Goal: Information Seeking & Learning: Understand process/instructions

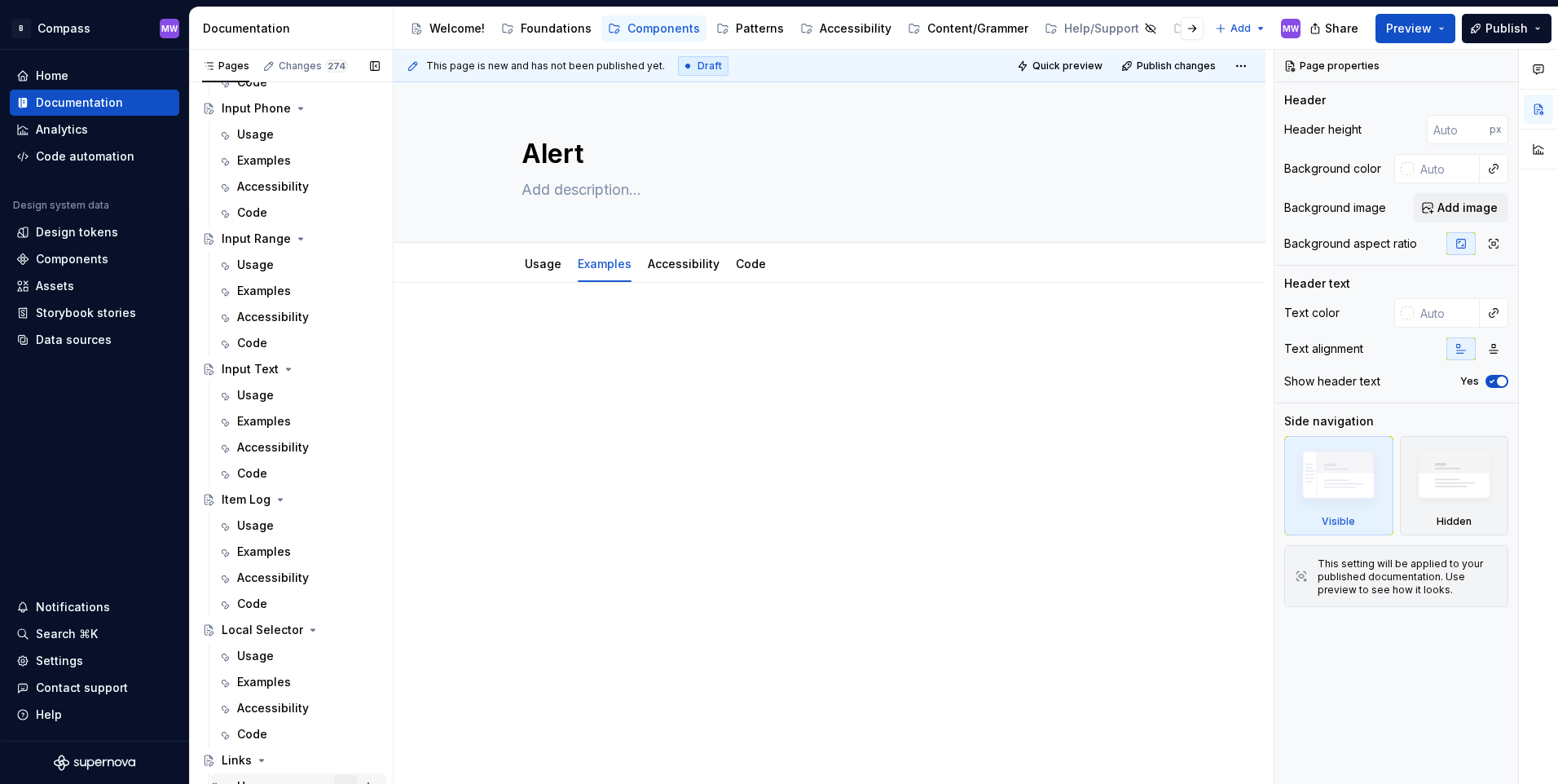
scroll to position [3422, 0]
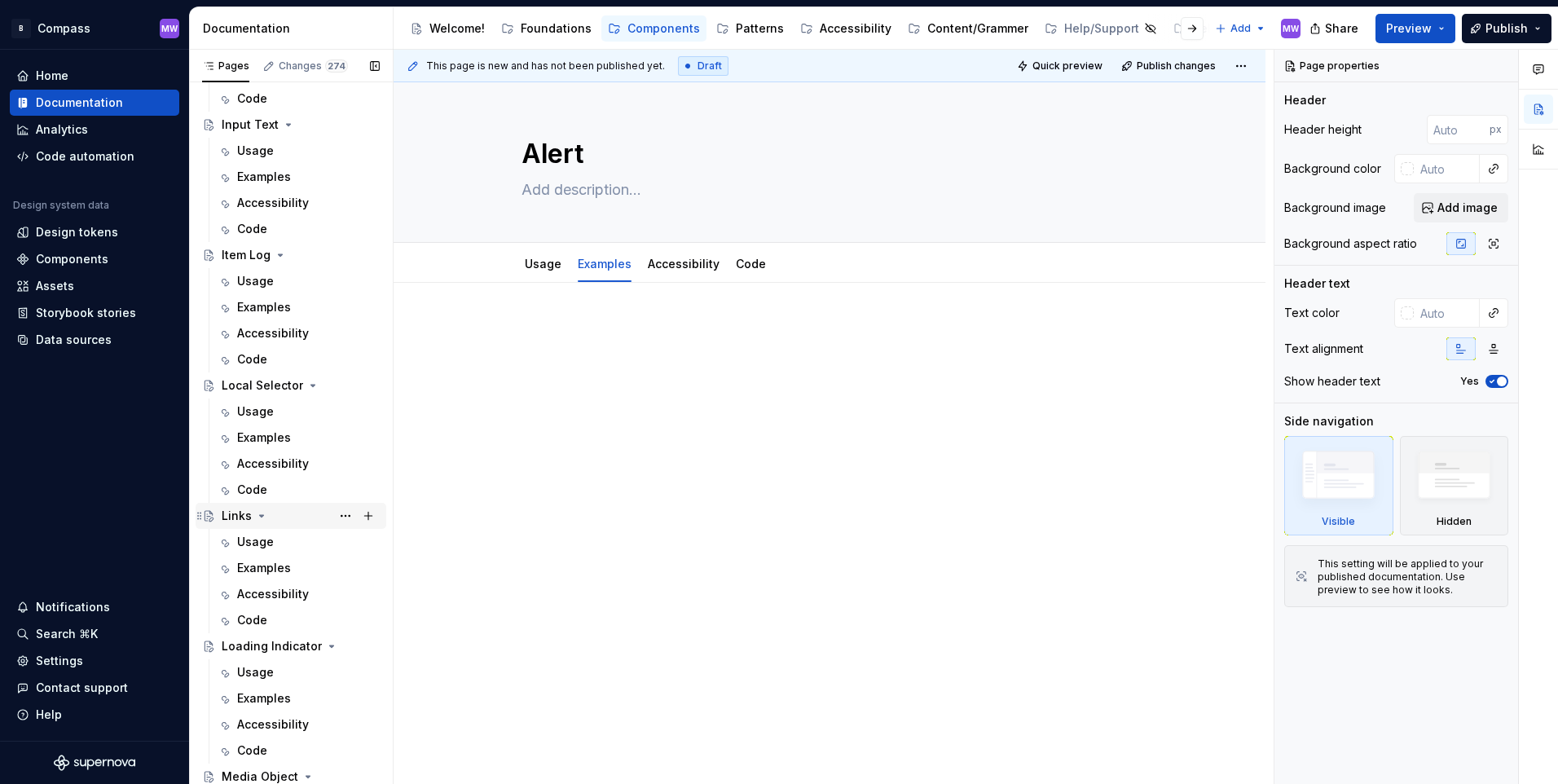
click at [236, 517] on div "Links" at bounding box center [236, 516] width 30 height 16
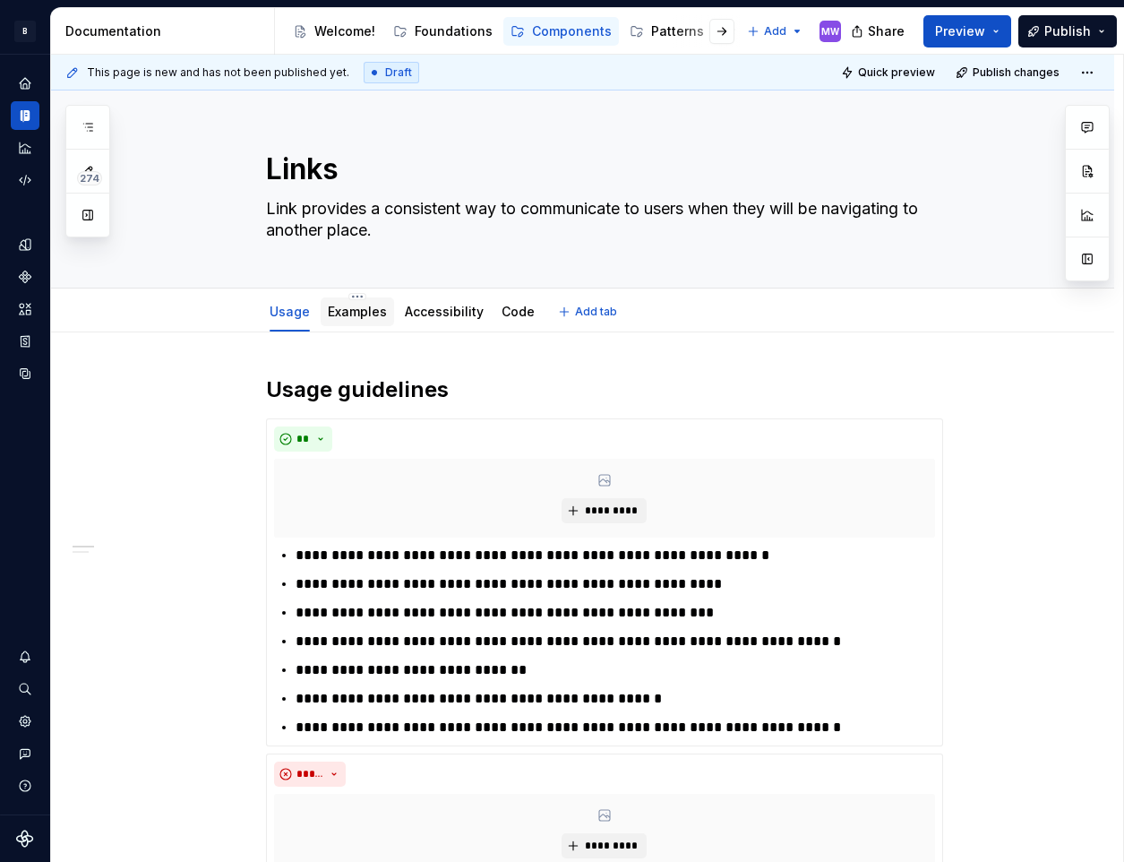
click at [347, 314] on link "Examples" at bounding box center [357, 311] width 59 height 15
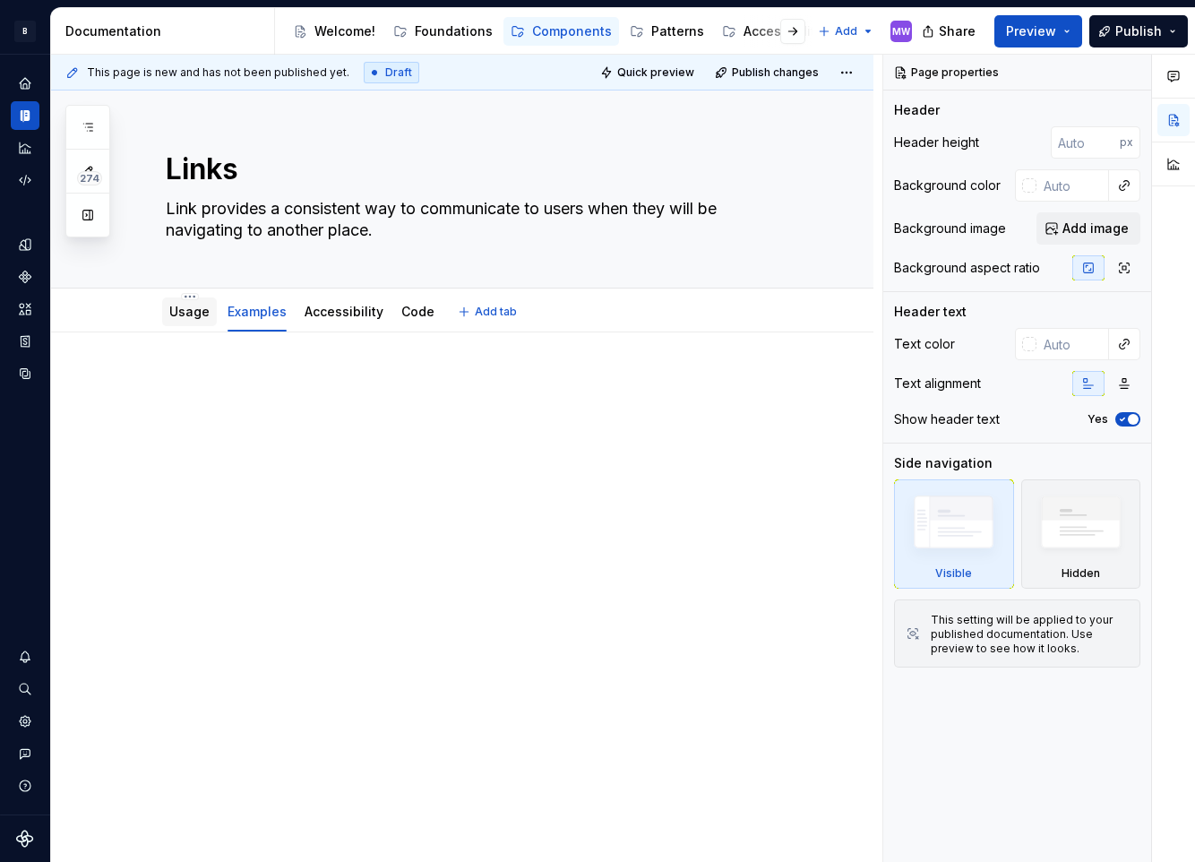
click at [173, 314] on link "Usage" at bounding box center [189, 311] width 40 height 15
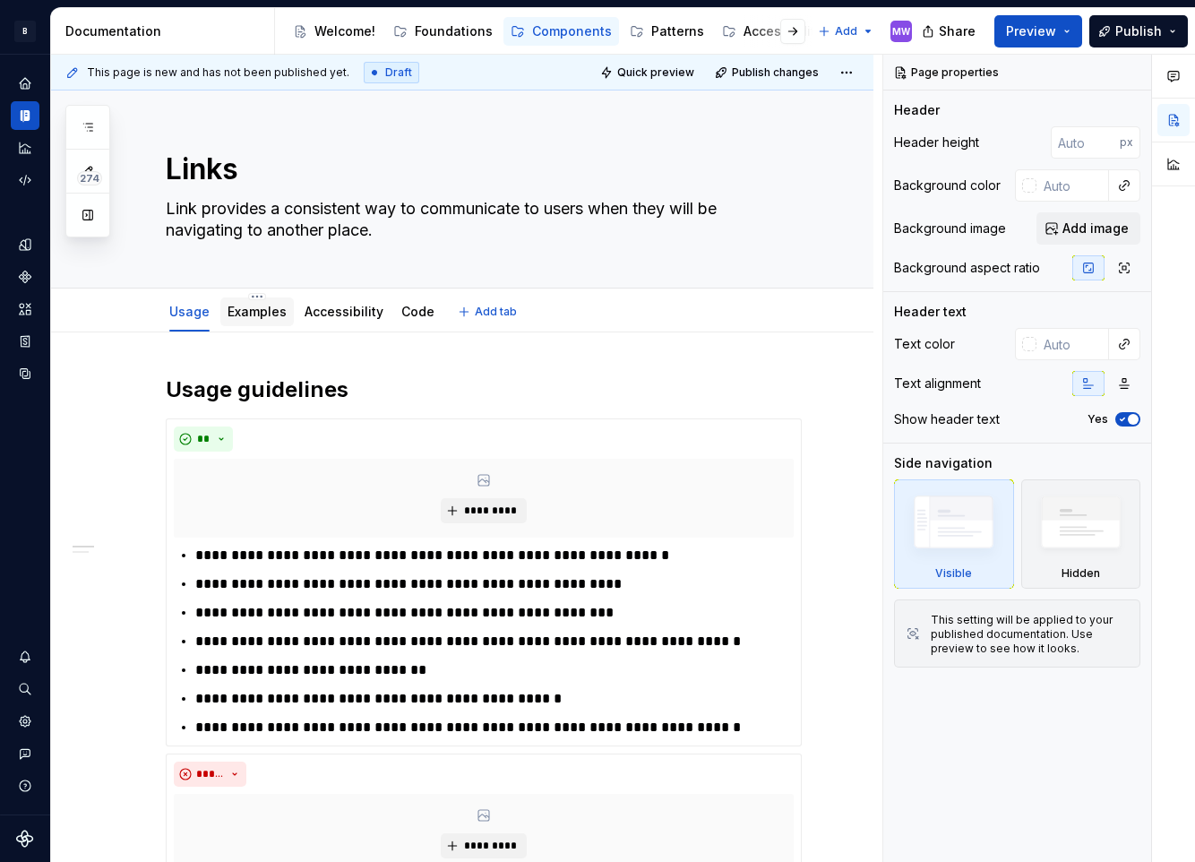
click at [271, 315] on link "Examples" at bounding box center [257, 311] width 59 height 15
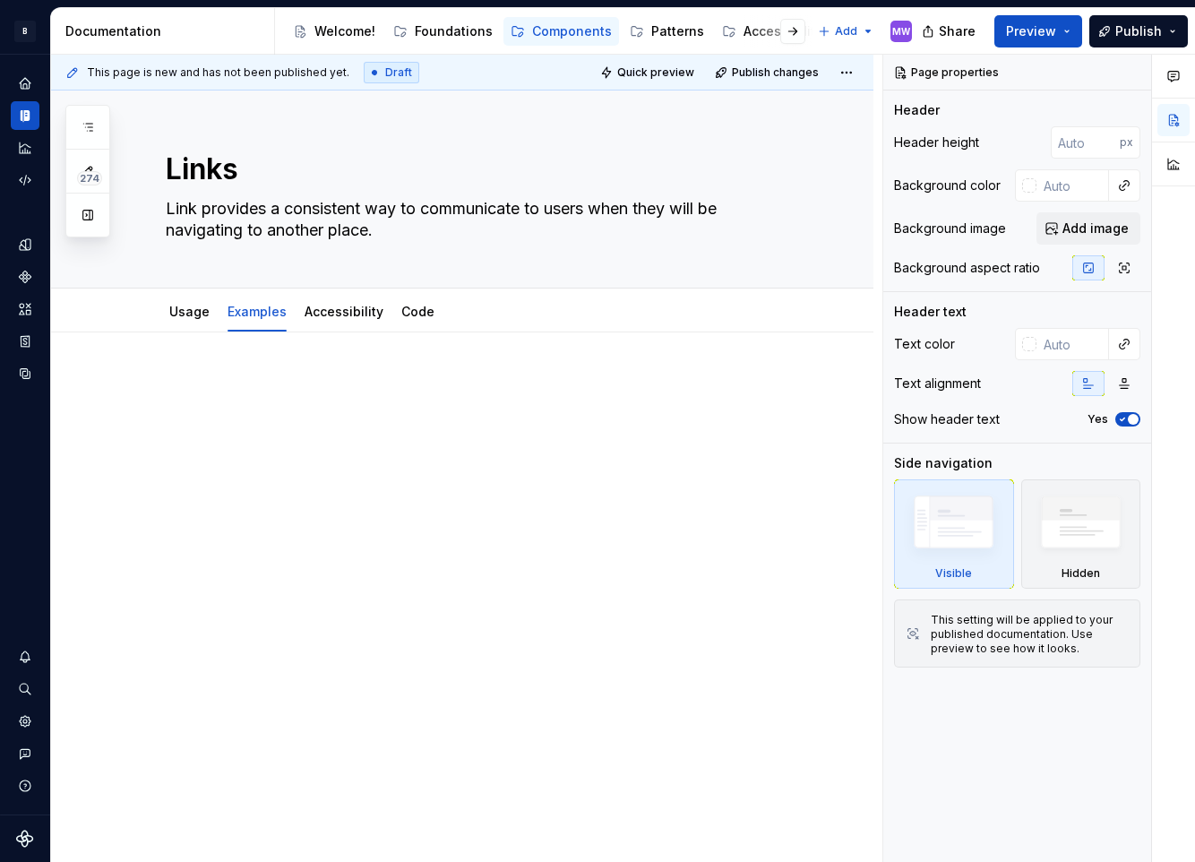
click at [196, 381] on p at bounding box center [484, 385] width 636 height 21
type textarea "*"
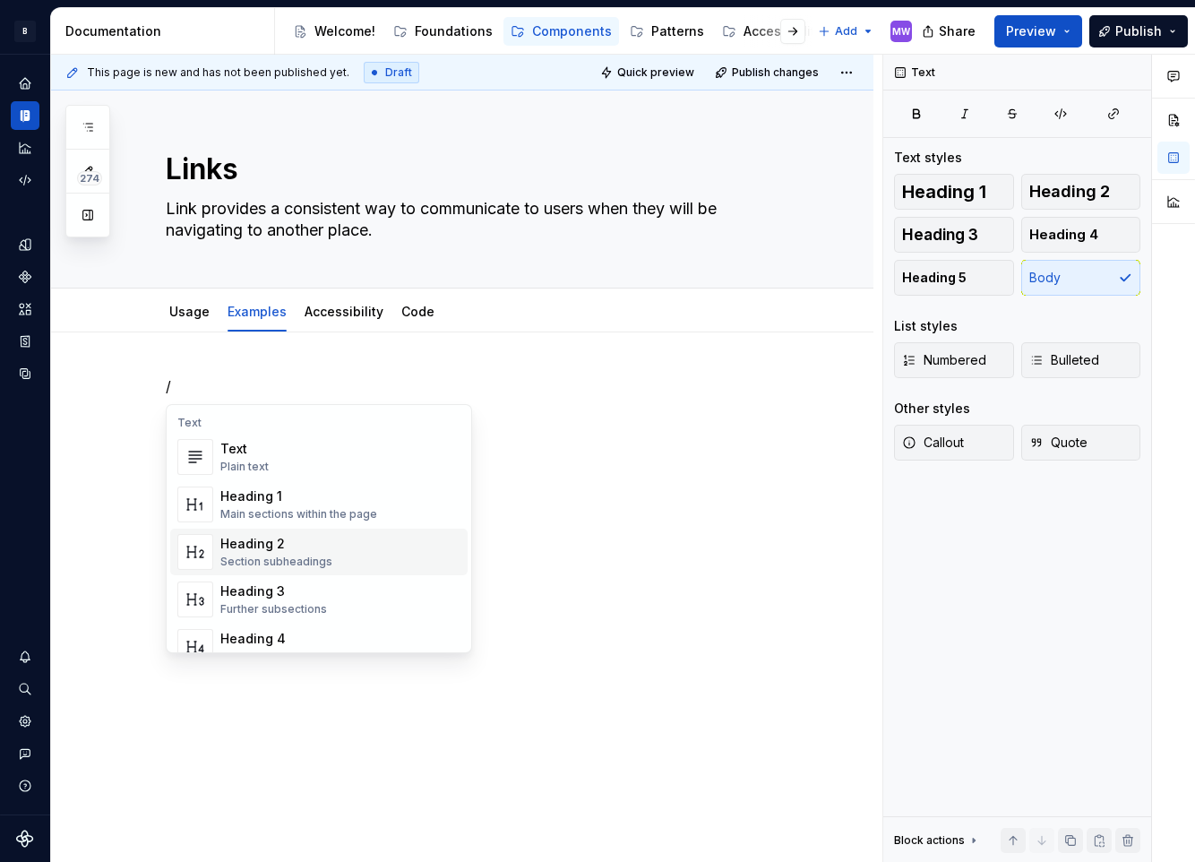
click at [288, 553] on div "Heading 2 Section subheadings" at bounding box center [276, 552] width 112 height 34
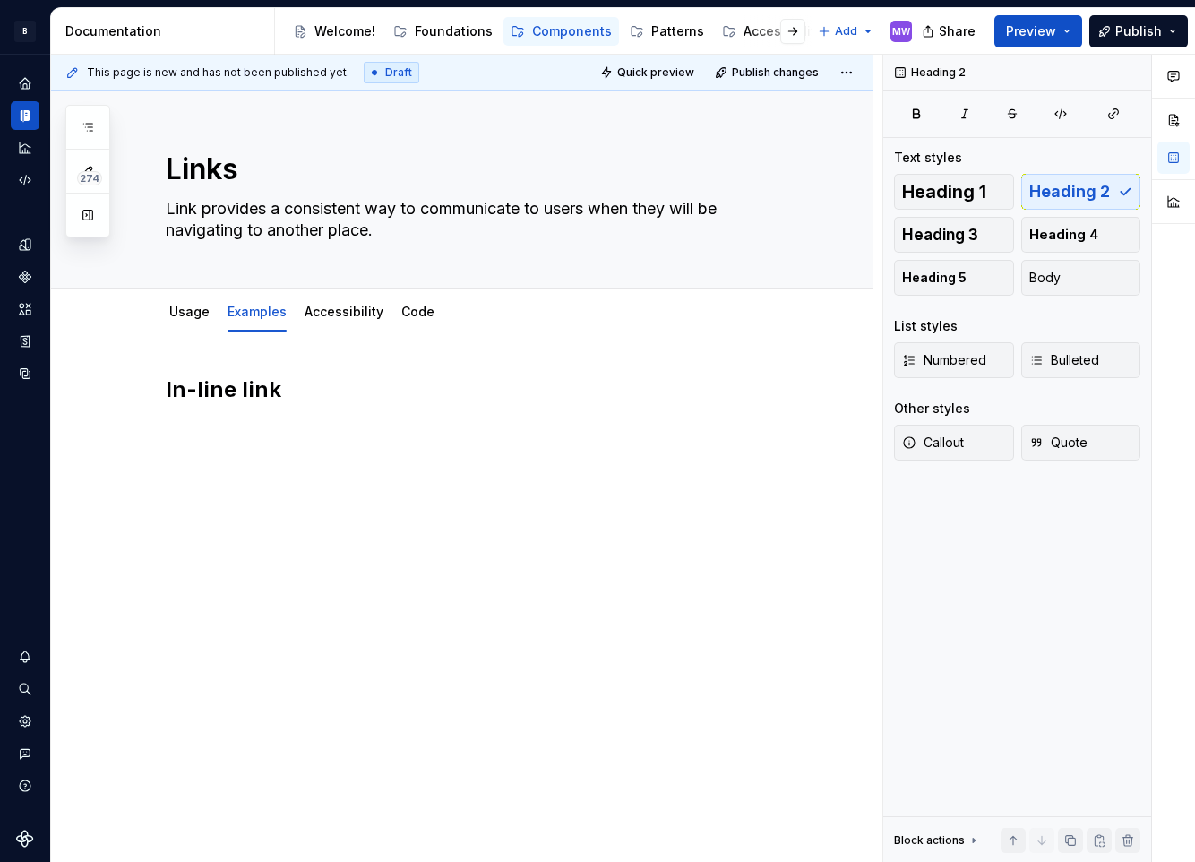
click at [272, 551] on div "In-line link" at bounding box center [462, 527] width 822 height 391
click at [286, 383] on h2 "In-line link" at bounding box center [484, 389] width 636 height 29
click at [221, 425] on p at bounding box center [484, 428] width 636 height 21
click at [216, 350] on div "In-line link" at bounding box center [462, 527] width 822 height 391
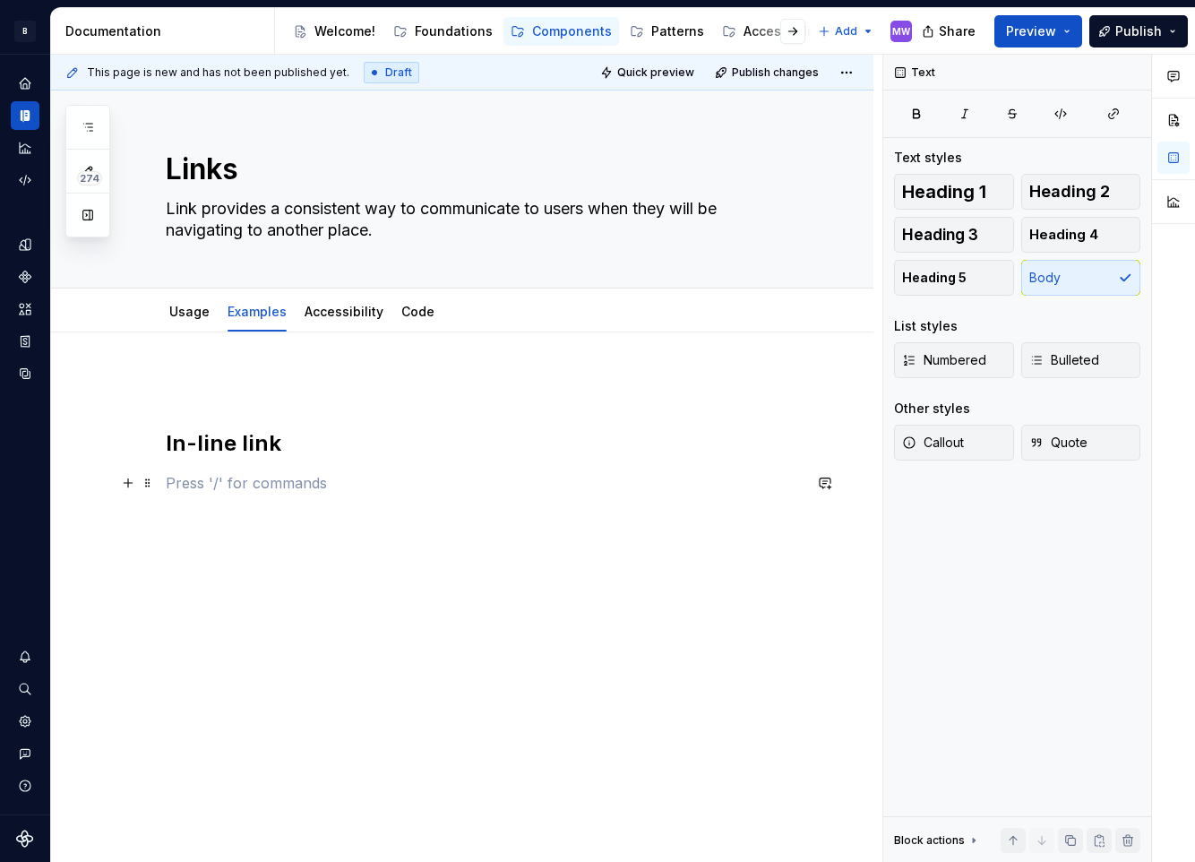
click at [291, 477] on p at bounding box center [484, 482] width 636 height 21
click at [210, 402] on div "In-line link" at bounding box center [484, 434] width 636 height 118
click at [197, 382] on p at bounding box center [484, 385] width 636 height 21
drag, startPoint x: 360, startPoint y: 365, endPoint x: 358, endPoint y: 379, distance: 14.4
click at [358, 379] on div "This page is new and has not been published yet. Draft Quick preview Publish ch…" at bounding box center [466, 459] width 831 height 808
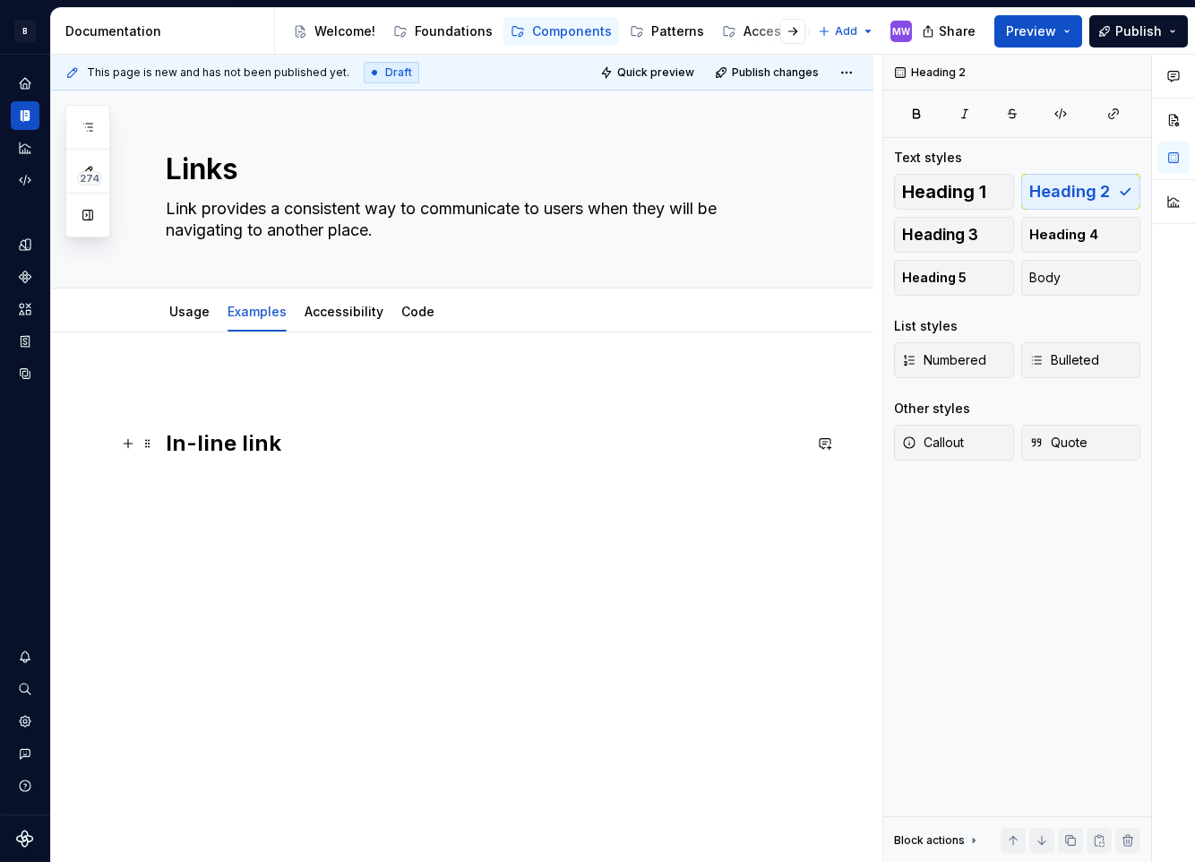
click at [348, 447] on h2 "In-line link" at bounding box center [484, 443] width 636 height 29
click at [190, 451] on h2 "In-line link" at bounding box center [484, 443] width 636 height 29
click at [169, 443] on h2 "In-line link" at bounding box center [484, 443] width 636 height 29
click at [165, 442] on div "In-line link" at bounding box center [462, 553] width 822 height 442
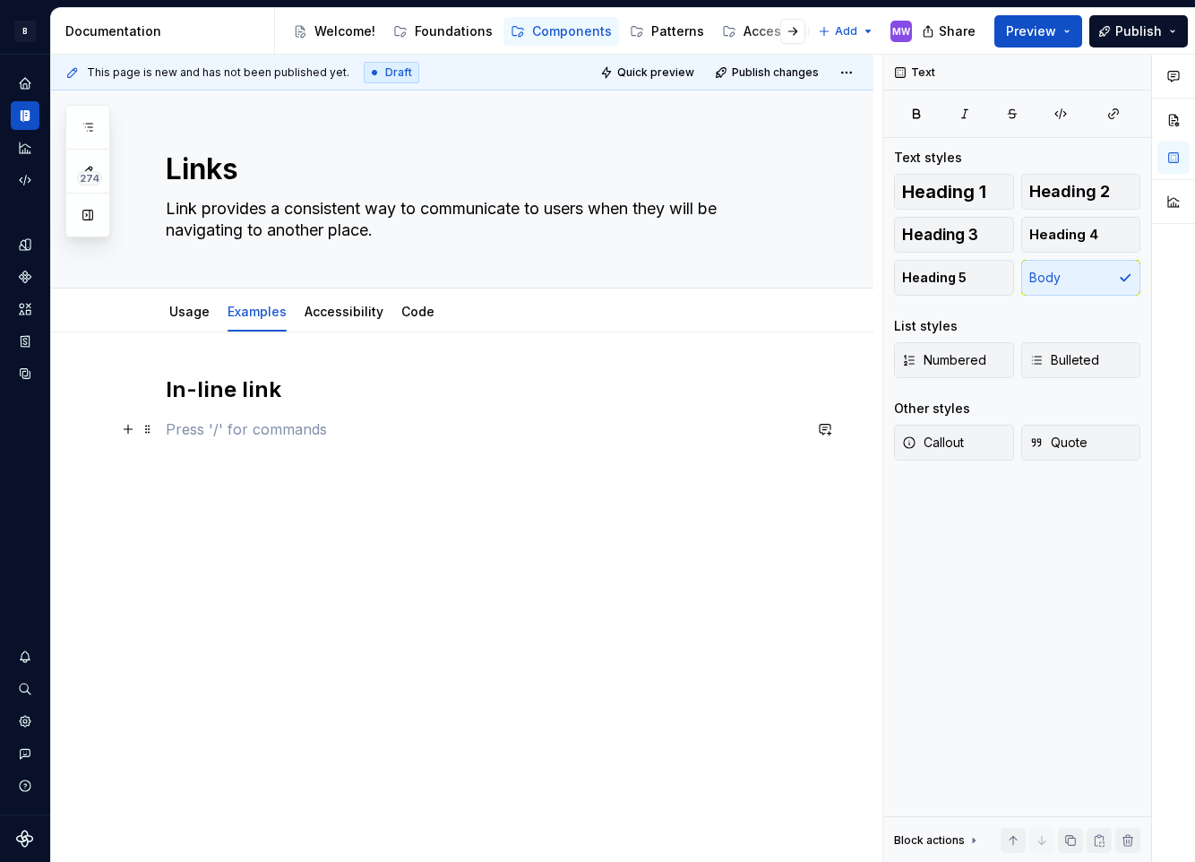
click at [399, 430] on p at bounding box center [484, 428] width 636 height 21
click at [163, 301] on div "Usage" at bounding box center [189, 311] width 55 height 29
click at [175, 308] on link "Usage" at bounding box center [189, 311] width 40 height 15
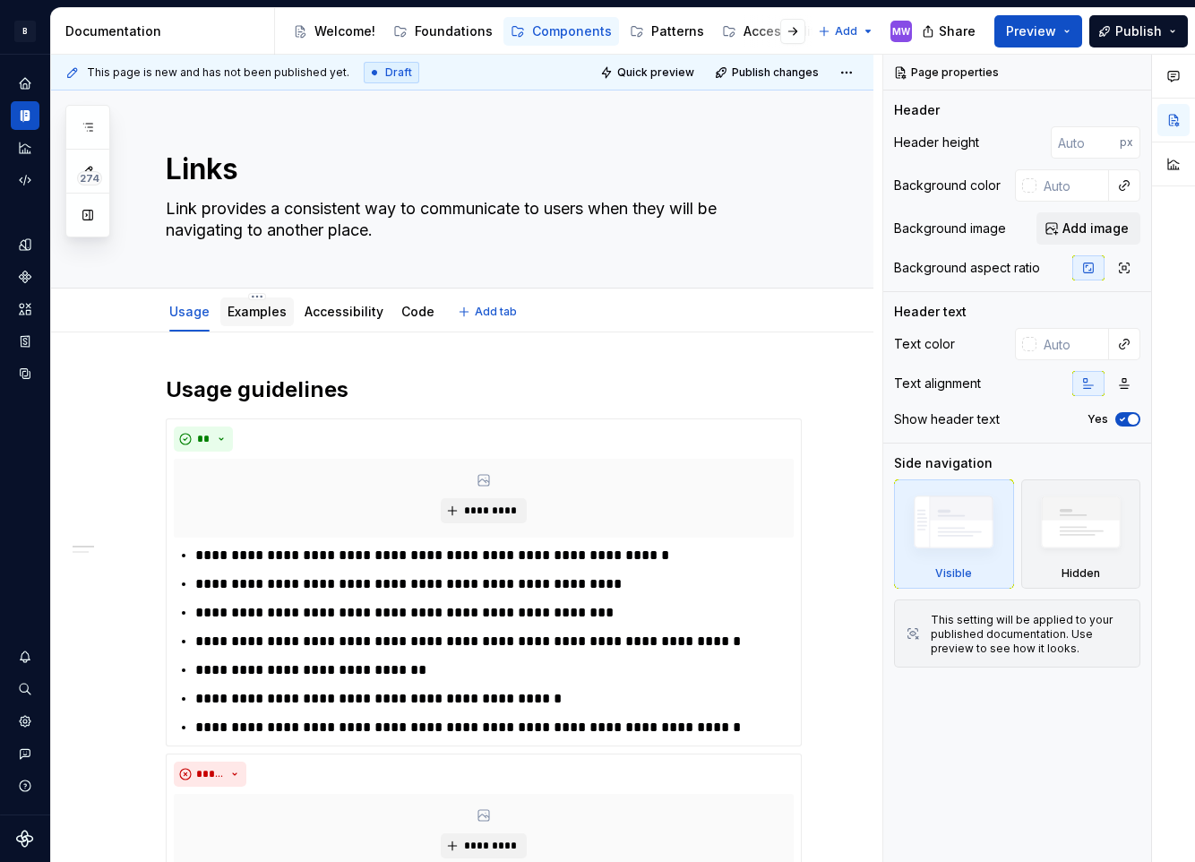
click at [256, 323] on div "Examples" at bounding box center [256, 311] width 73 height 29
click at [251, 316] on link "Examples" at bounding box center [257, 311] width 59 height 15
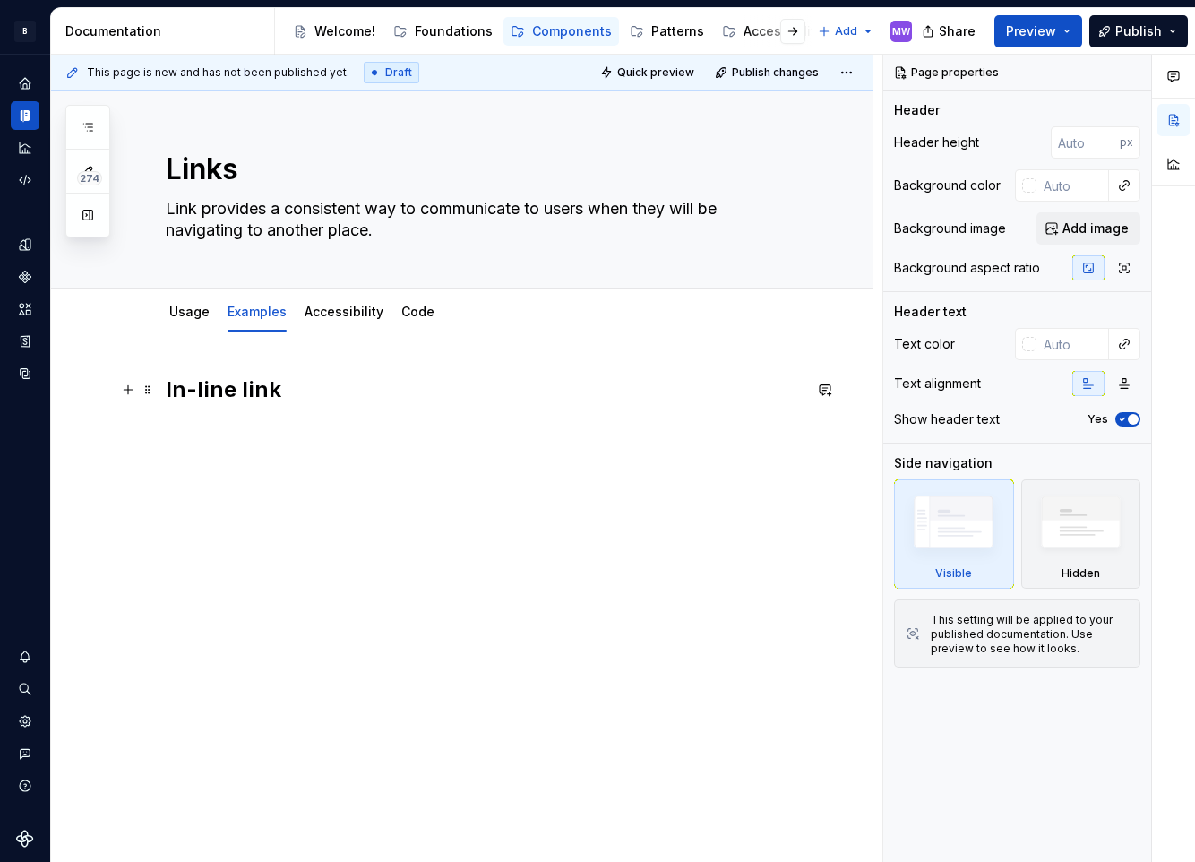
click at [332, 391] on h2 "In-line link" at bounding box center [484, 389] width 636 height 29
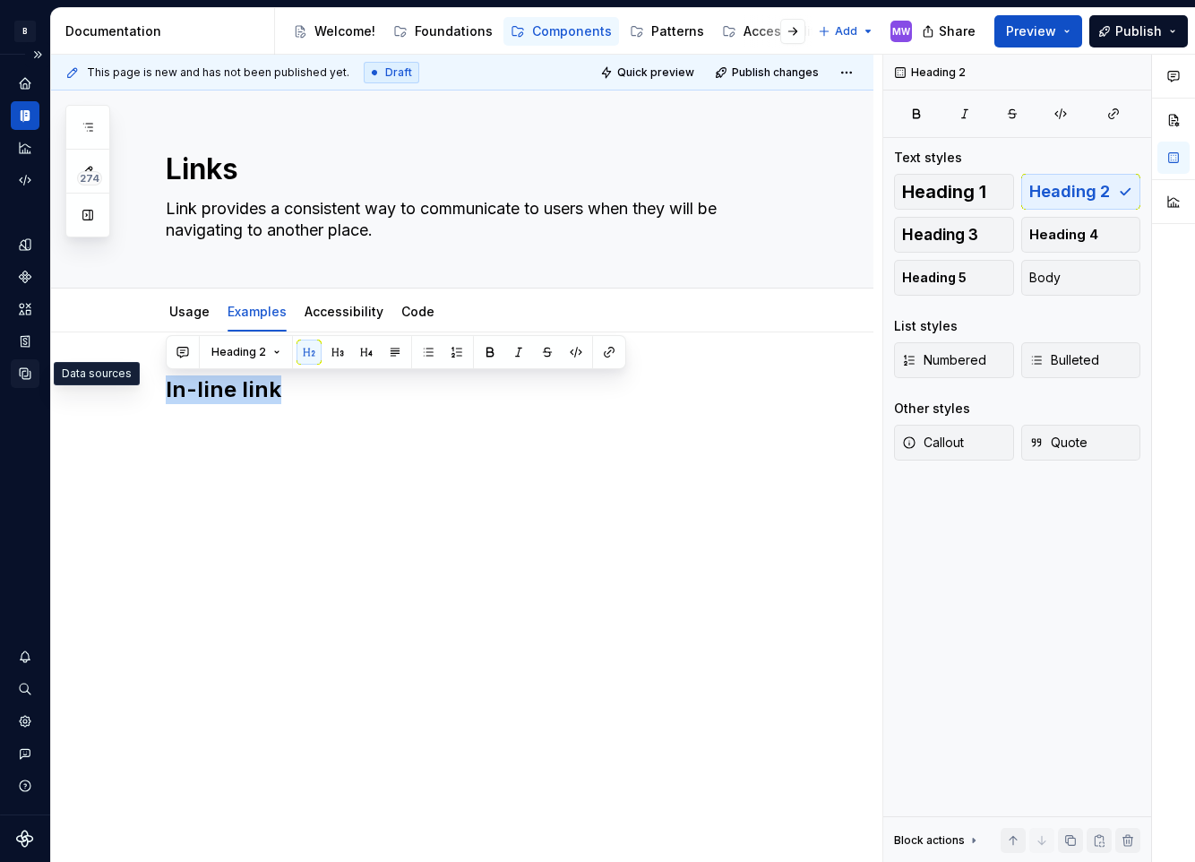
drag, startPoint x: 332, startPoint y: 391, endPoint x: 38, endPoint y: 373, distance: 295.3
click at [38, 373] on div "B Compass MW Design system data Documentation Accessibility guide for tree Page…" at bounding box center [597, 431] width 1195 height 862
click at [389, 395] on h2 "In-line link" at bounding box center [484, 389] width 636 height 29
drag, startPoint x: 305, startPoint y: 385, endPoint x: 98, endPoint y: 361, distance: 208.3
click at [98, 361] on div "In-line link" at bounding box center [462, 527] width 822 height 391
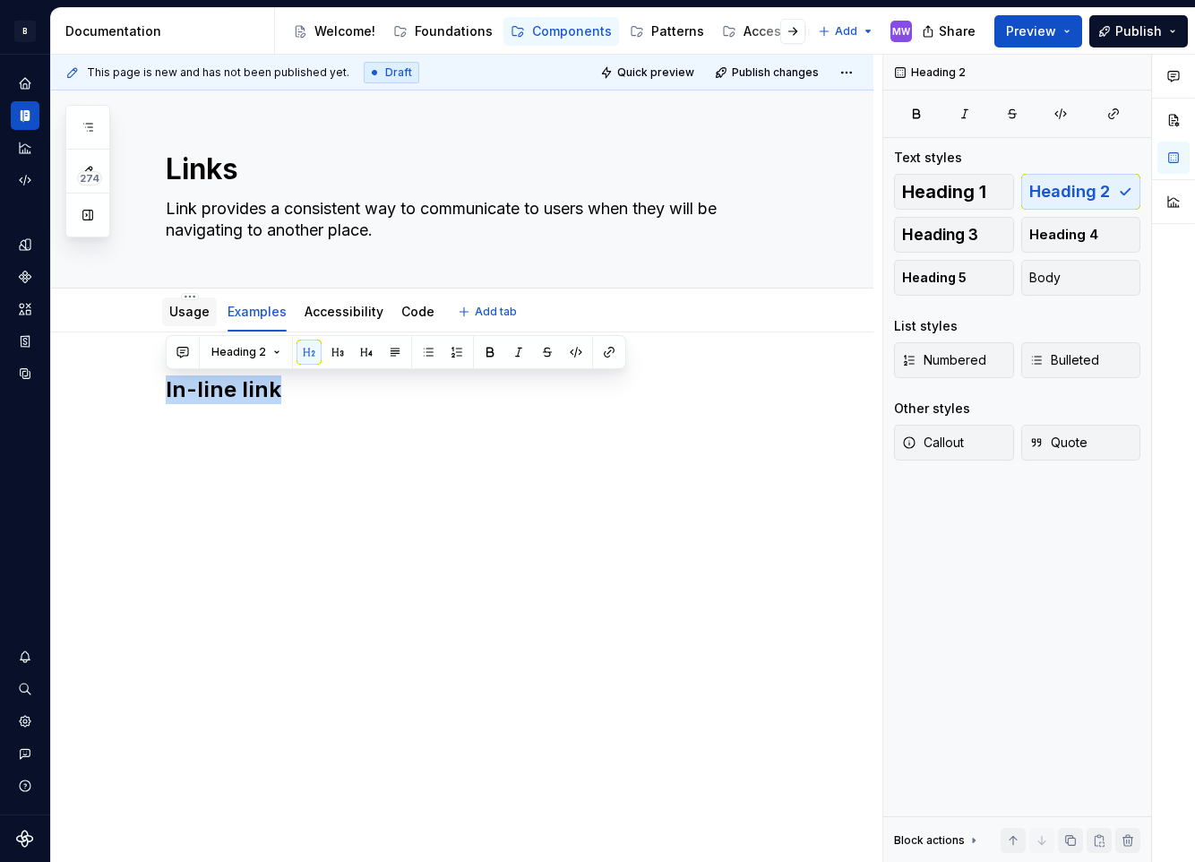
click at [169, 314] on link "Usage" at bounding box center [189, 311] width 40 height 15
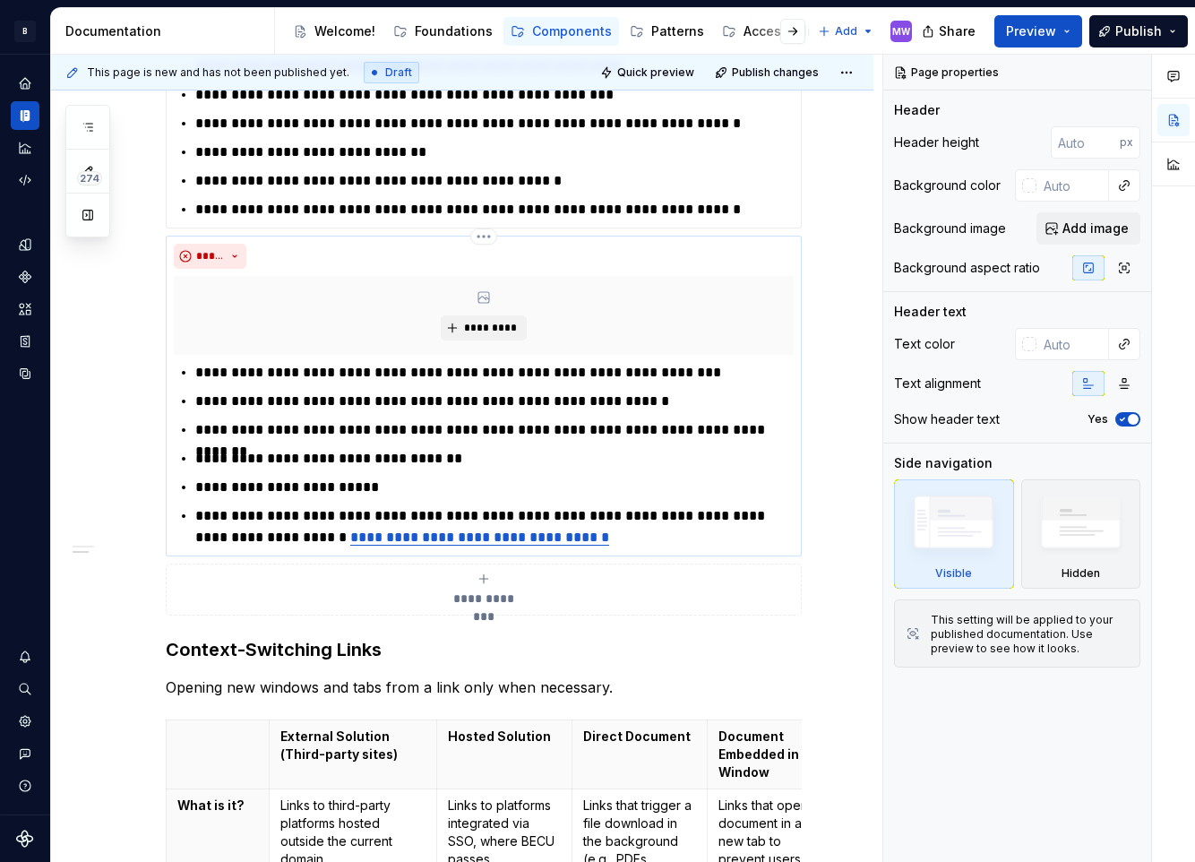
scroll to position [717, 0]
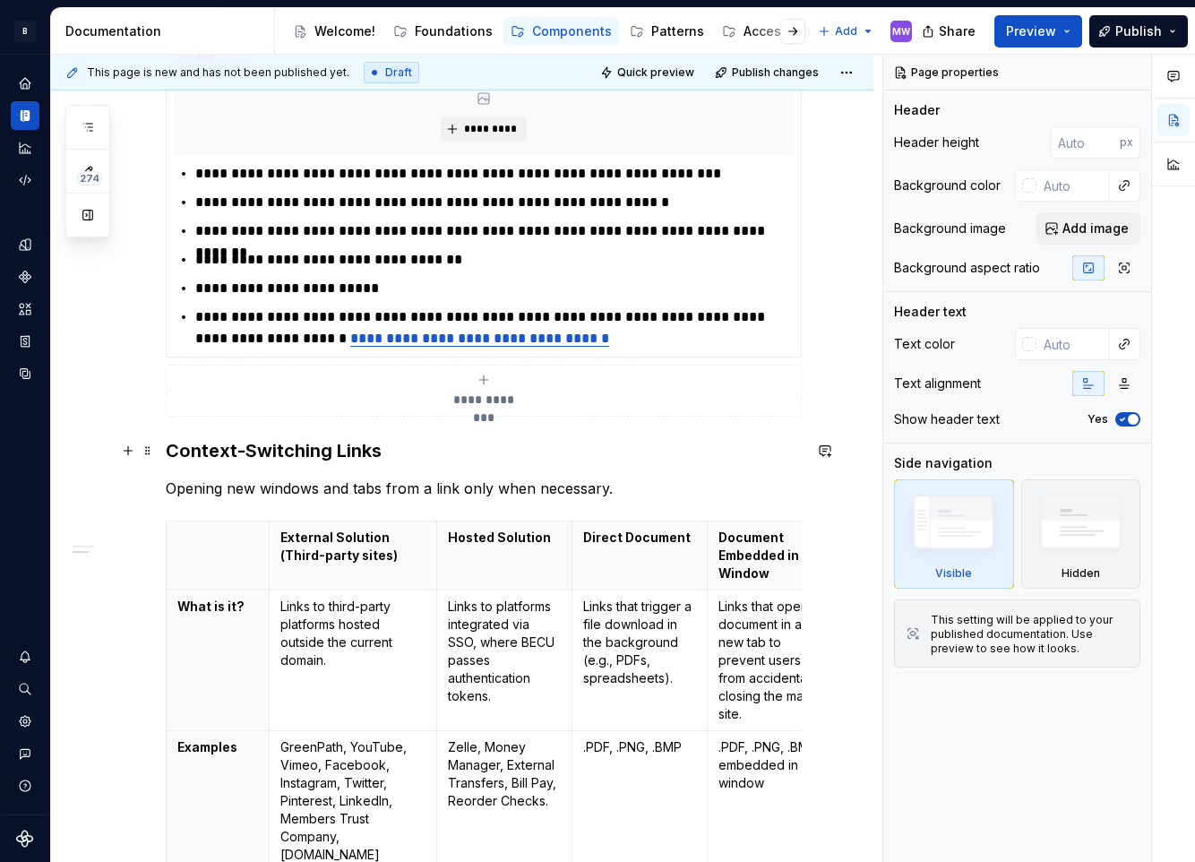
click at [281, 448] on h3 "Context-Switching Links" at bounding box center [484, 450] width 636 height 25
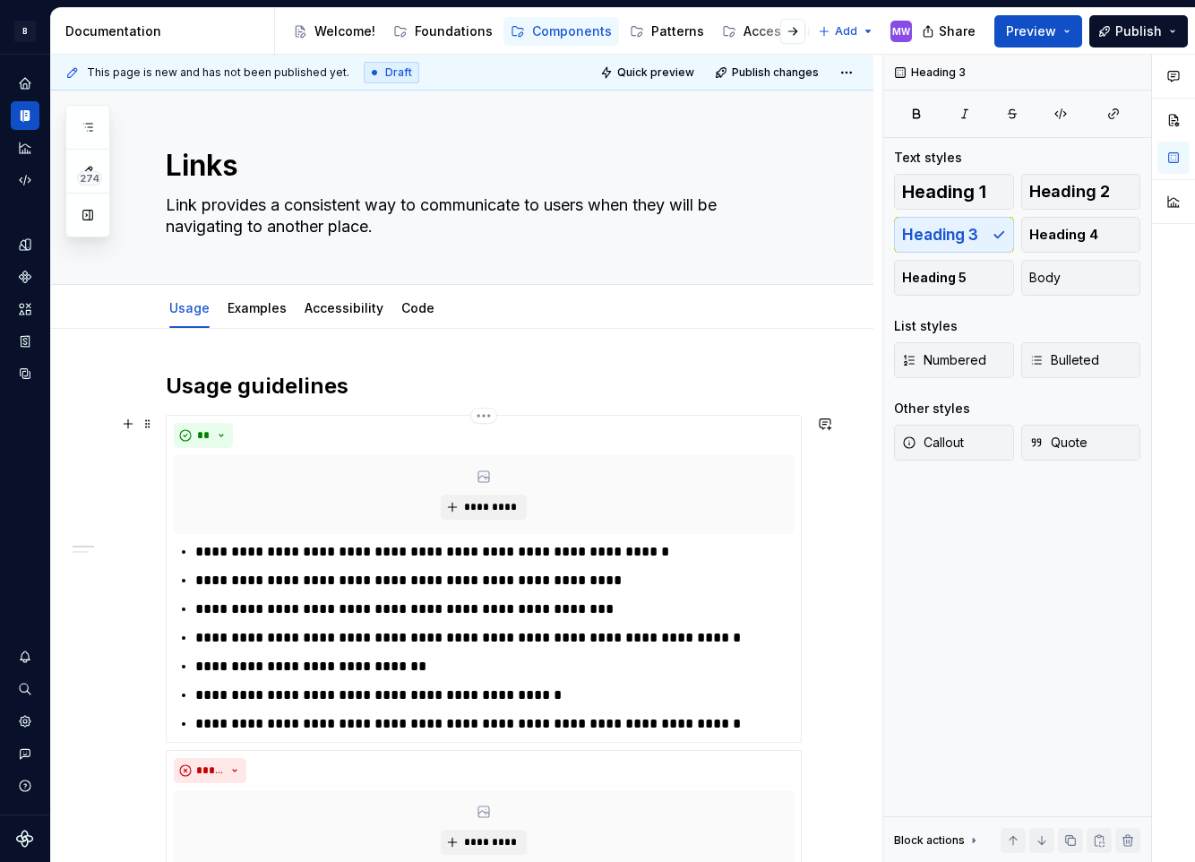
scroll to position [0, 0]
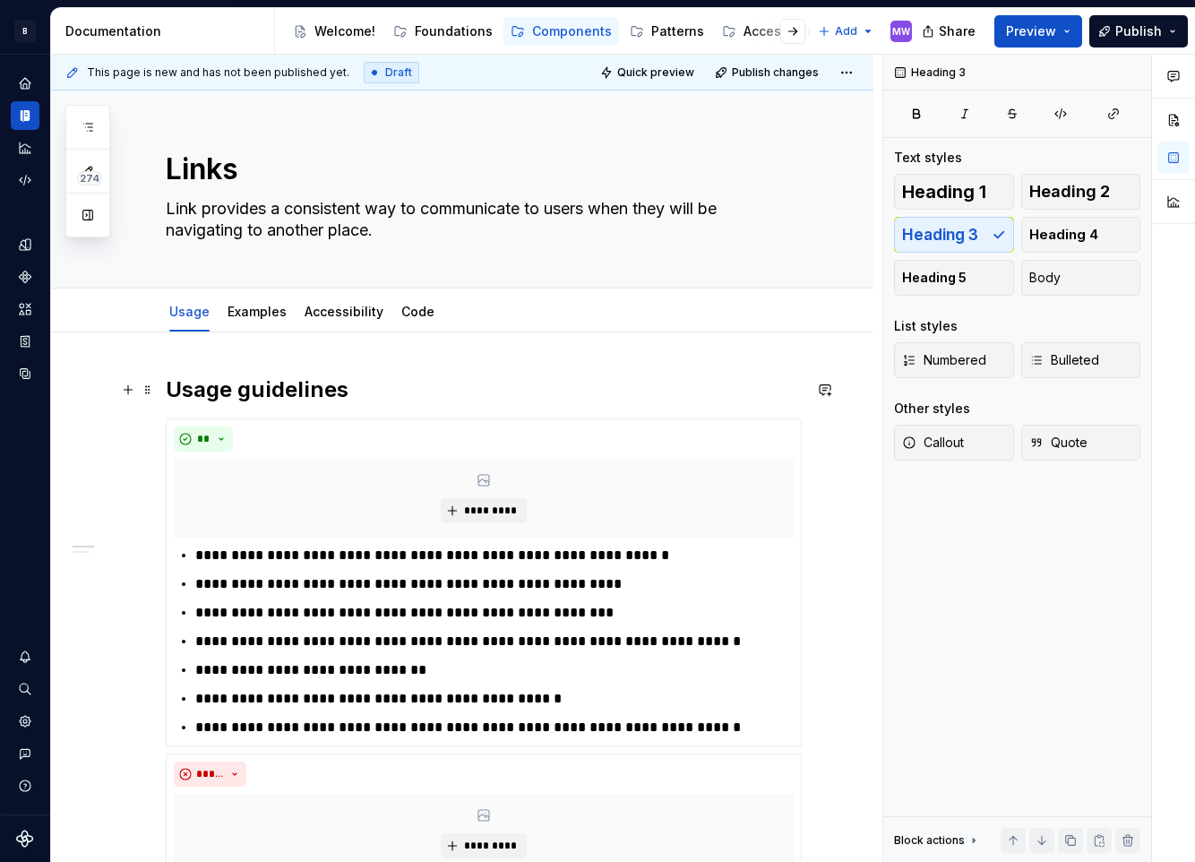
click at [302, 400] on h2 "Usage guidelines" at bounding box center [484, 389] width 636 height 29
click at [256, 313] on link "Examples" at bounding box center [257, 311] width 59 height 15
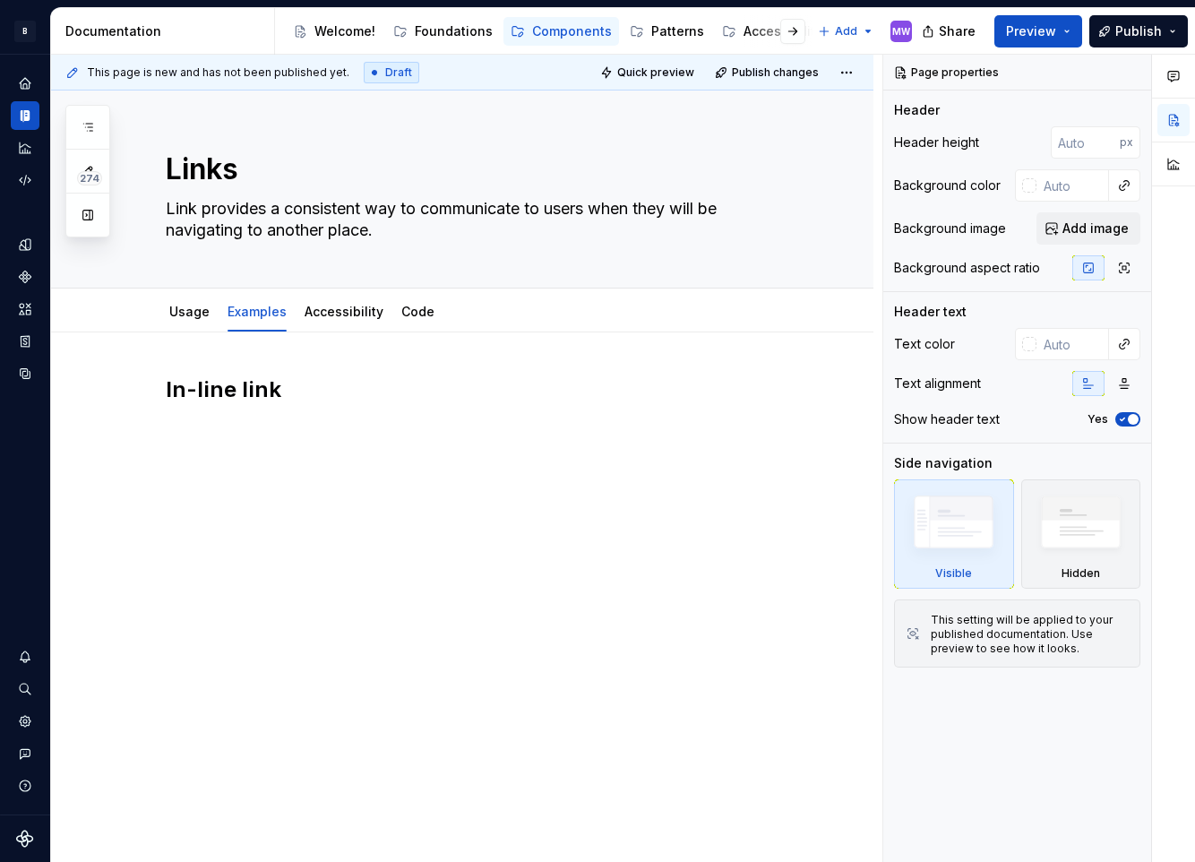
click at [366, 401] on h2 "In-line link" at bounding box center [484, 389] width 636 height 29
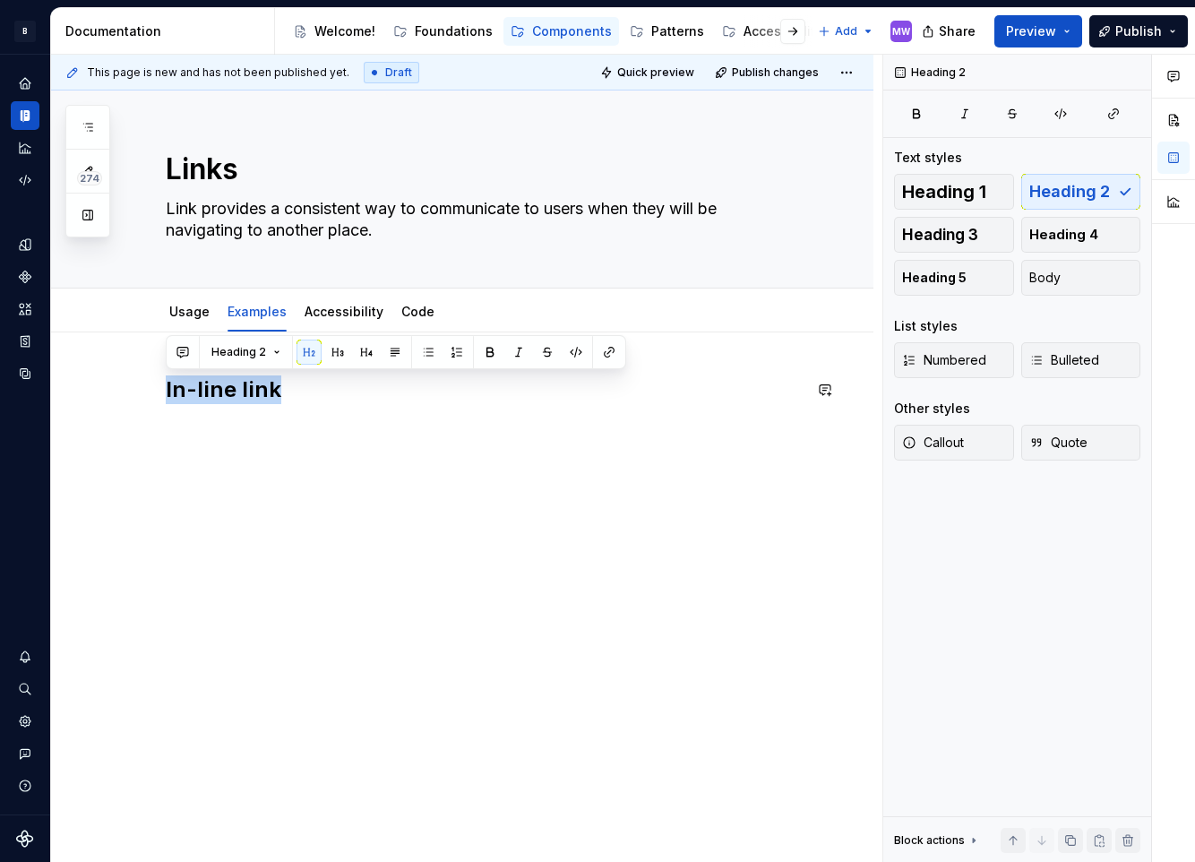
drag, startPoint x: 509, startPoint y: 387, endPoint x: 76, endPoint y: 366, distance: 433.1
click at [76, 366] on div "In-line link" at bounding box center [462, 527] width 822 height 391
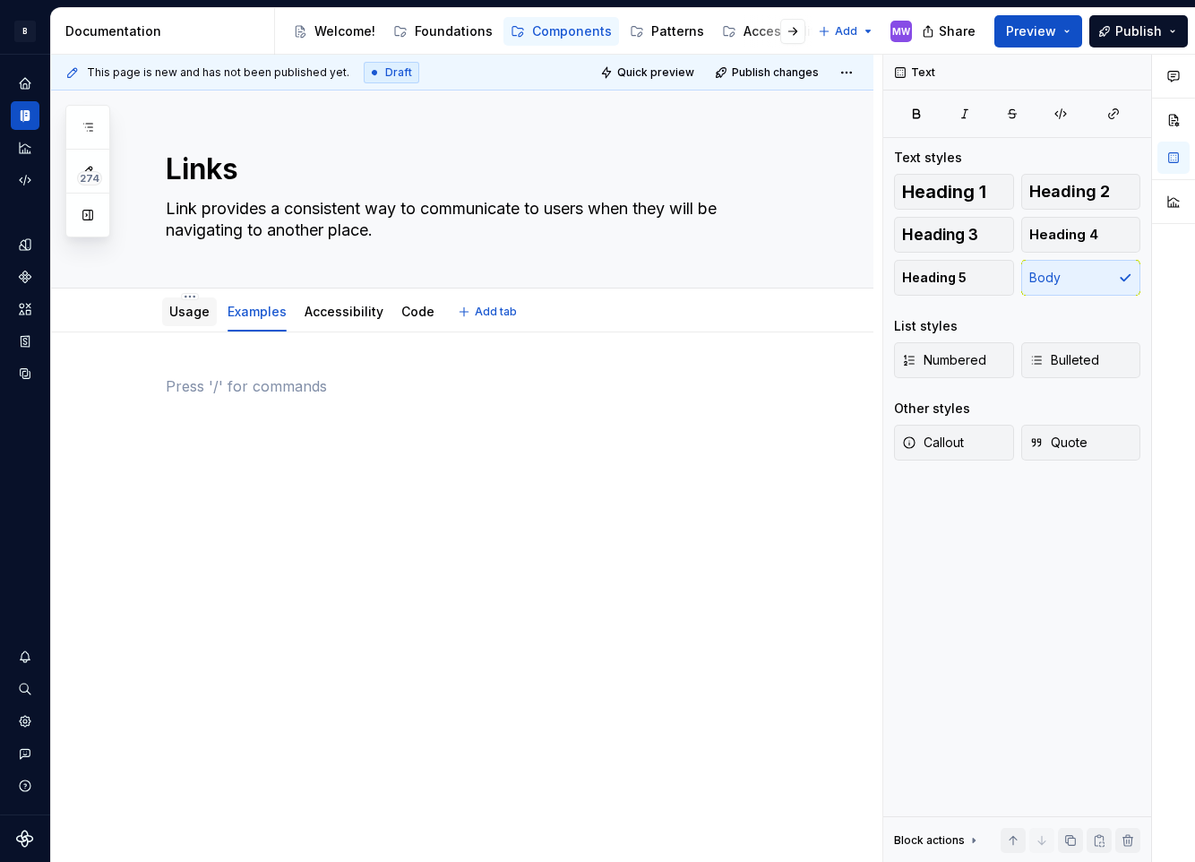
click at [200, 314] on link "Usage" at bounding box center [189, 311] width 40 height 15
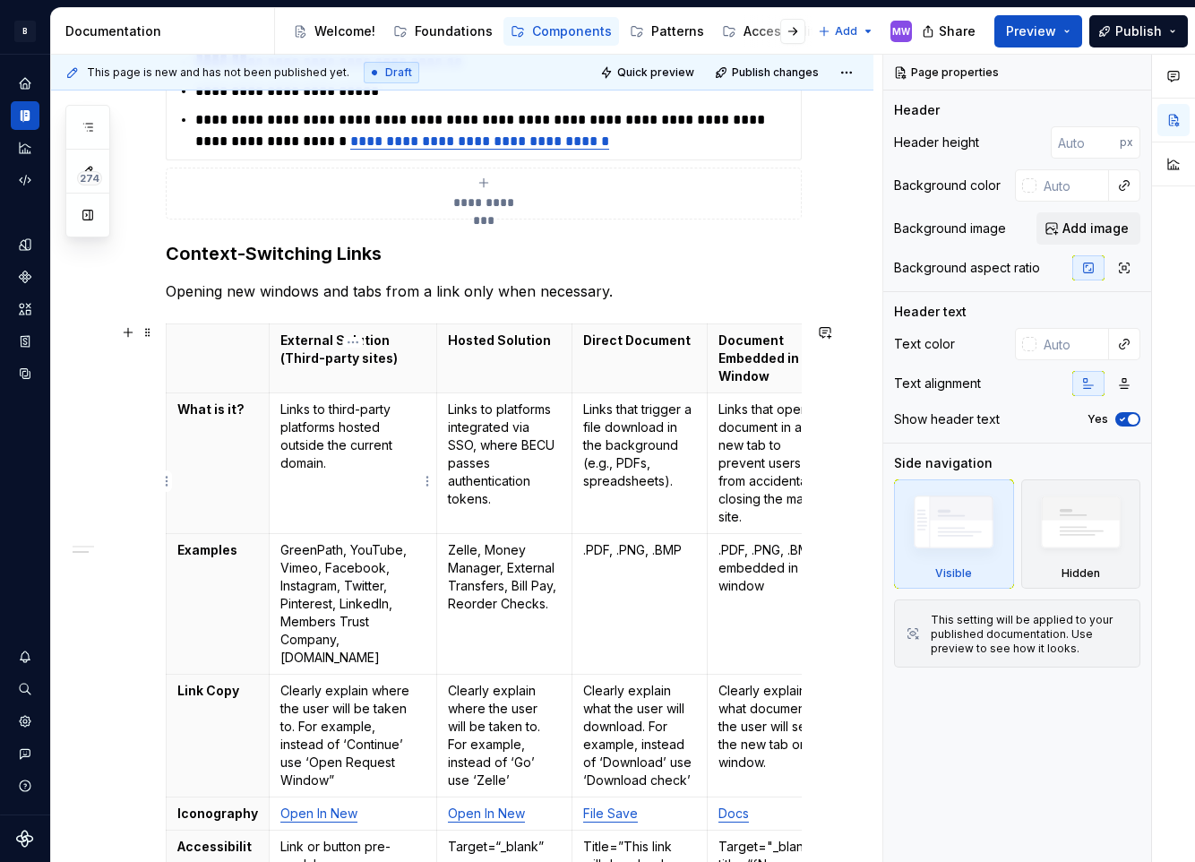
scroll to position [537, 0]
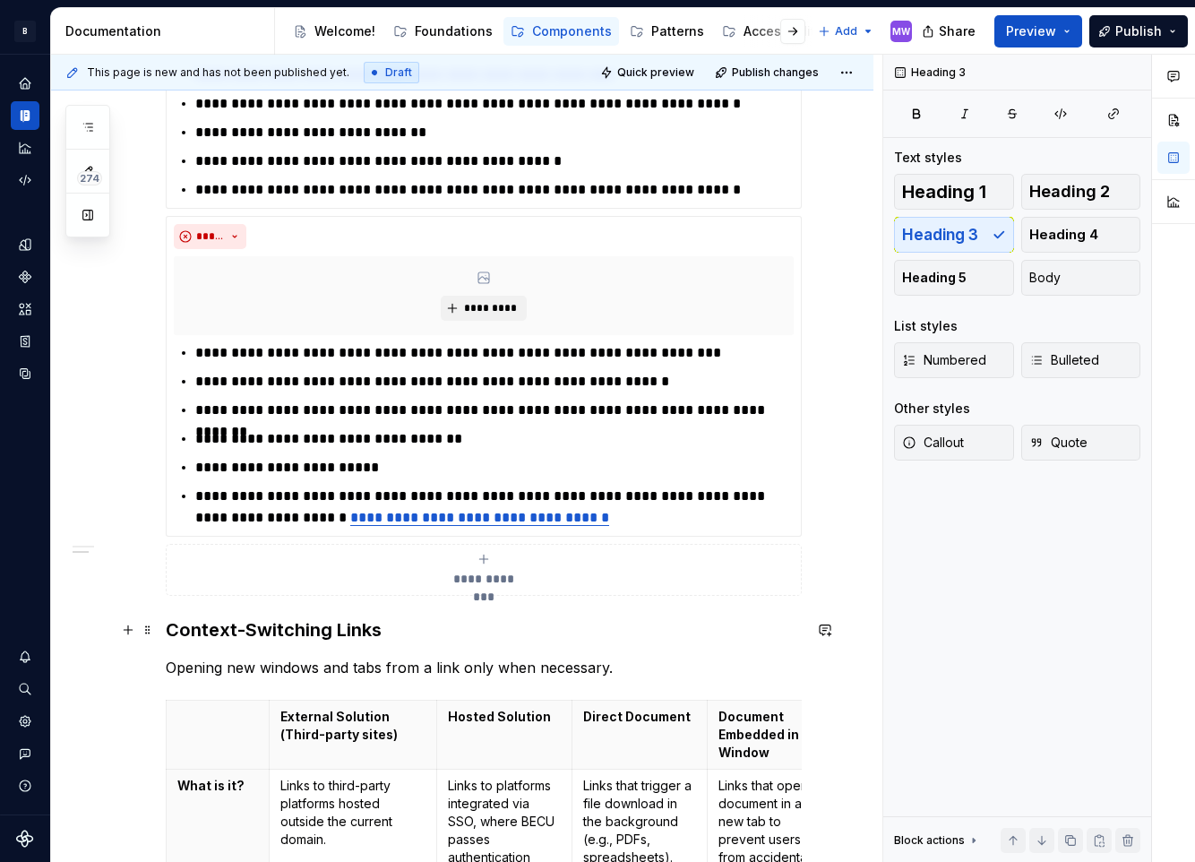
click at [260, 625] on h3 "Context-Switching Links" at bounding box center [484, 629] width 636 height 25
click at [1086, 195] on span "Heading 2" at bounding box center [1069, 192] width 81 height 18
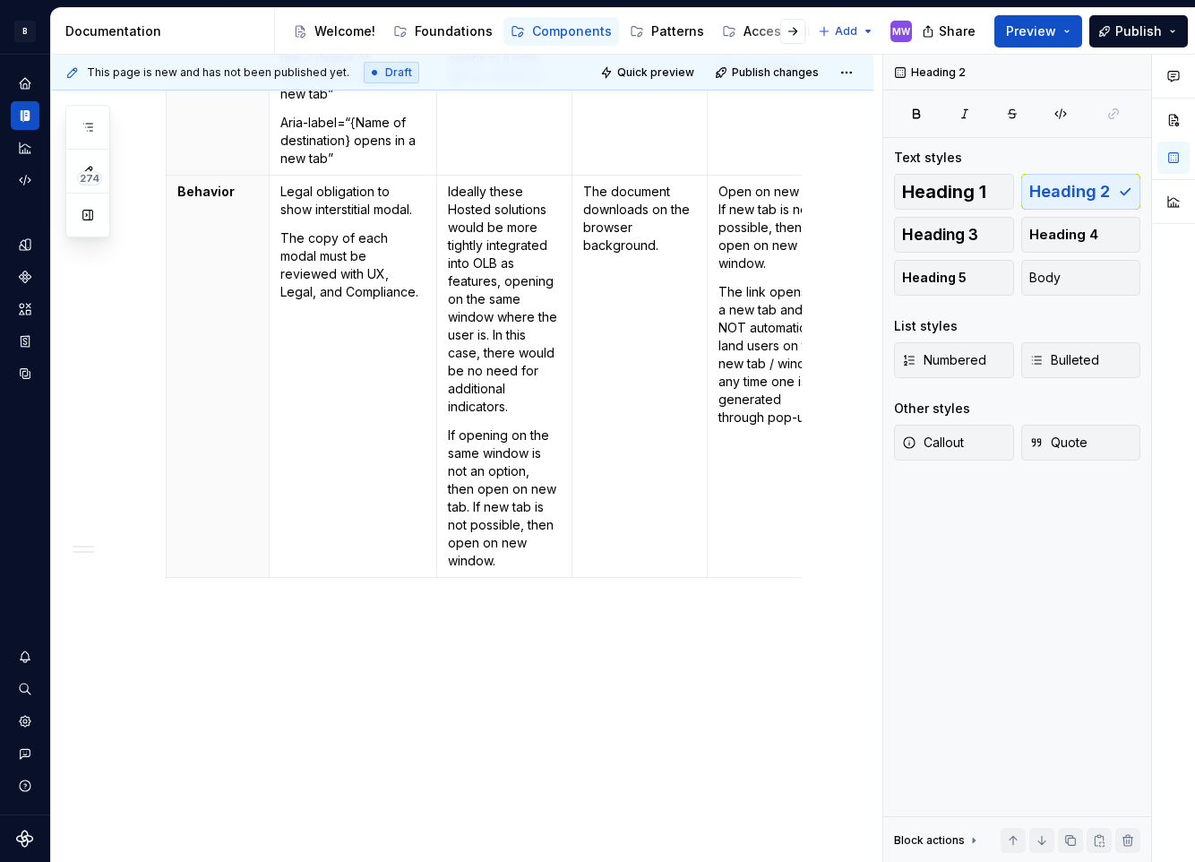
scroll to position [1922, 0]
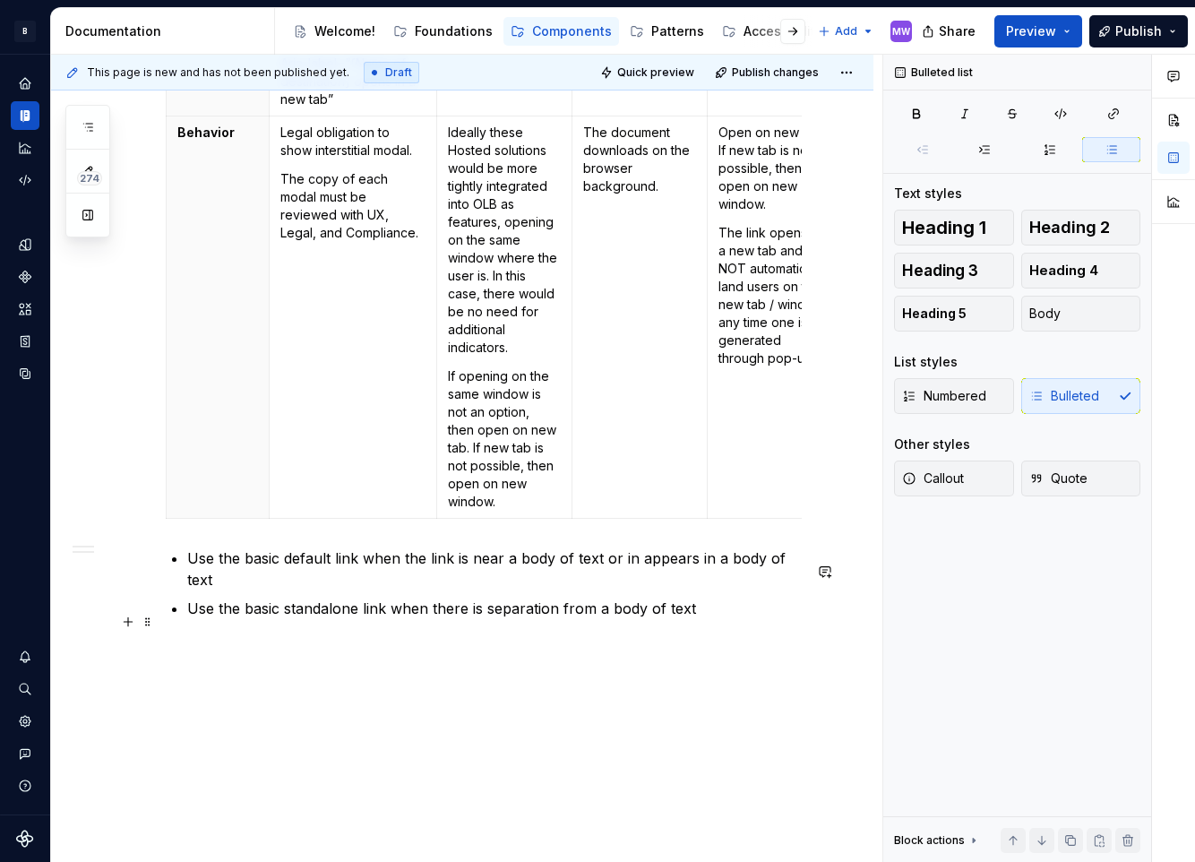
click at [769, 619] on p "Use the basic standalone link when there is separation from a body of text" at bounding box center [494, 607] width 614 height 21
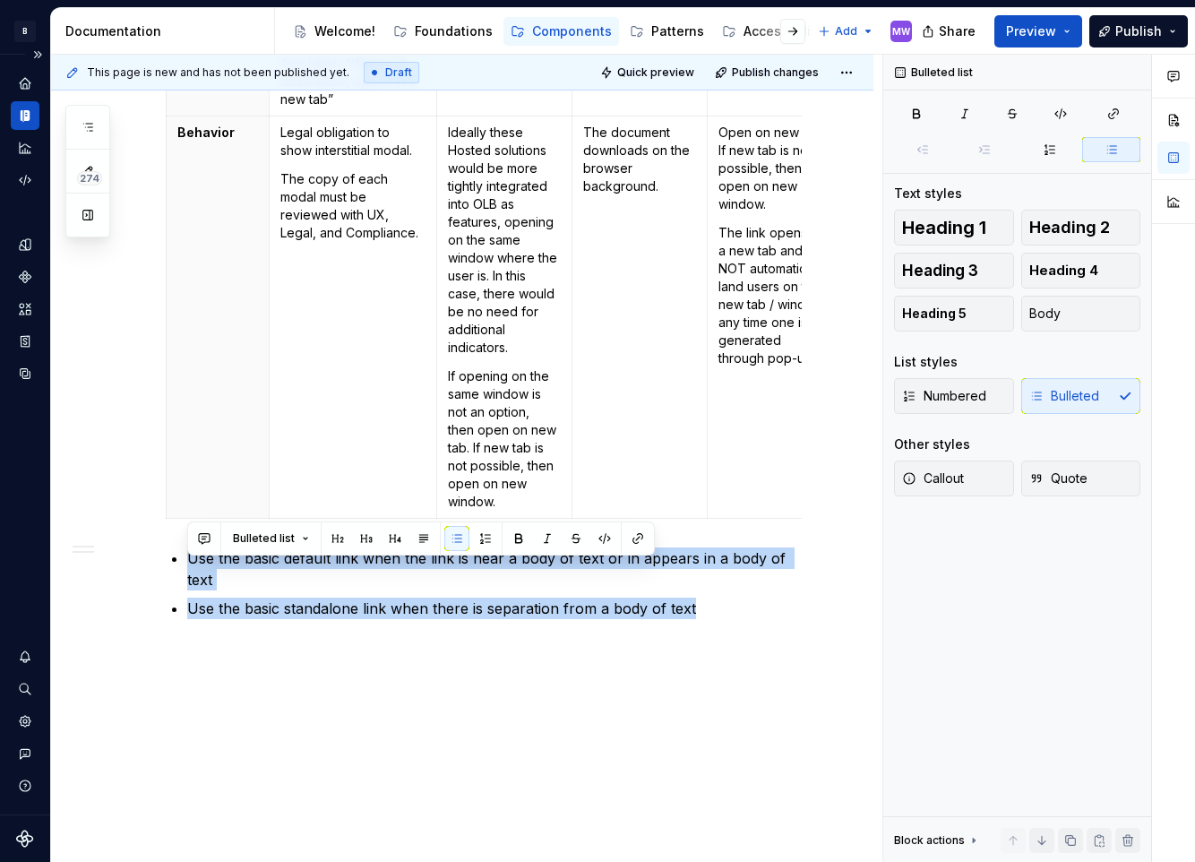
drag, startPoint x: 755, startPoint y: 623, endPoint x: 38, endPoint y: 570, distance: 719.5
click at [38, 570] on div "B Compass MW Design system data Documentation Accessibility guide for tree Page…" at bounding box center [597, 431] width 1195 height 862
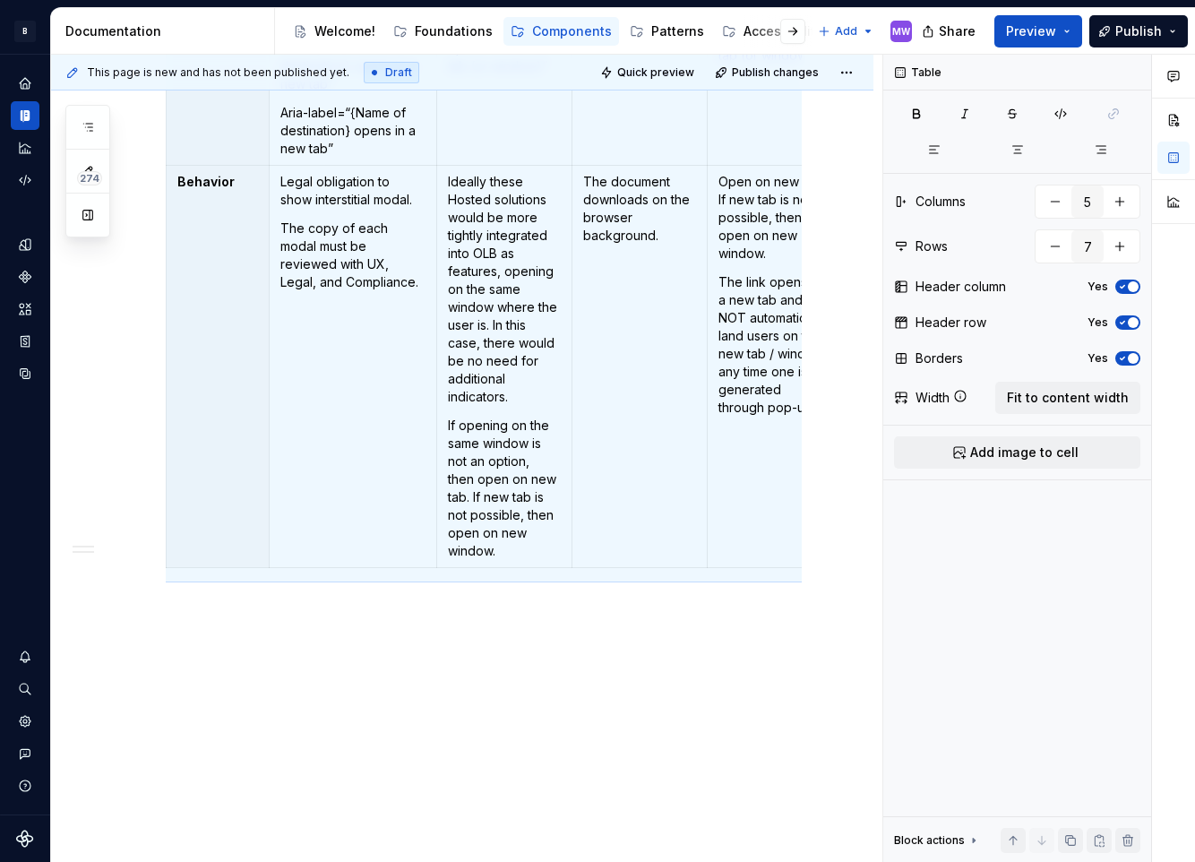
scroll to position [1893, 0]
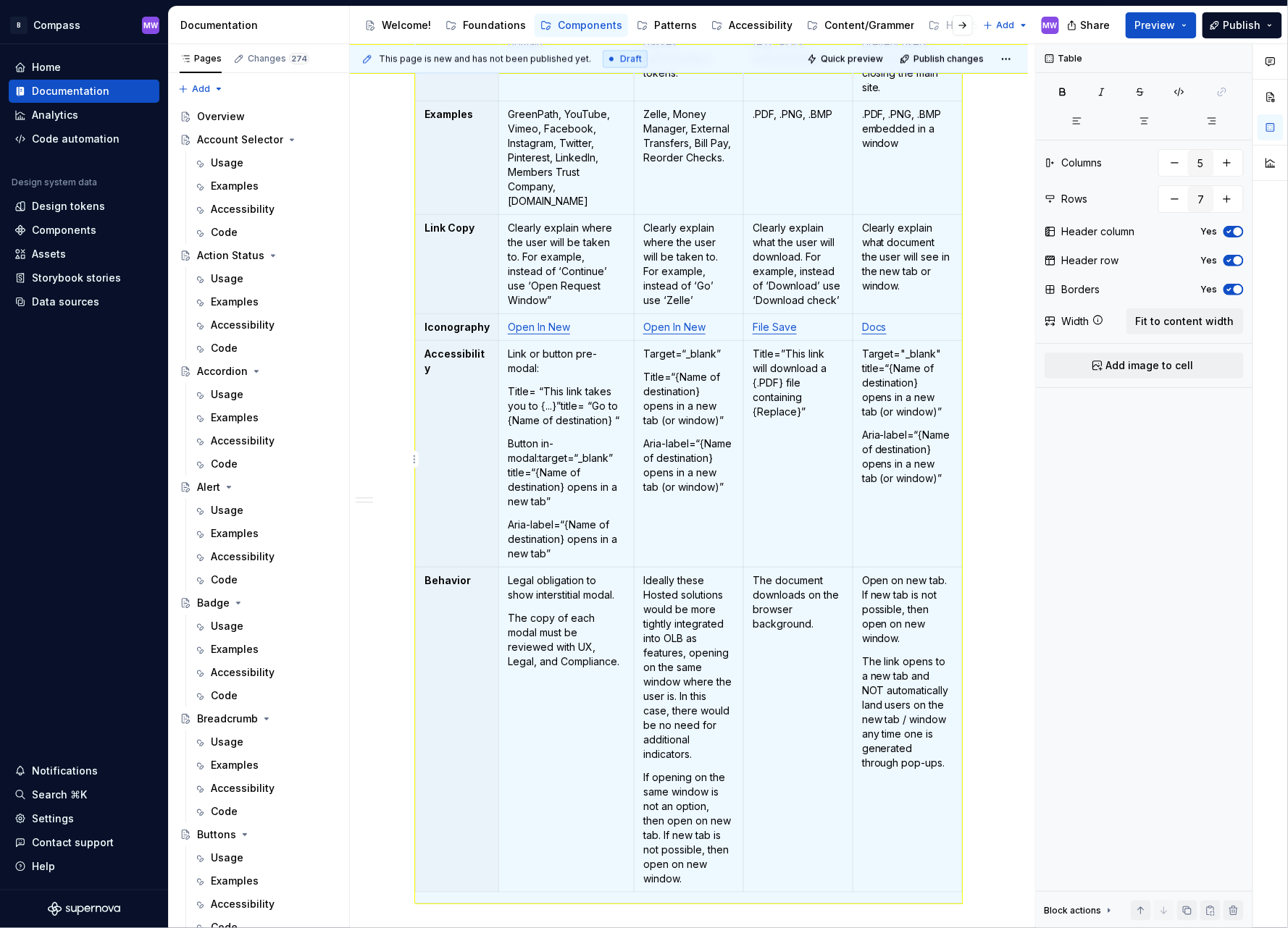
scroll to position [0, 0]
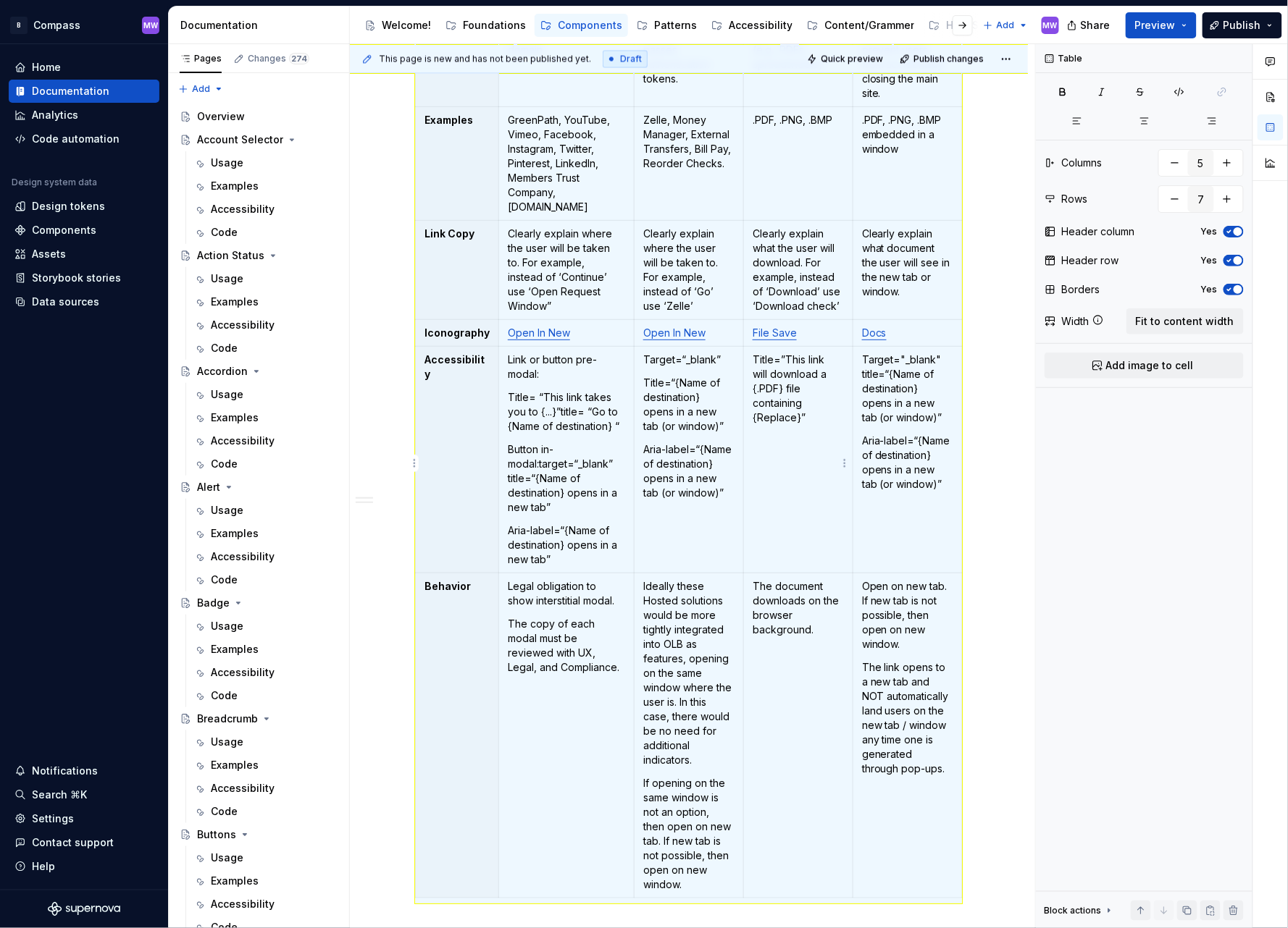
click at [809, 403] on p "Title=”This link will download a {.PDF} file containing {Replace}”" at bounding box center [798, 389] width 91 height 73
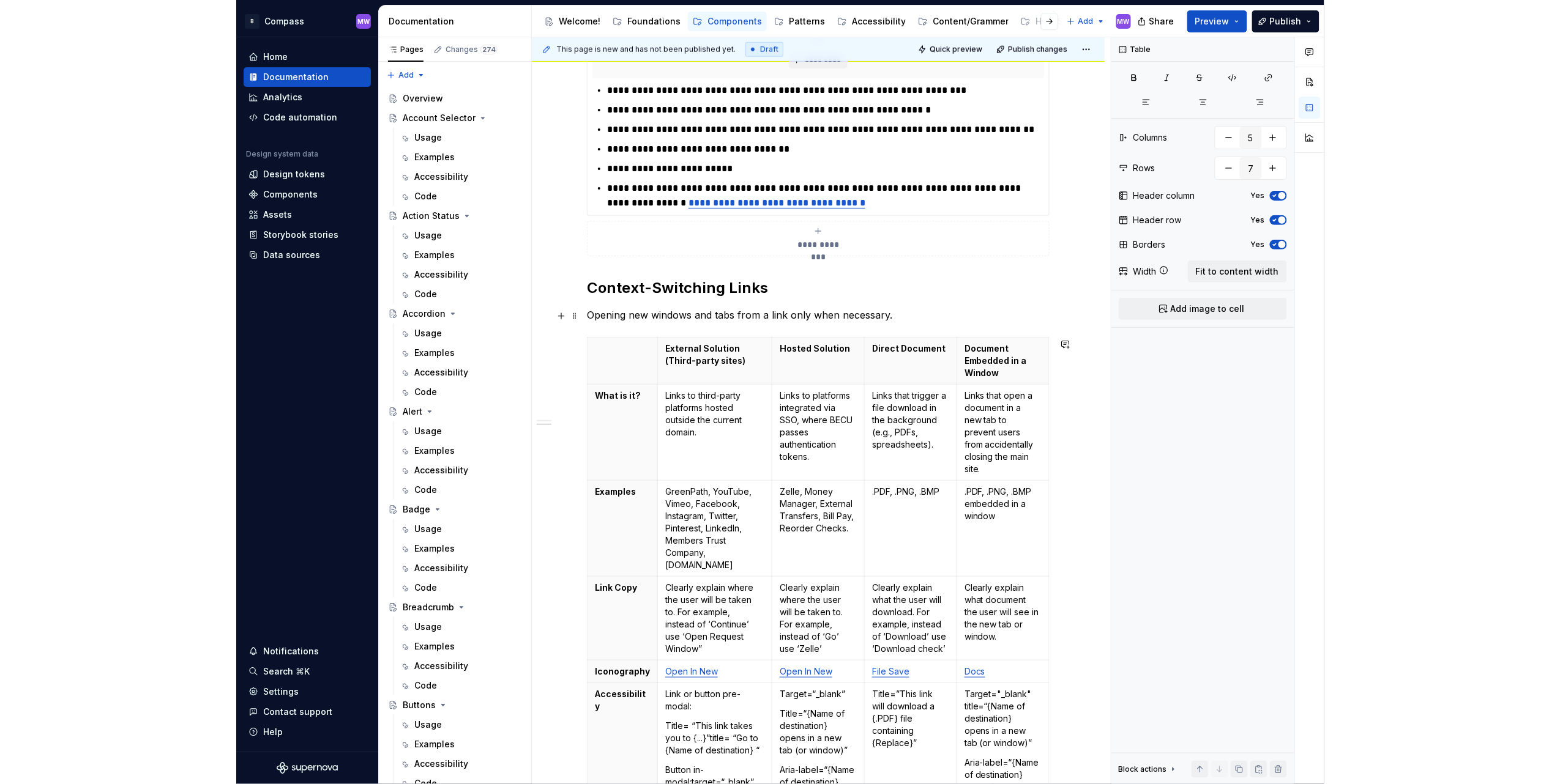
scroll to position [255, 0]
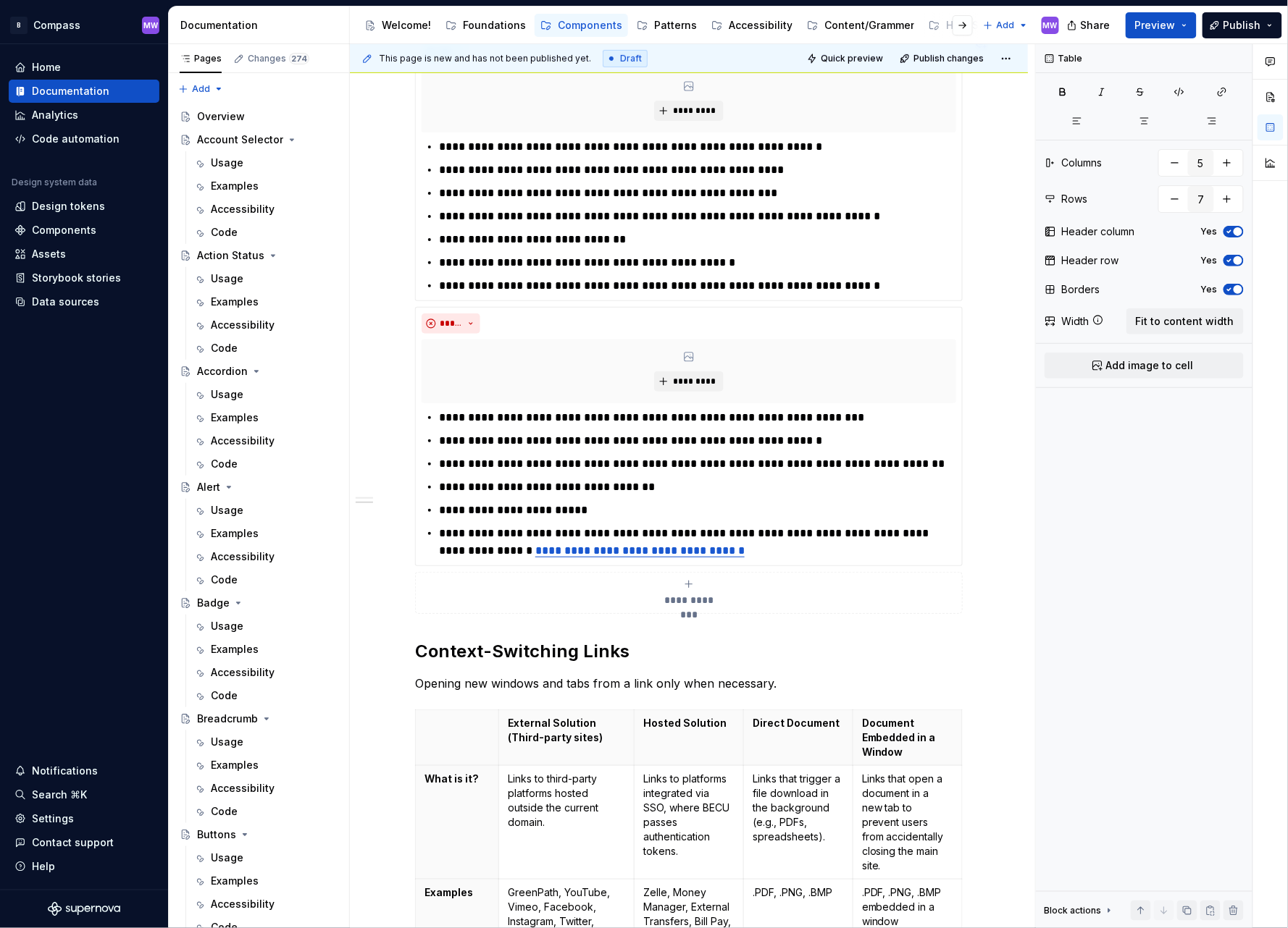
click at [739, 638] on div "**********" at bounding box center [688, 839] width 547 height 1676
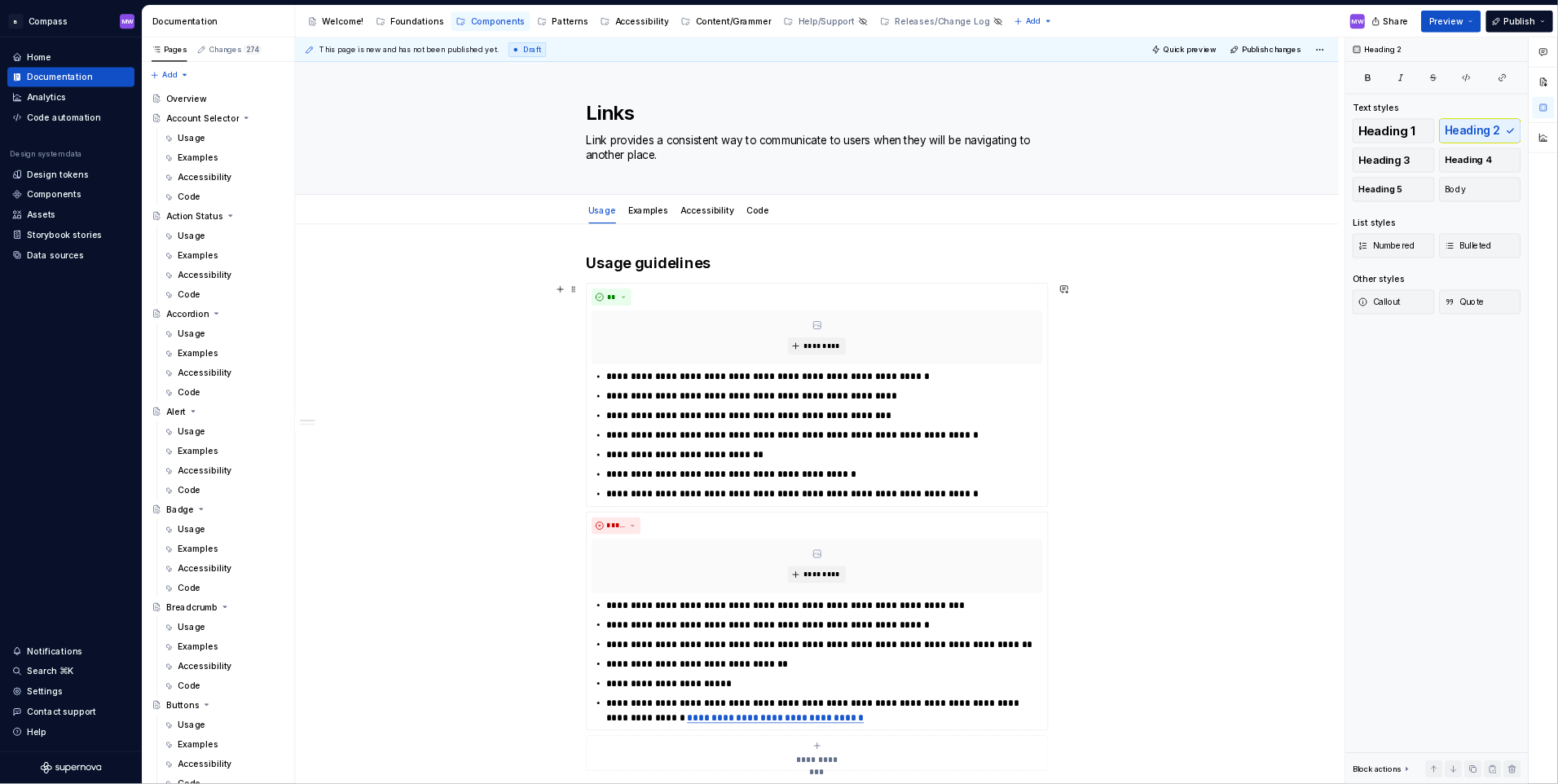
scroll to position [0, 0]
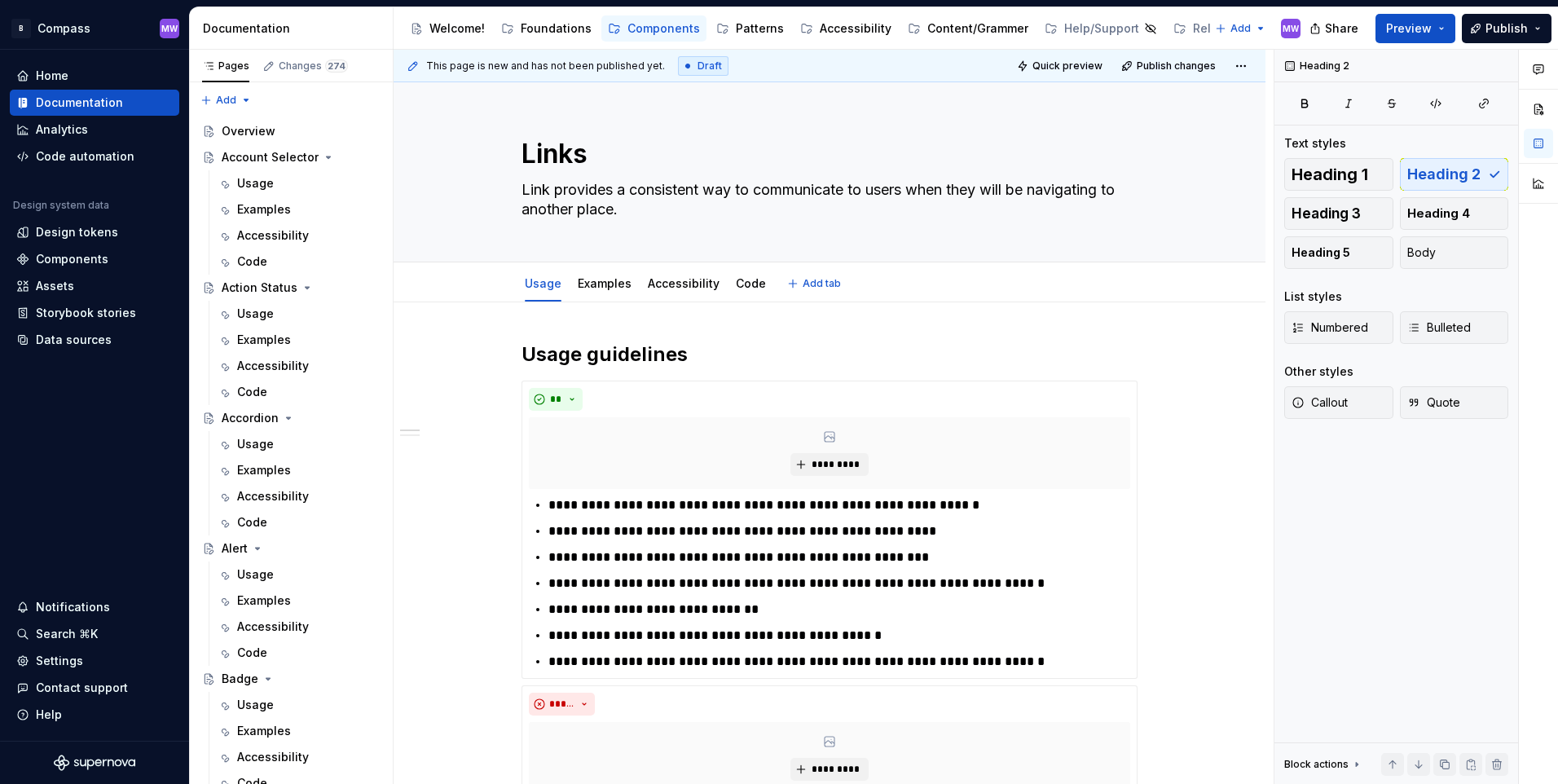
type textarea "*"
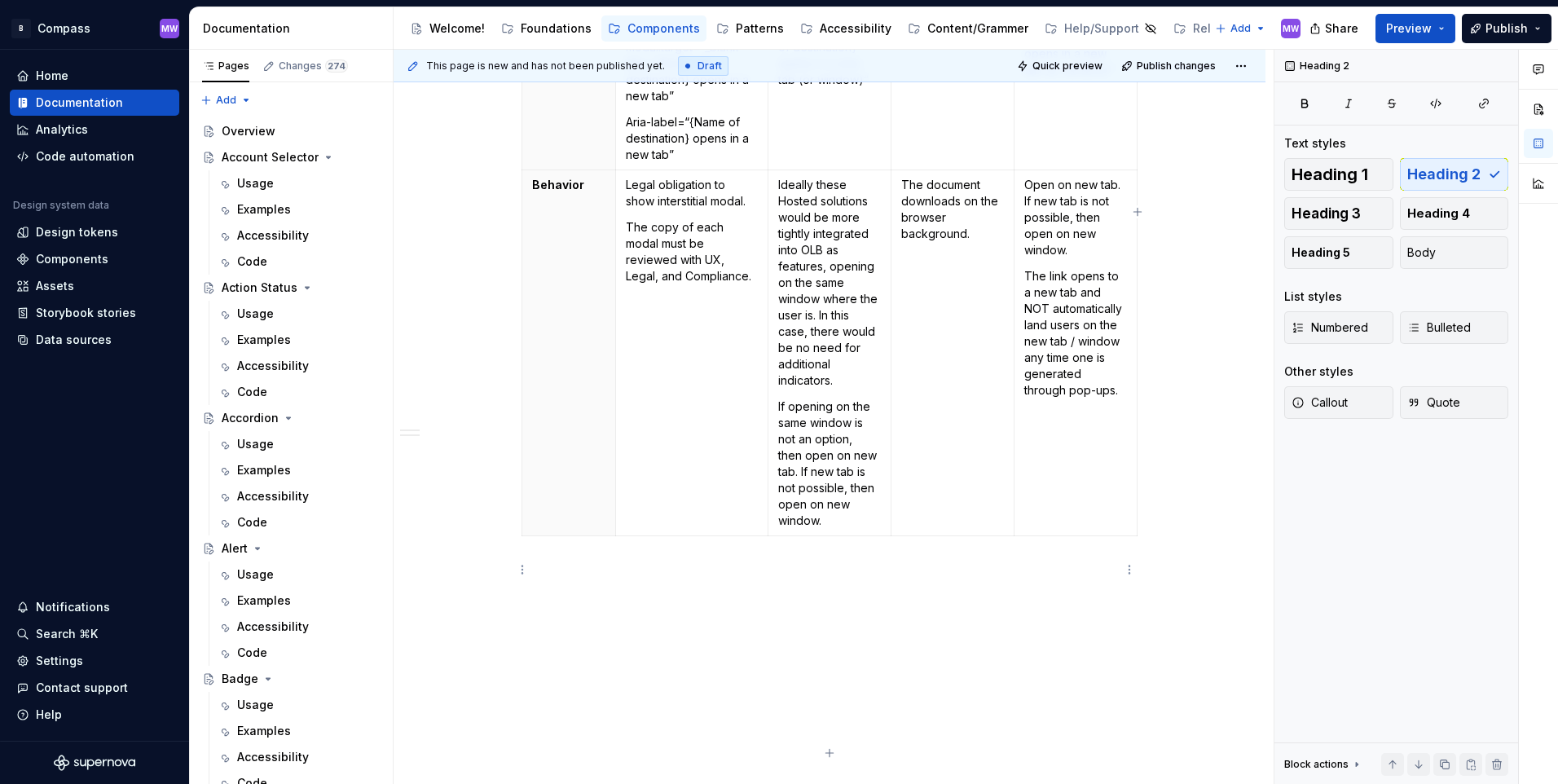
scroll to position [1736, 0]
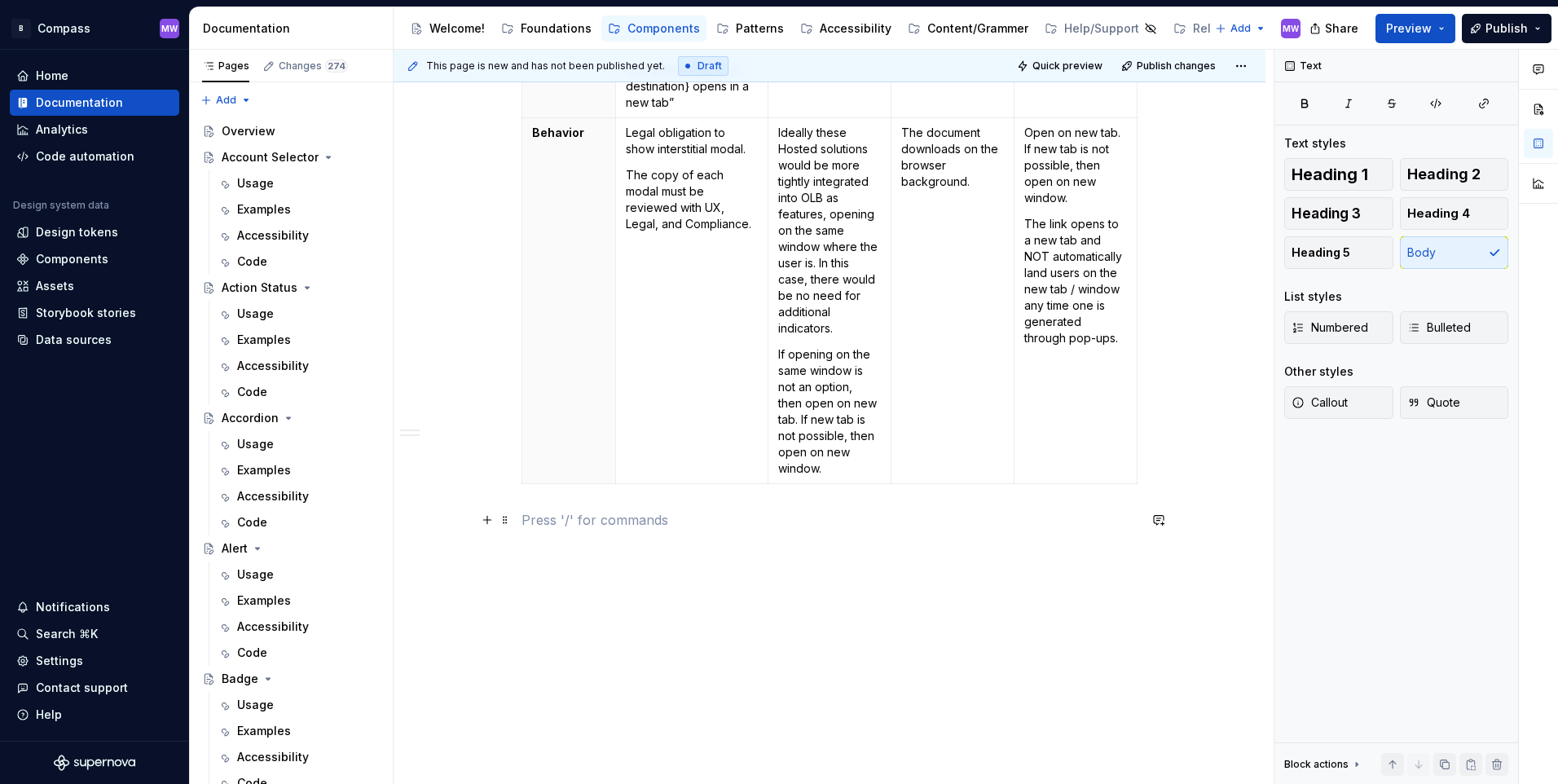
click at [590, 528] on p at bounding box center [829, 519] width 616 height 19
click at [1357, 220] on span "Heading 3" at bounding box center [1326, 214] width 69 height 16
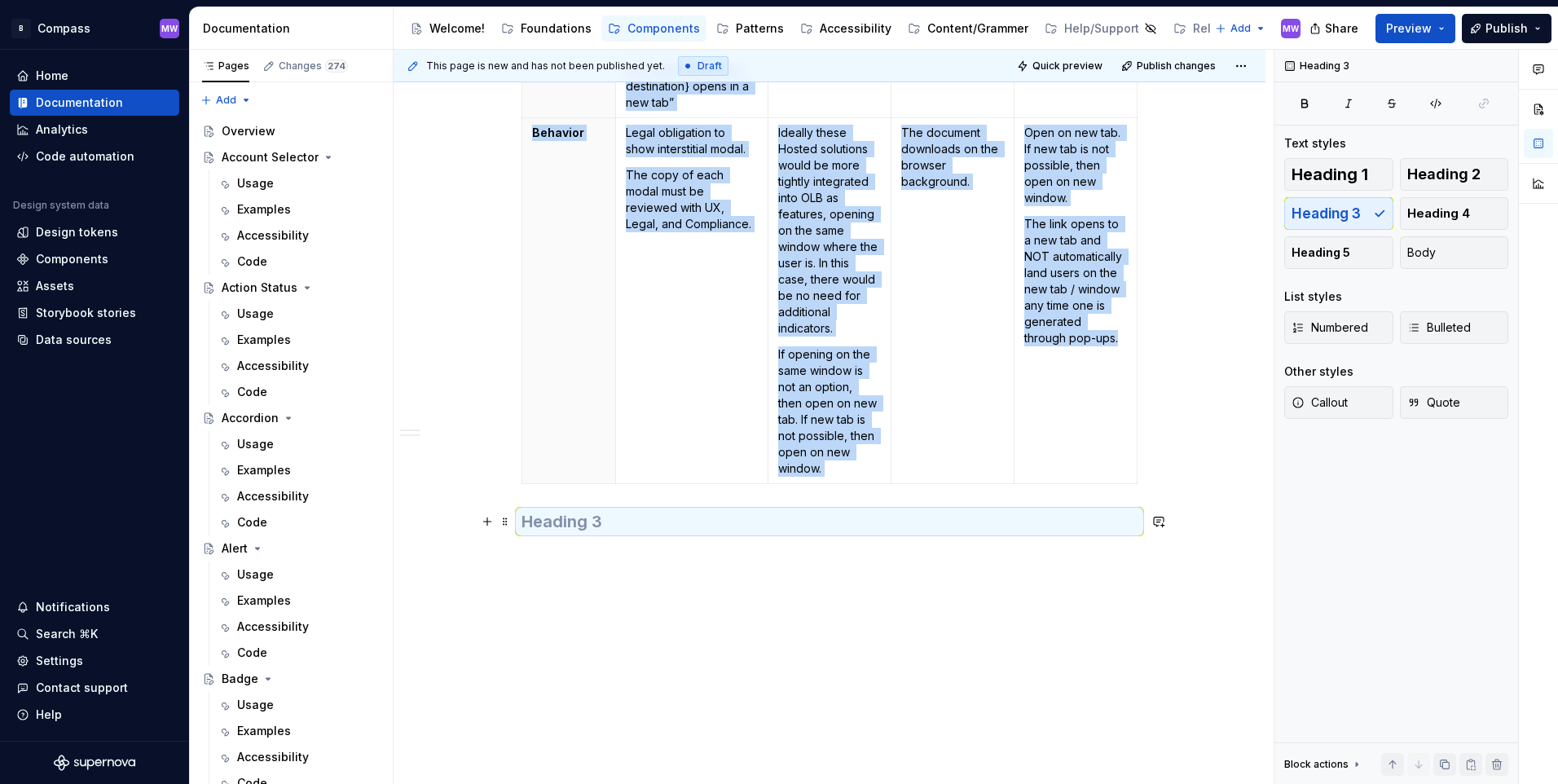
click at [664, 524] on h3 at bounding box center [829, 521] width 616 height 23
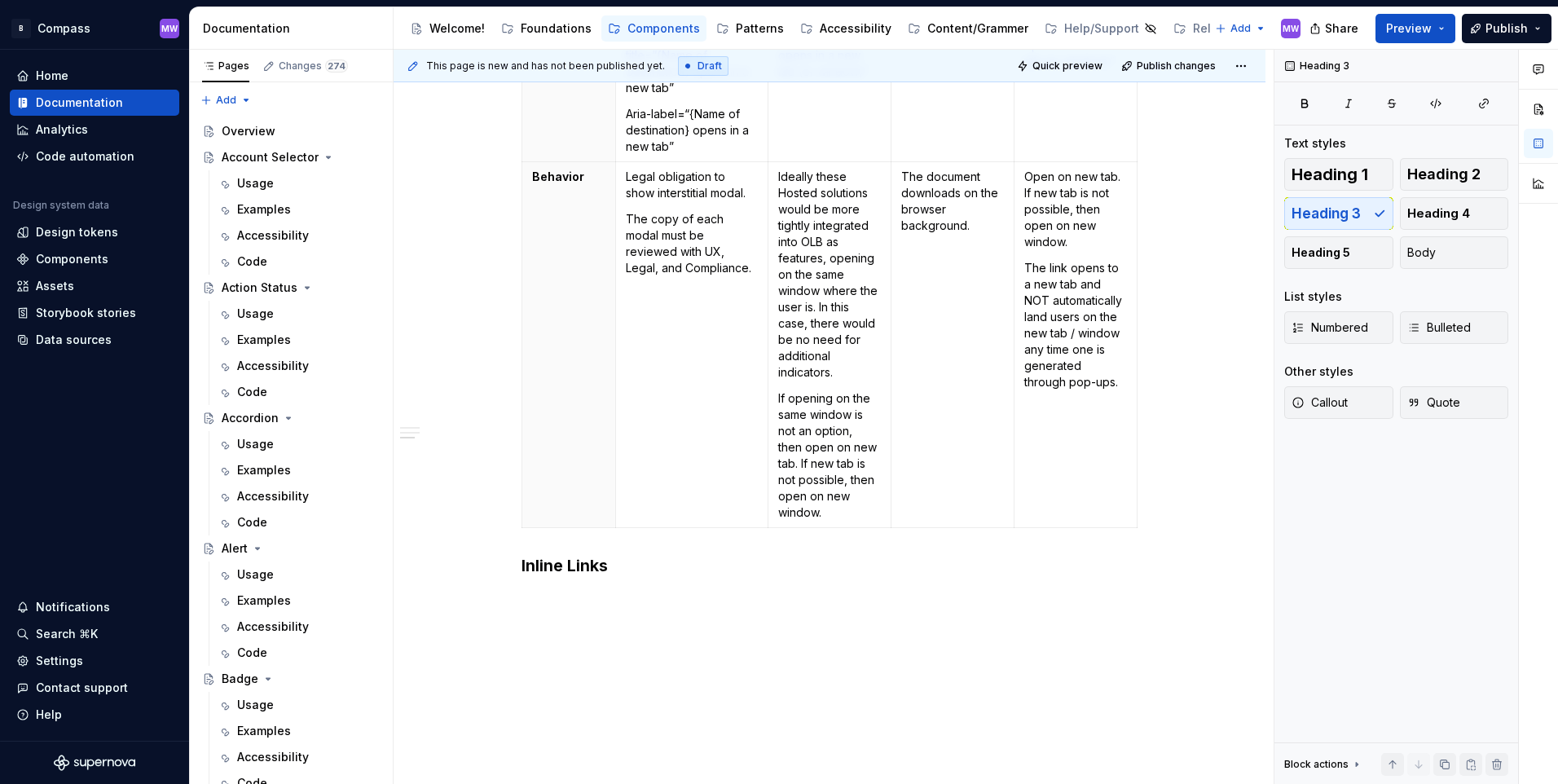
scroll to position [1739, 0]
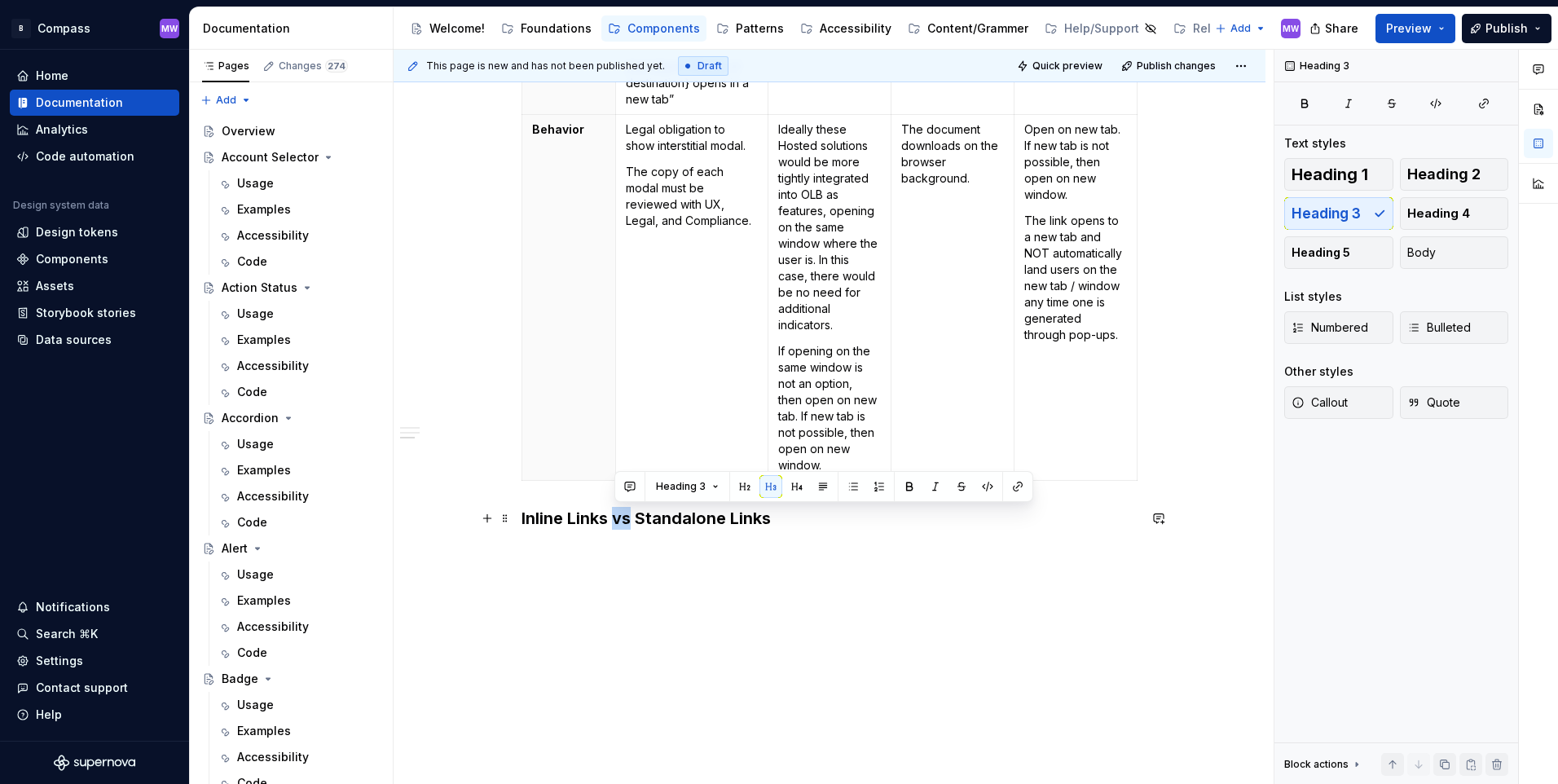
click at [614, 519] on h3 "Inline Links vs Standalone Links" at bounding box center [829, 518] width 616 height 23
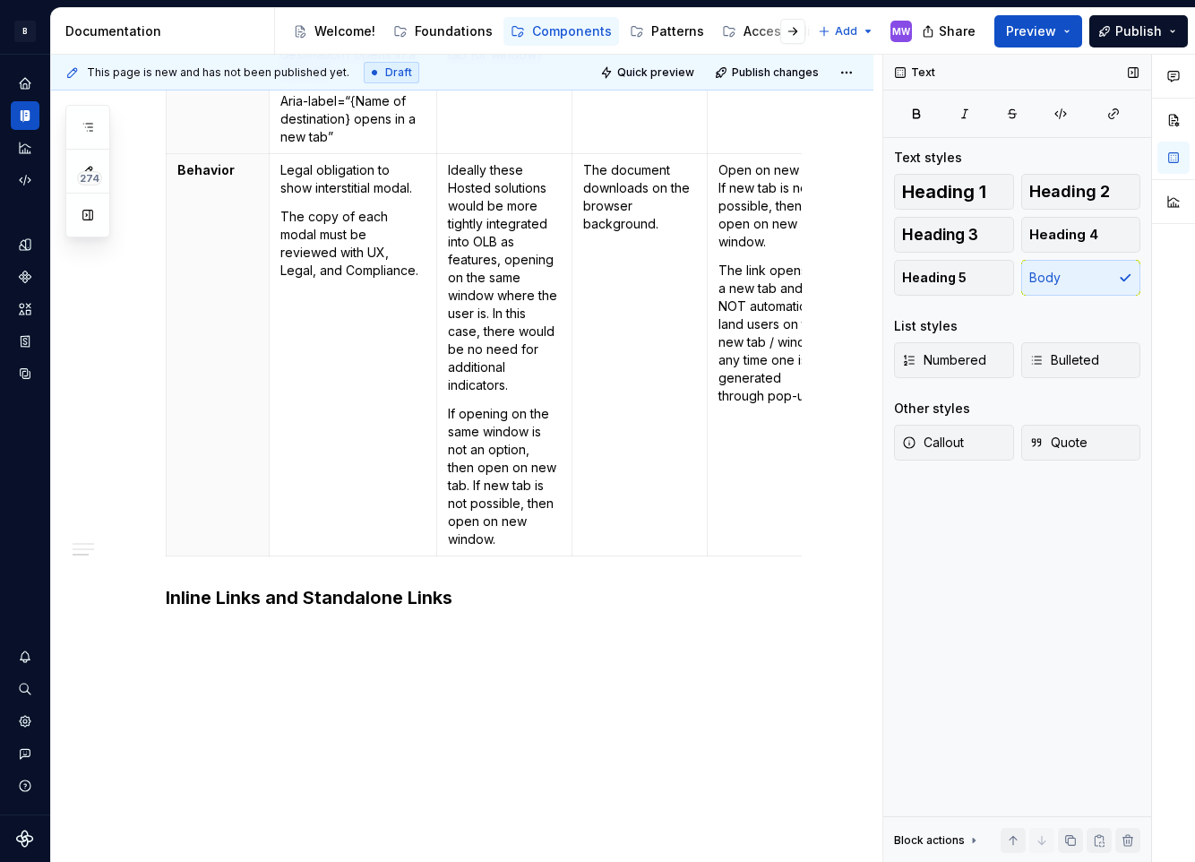
scroll to position [1904, 0]
drag, startPoint x: 356, startPoint y: 613, endPoint x: 408, endPoint y: 605, distance: 51.7
click at [356, 611] on h3 "Inline Links and Standalone Links" at bounding box center [484, 598] width 636 height 25
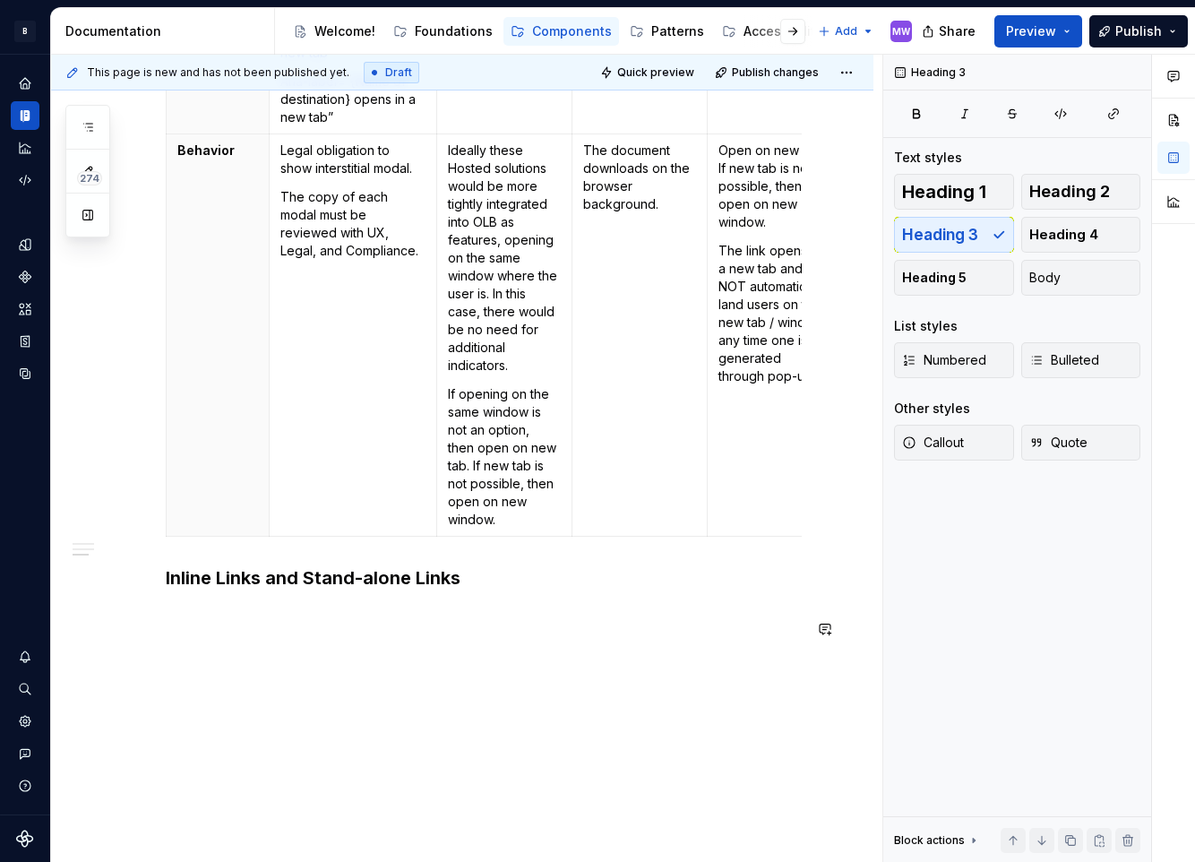
scroll to position [1884, 0]
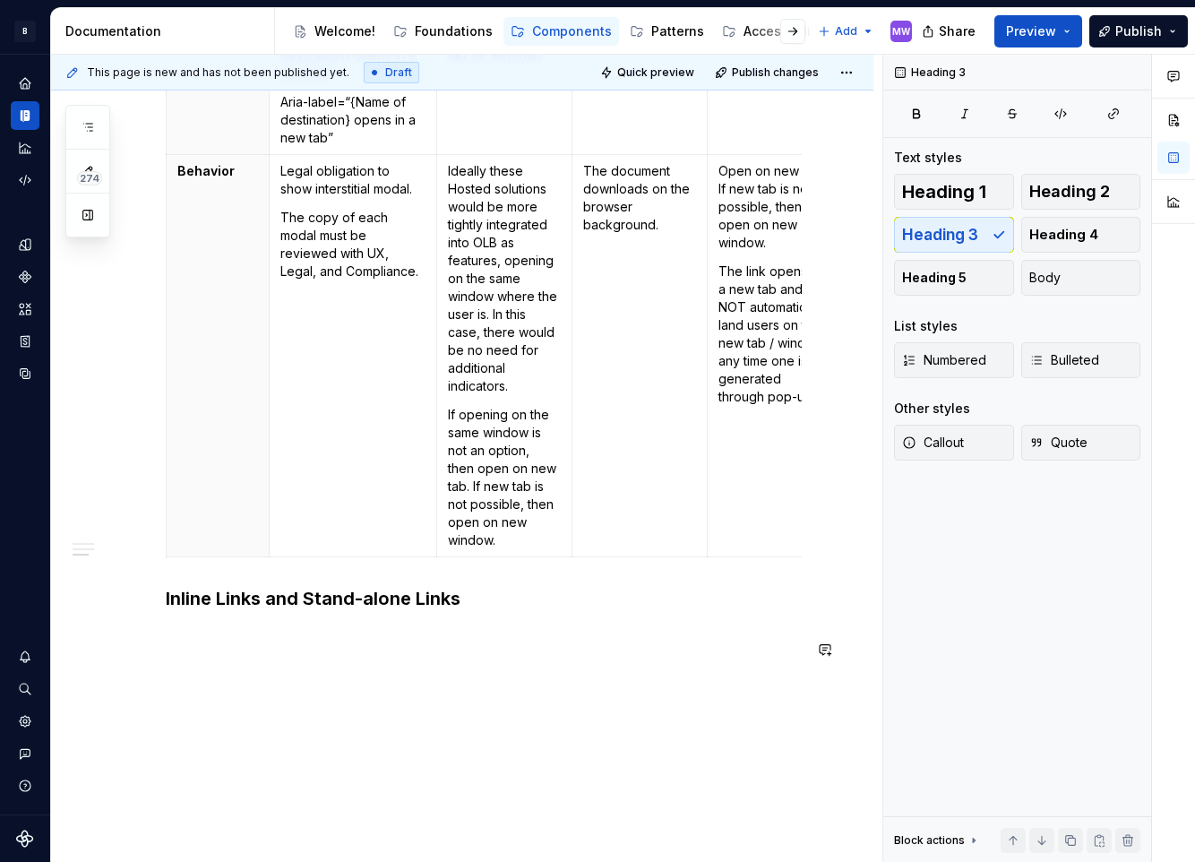
click at [611, 647] on p at bounding box center [484, 635] width 636 height 21
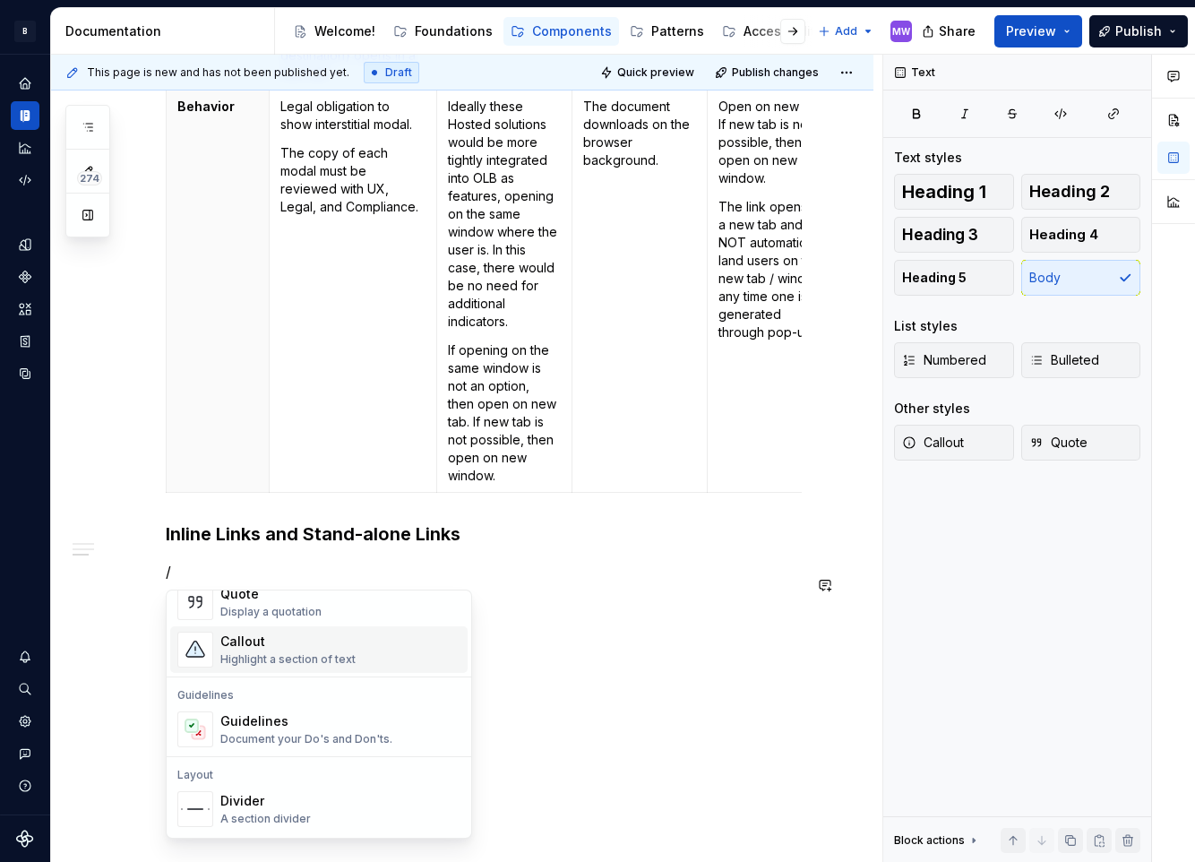
scroll to position [448, 0]
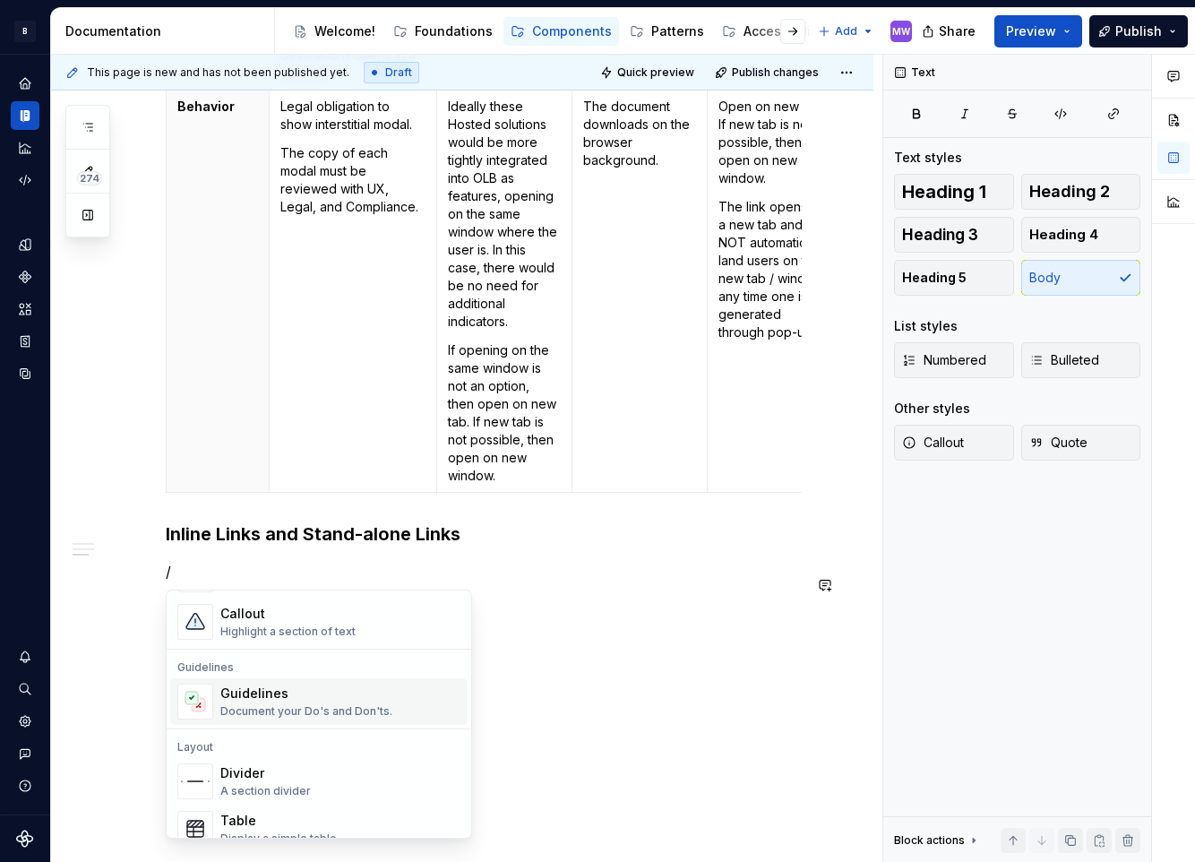
click at [386, 710] on div "Document your Do's and Don'ts." at bounding box center [306, 711] width 172 height 14
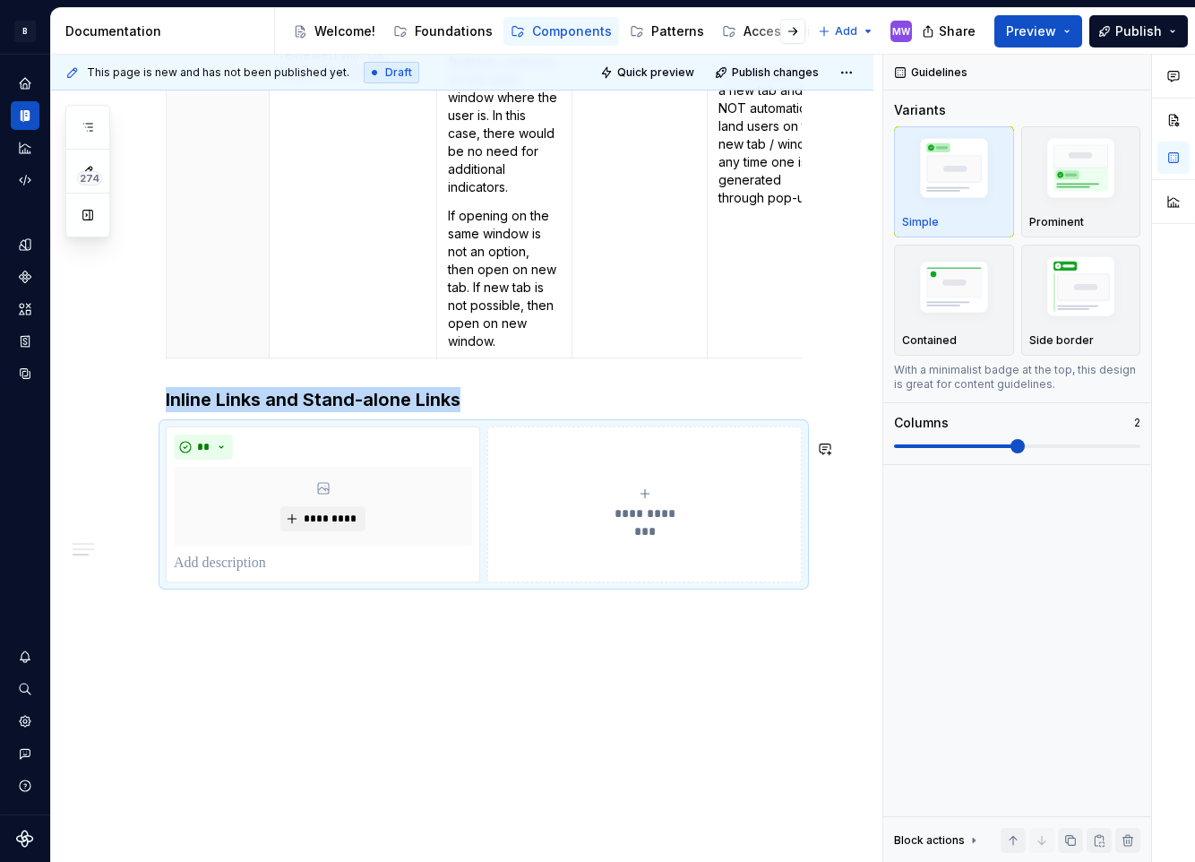
scroll to position [2096, 0]
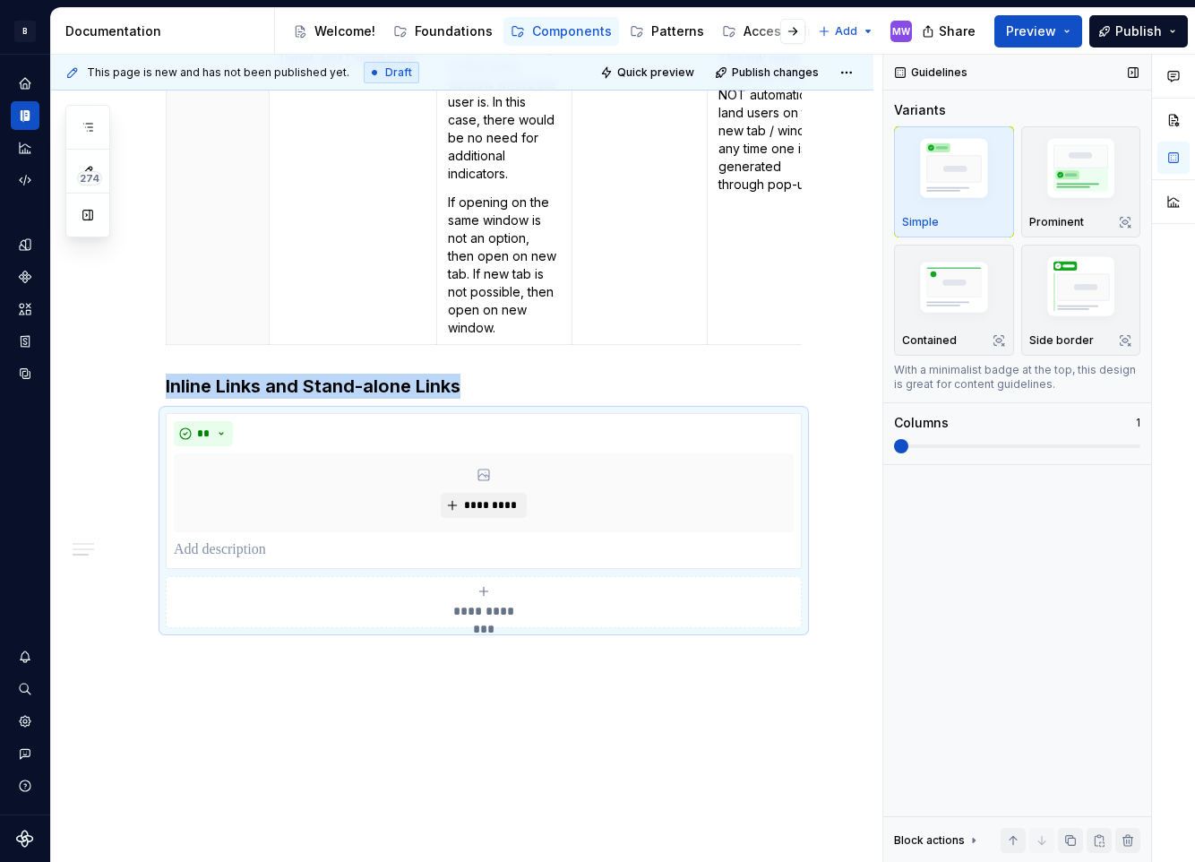
click at [898, 452] on span at bounding box center [901, 446] width 14 height 14
click at [260, 561] on p at bounding box center [484, 549] width 620 height 21
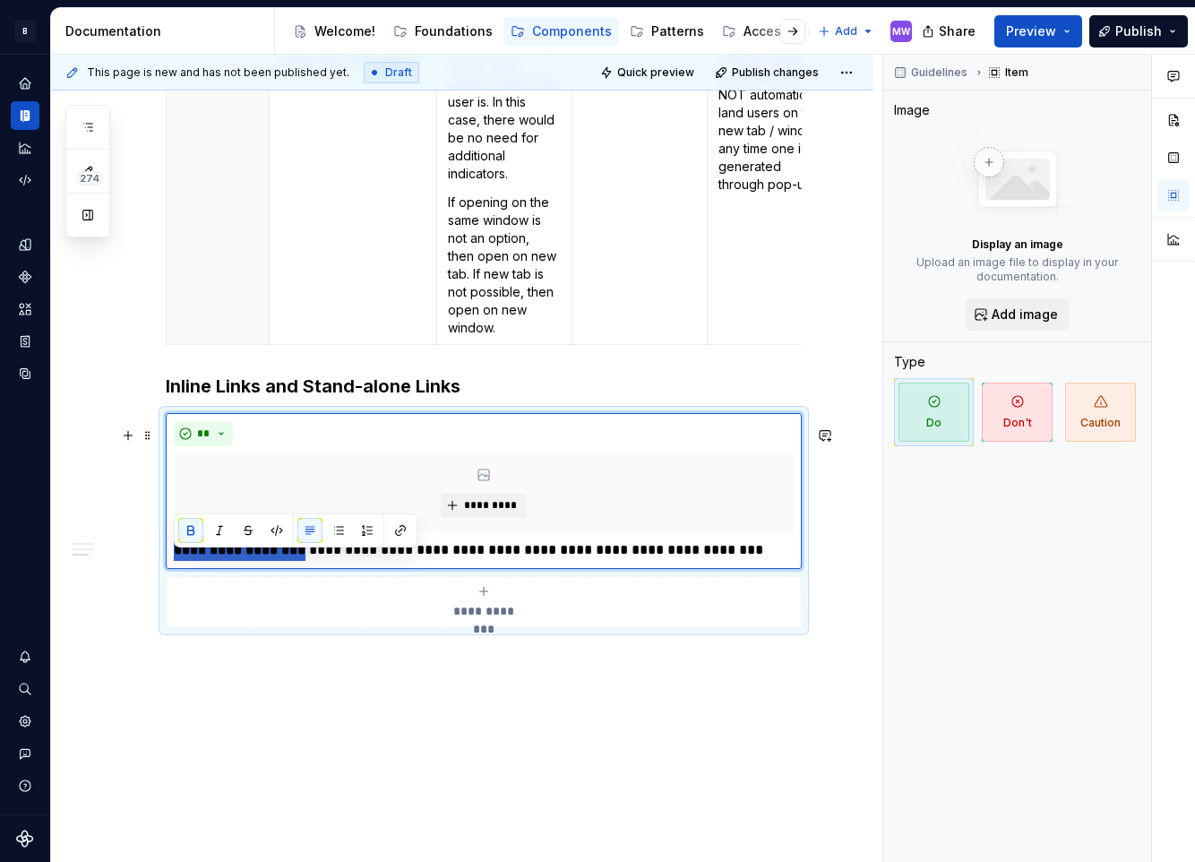
drag, startPoint x: 287, startPoint y: 565, endPoint x: 98, endPoint y: 569, distance: 189.0
click at [191, 534] on button "button" at bounding box center [190, 530] width 25 height 25
click at [709, 582] on div "**********" at bounding box center [484, 520] width 636 height 215
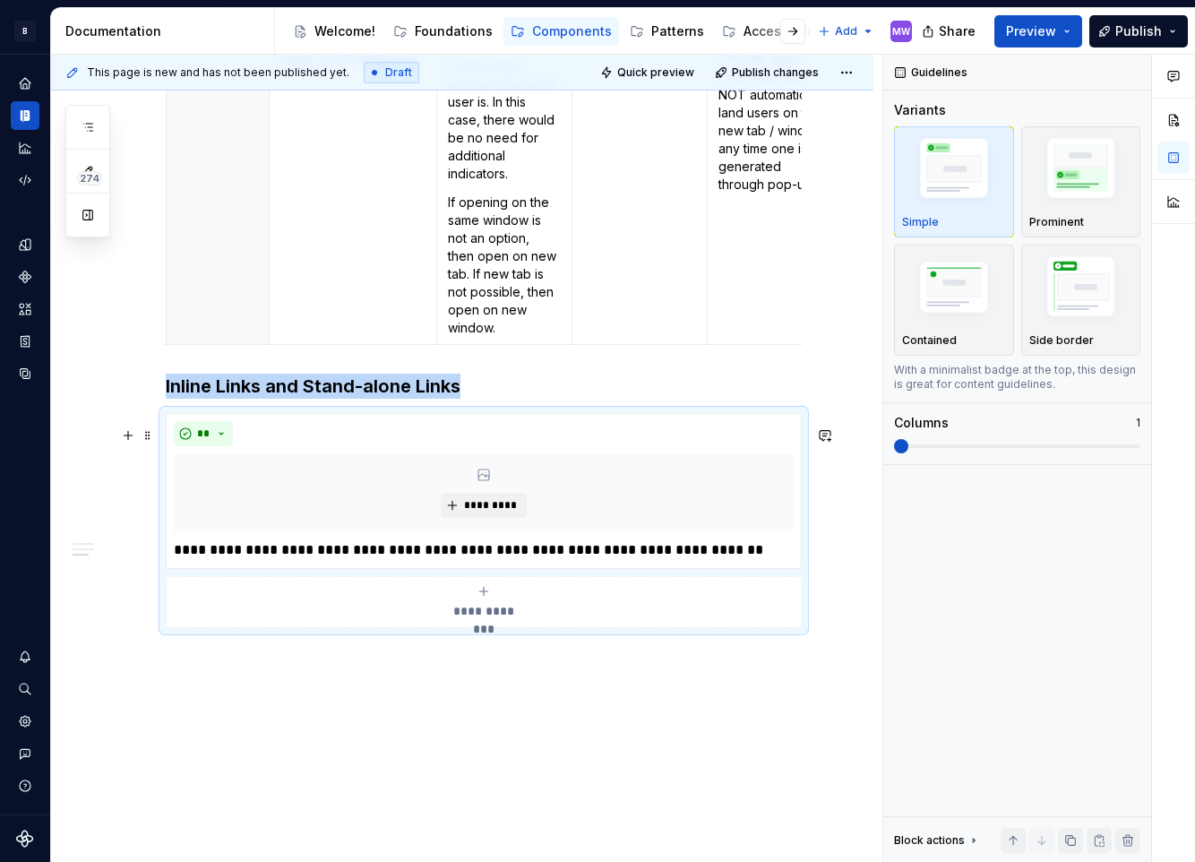
click at [475, 612] on div "**********" at bounding box center [484, 602] width 620 height 36
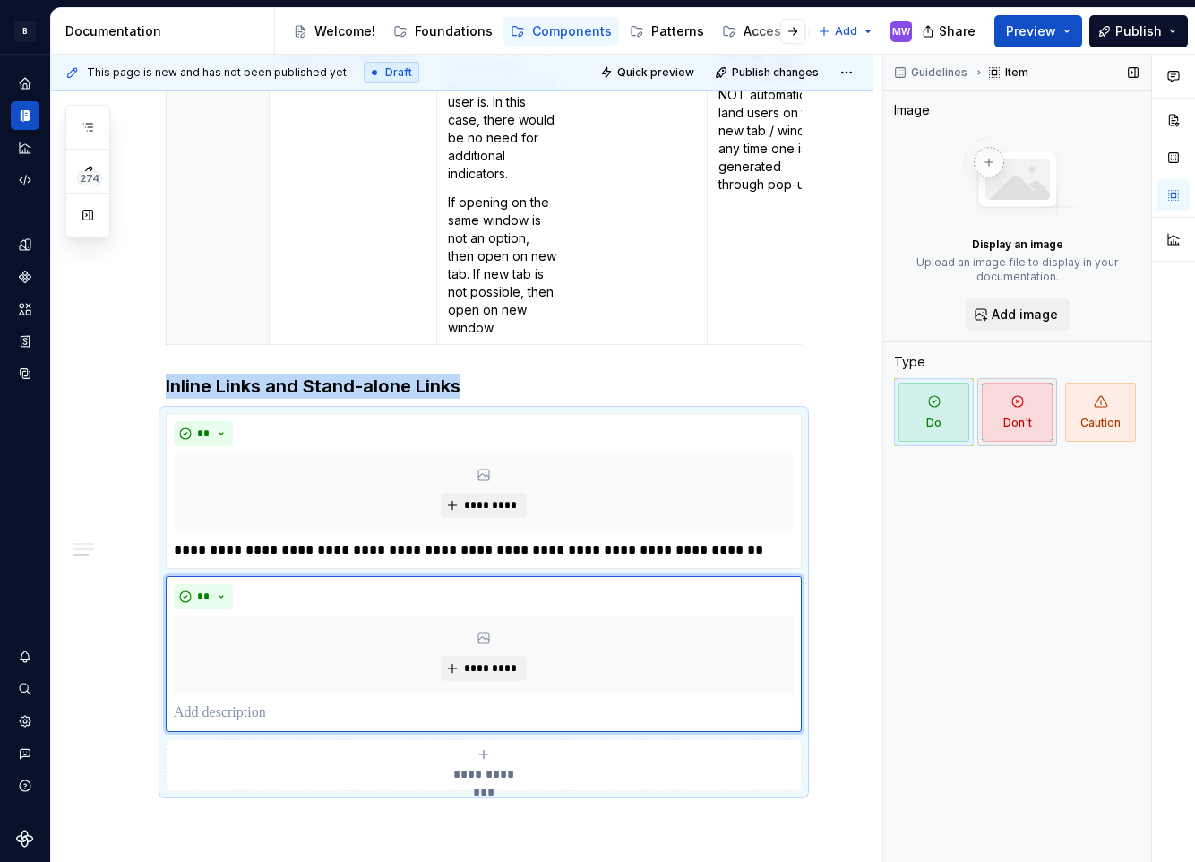
click at [1025, 399] on span "Don't" at bounding box center [1017, 411] width 71 height 59
click at [473, 681] on button "*********" at bounding box center [483, 668] width 85 height 25
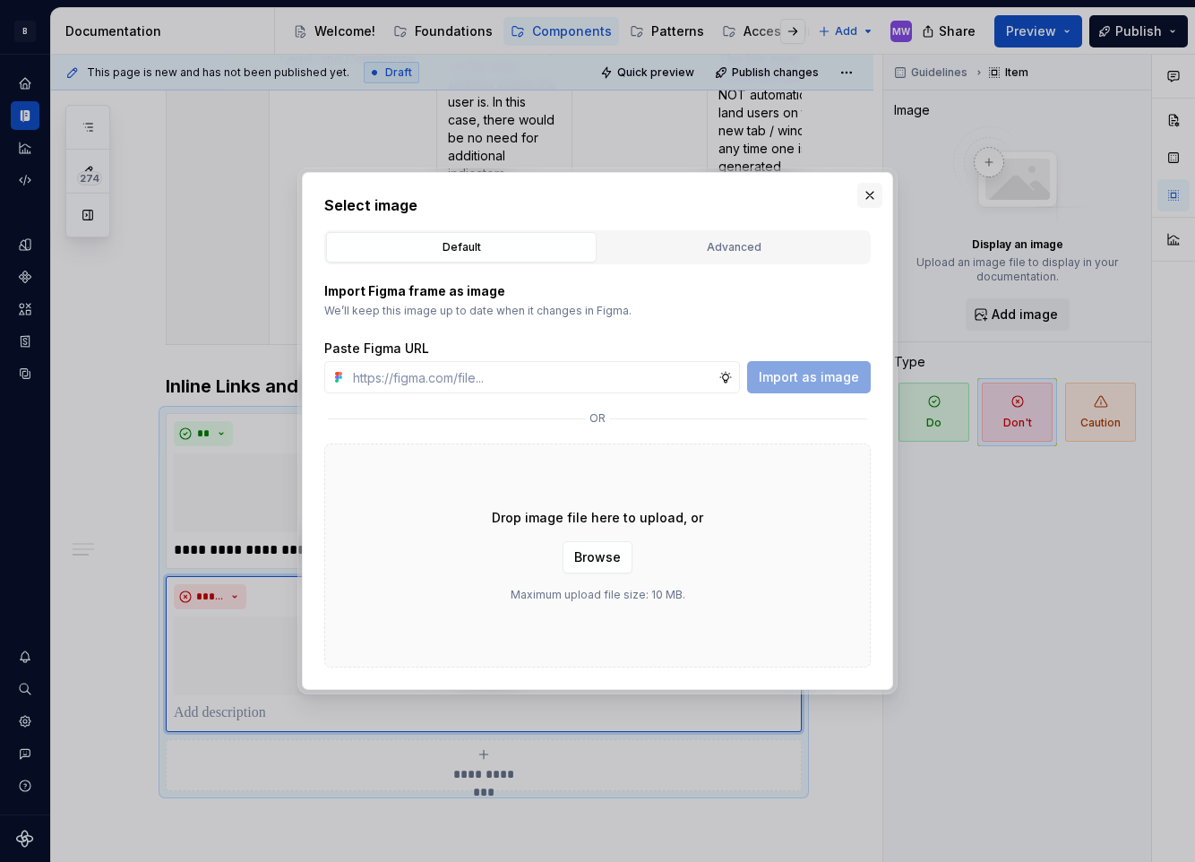
click at [872, 190] on button "button" at bounding box center [869, 195] width 25 height 25
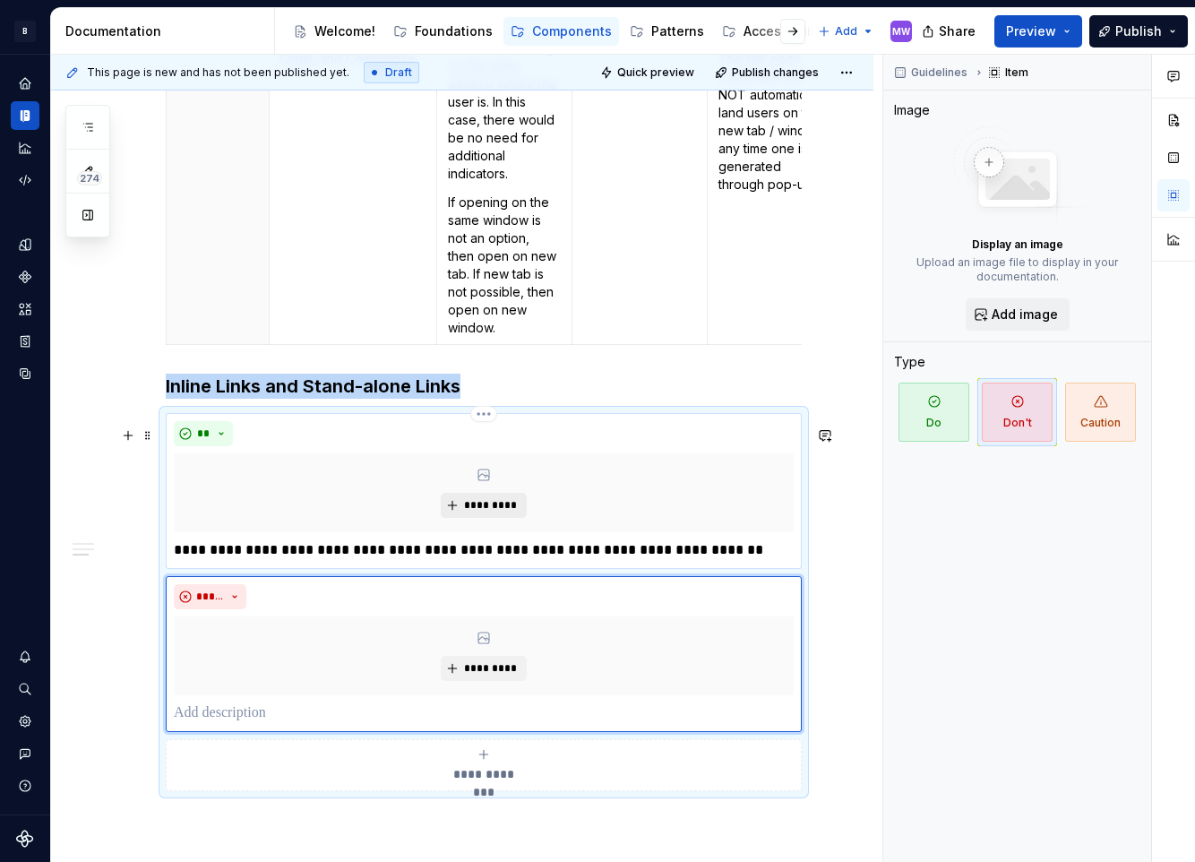
click at [492, 512] on span "*********" at bounding box center [490, 505] width 55 height 14
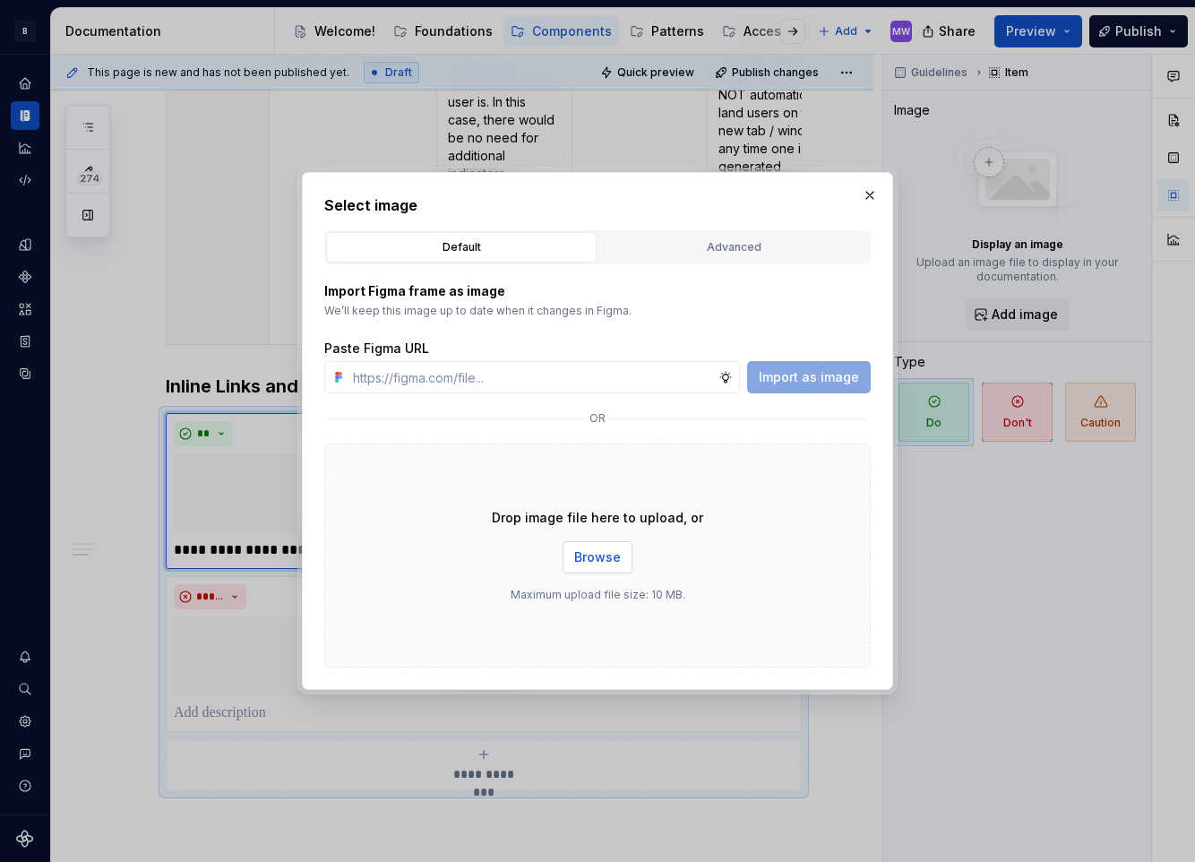
click at [606, 551] on span "Browse" at bounding box center [597, 557] width 47 height 18
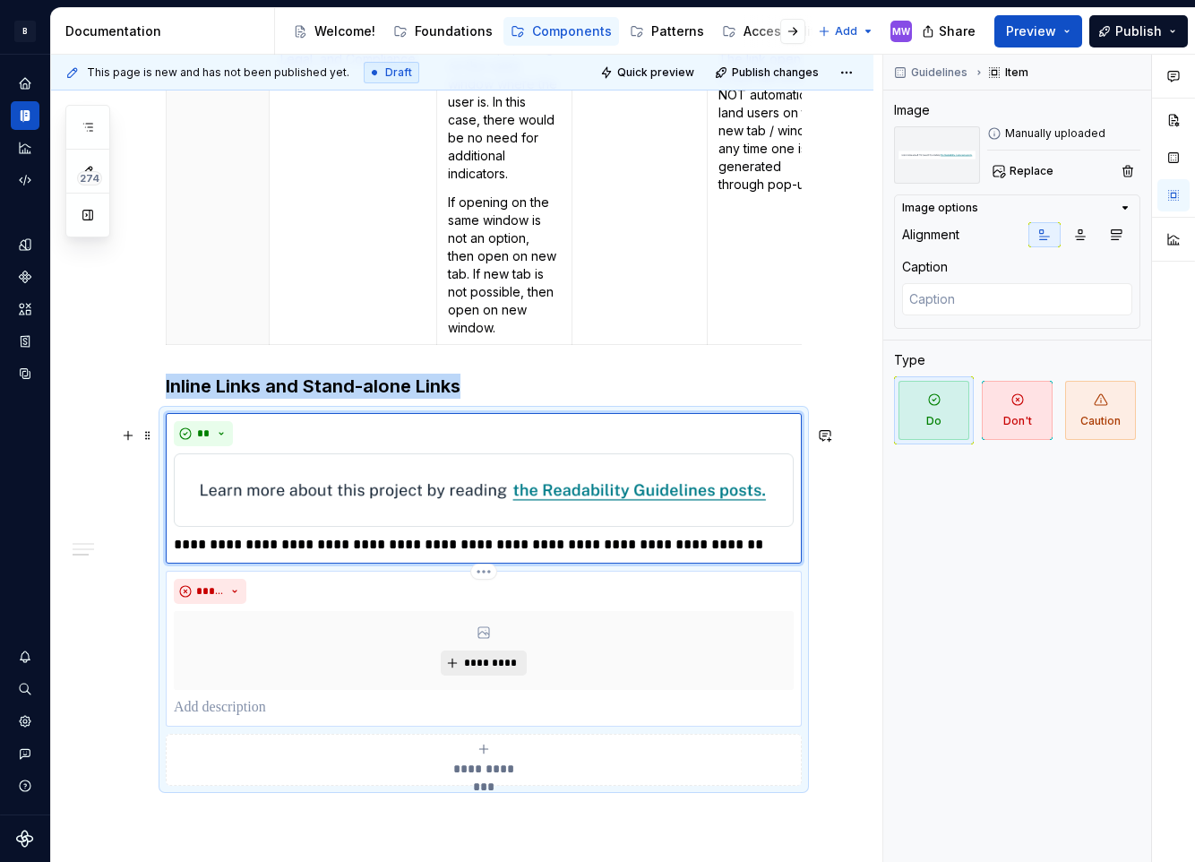
click at [490, 670] on span "*********" at bounding box center [490, 663] width 55 height 14
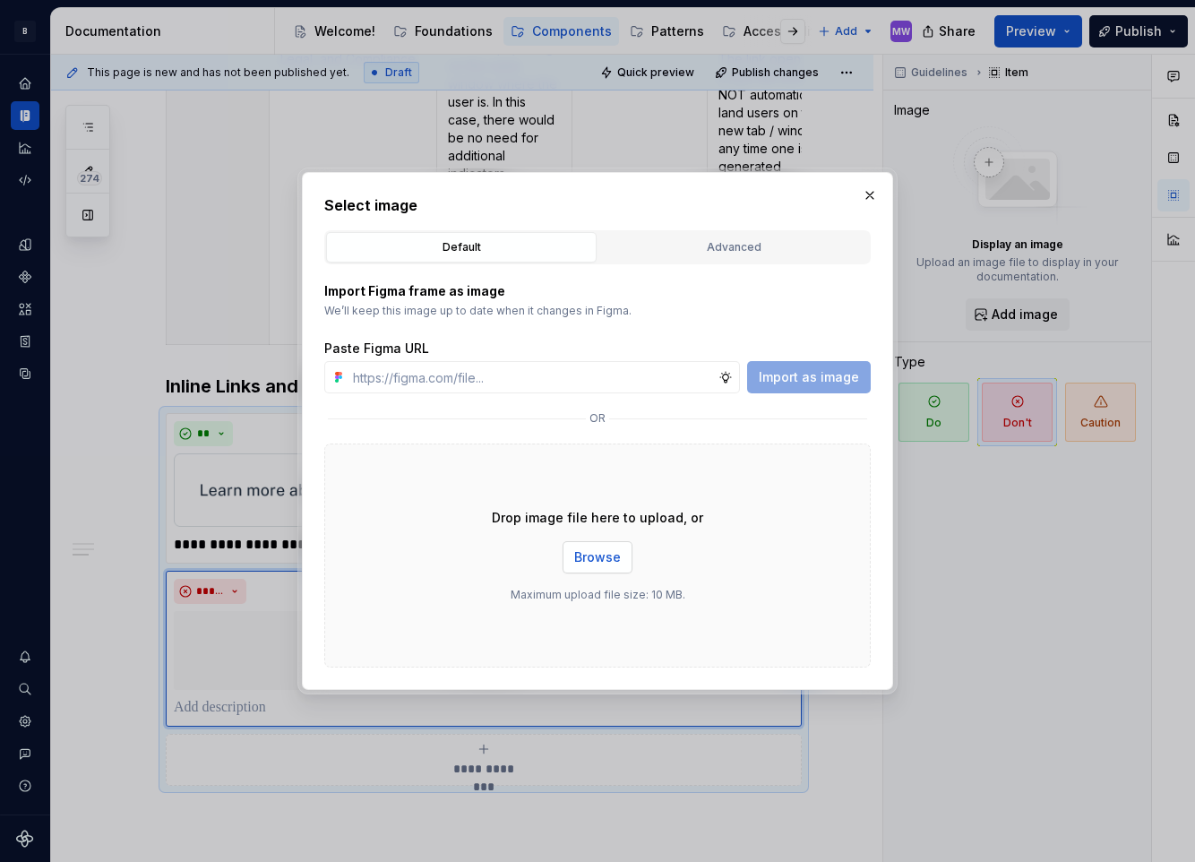
click at [613, 563] on span "Browse" at bounding box center [597, 557] width 47 height 18
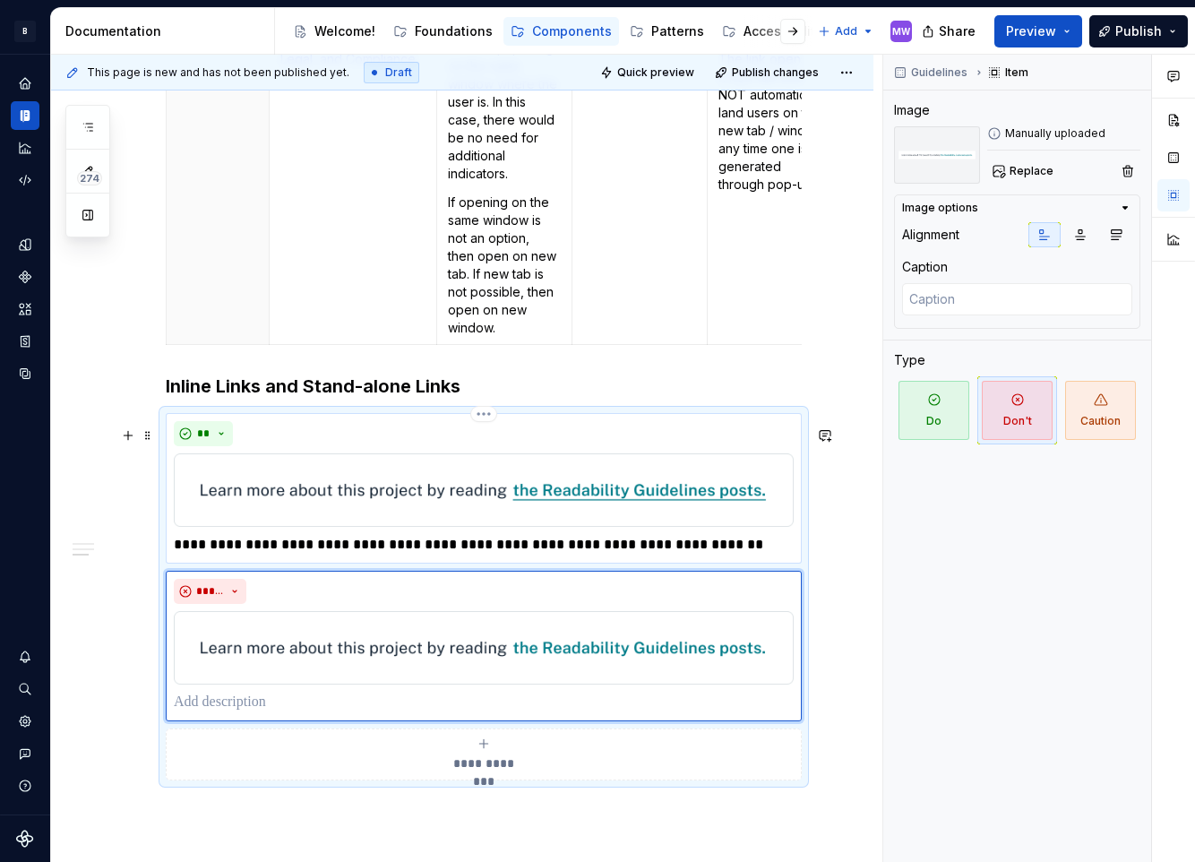
click at [752, 555] on p "**********" at bounding box center [484, 544] width 620 height 21
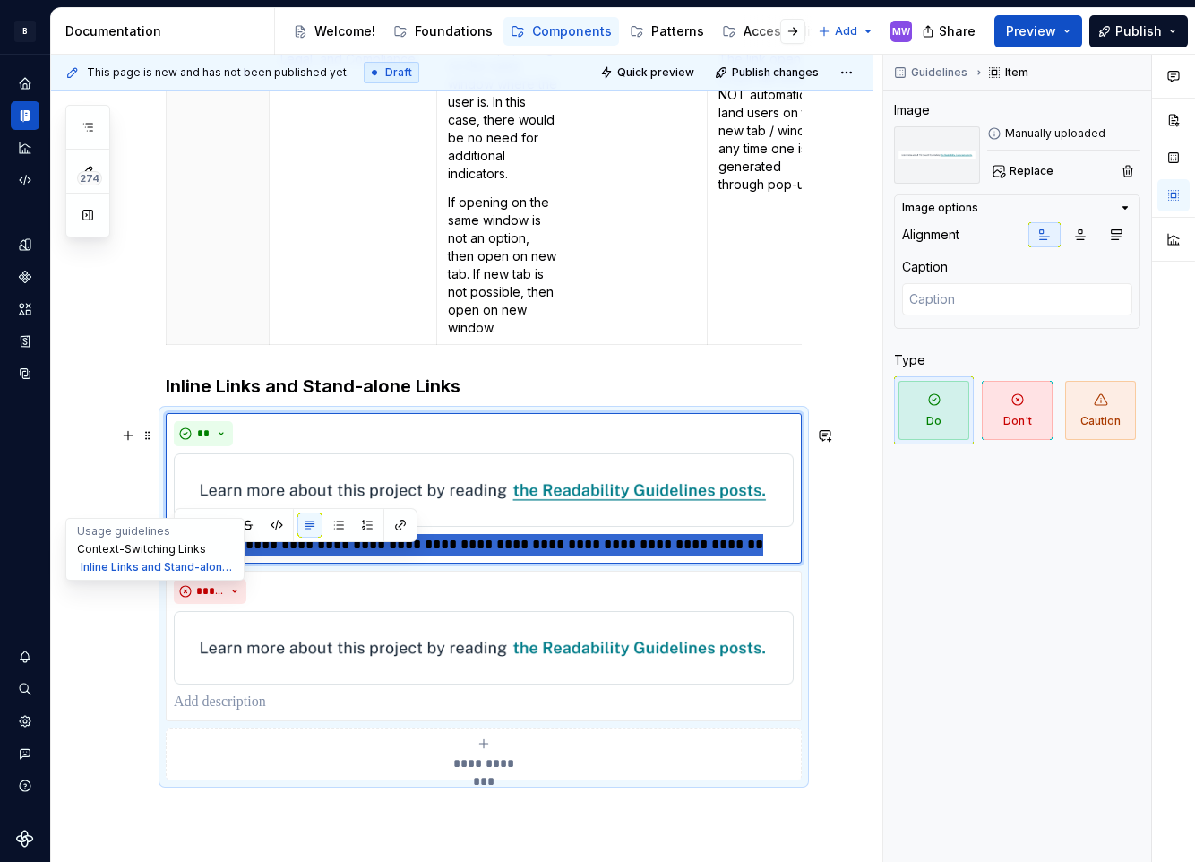
drag, startPoint x: 750, startPoint y: 562, endPoint x: 93, endPoint y: 551, distance: 656.7
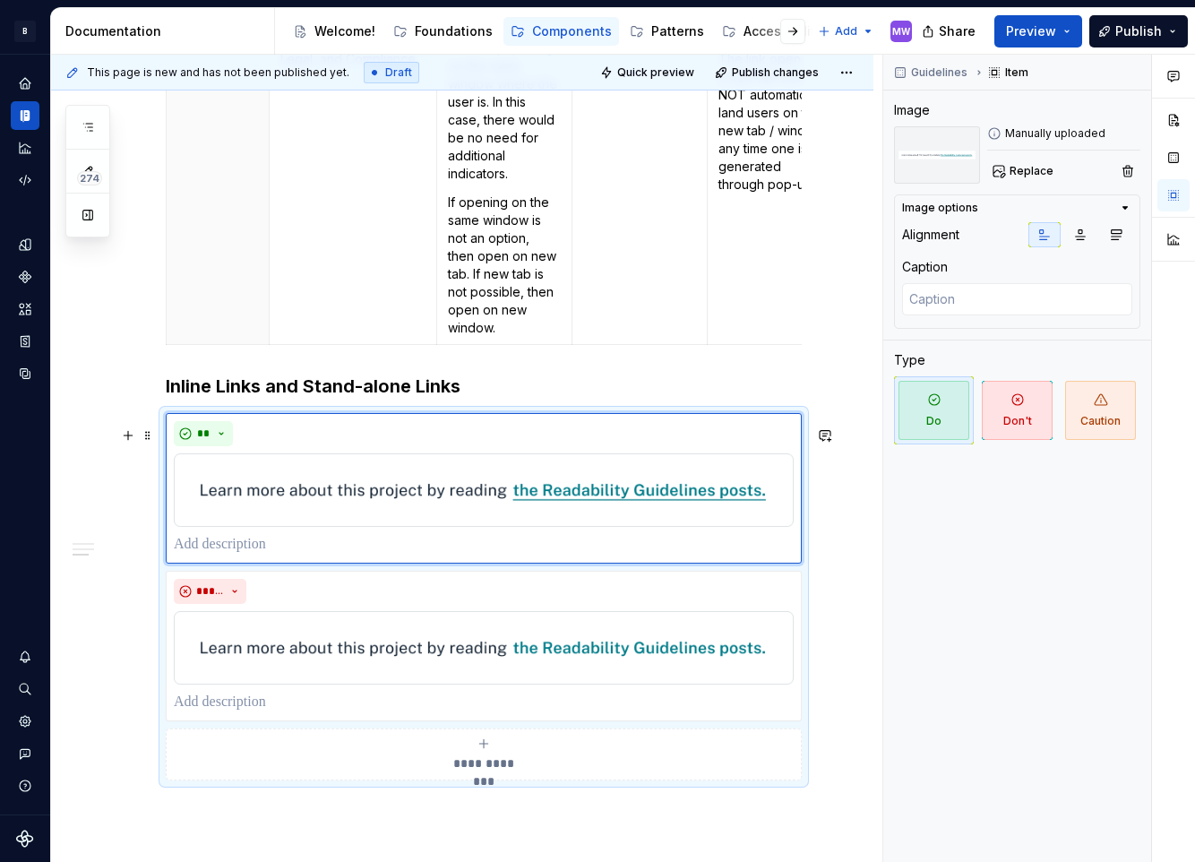
click at [154, 442] on span at bounding box center [148, 435] width 14 height 25
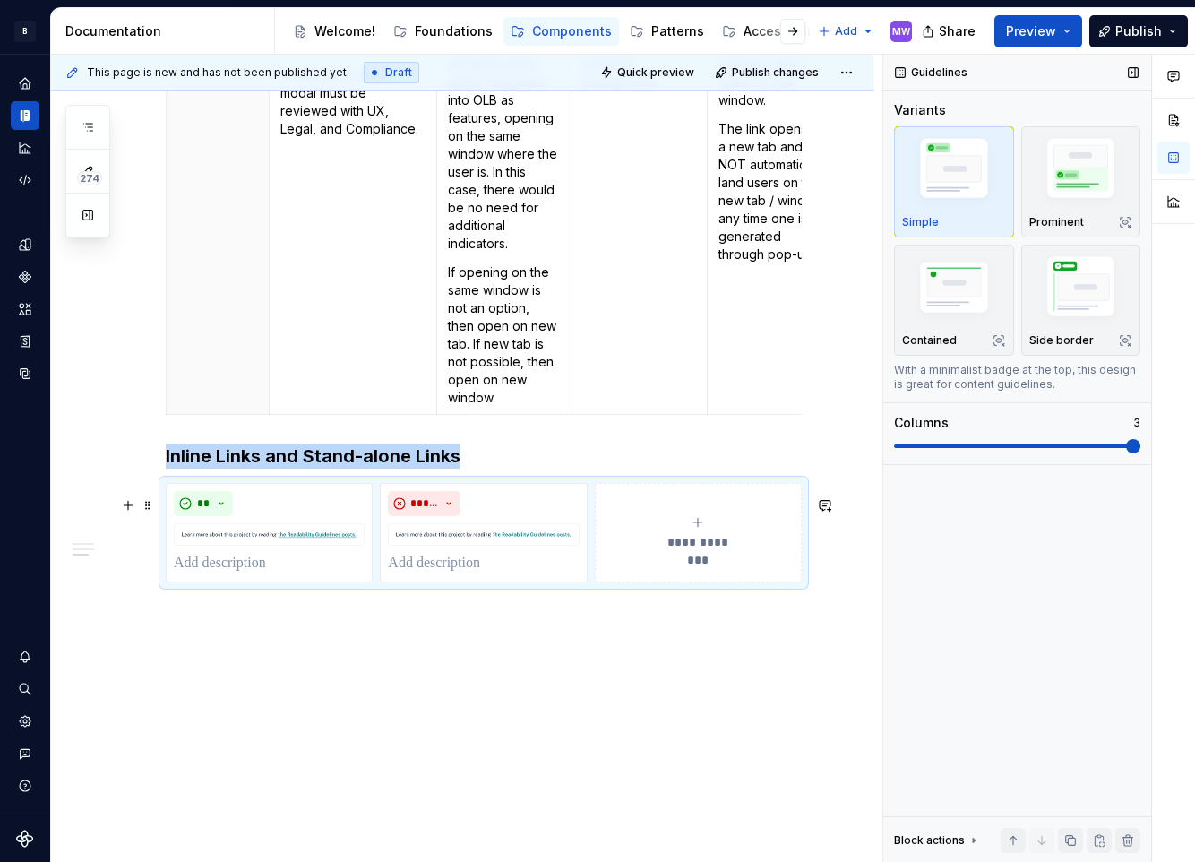
scroll to position [2040, 0]
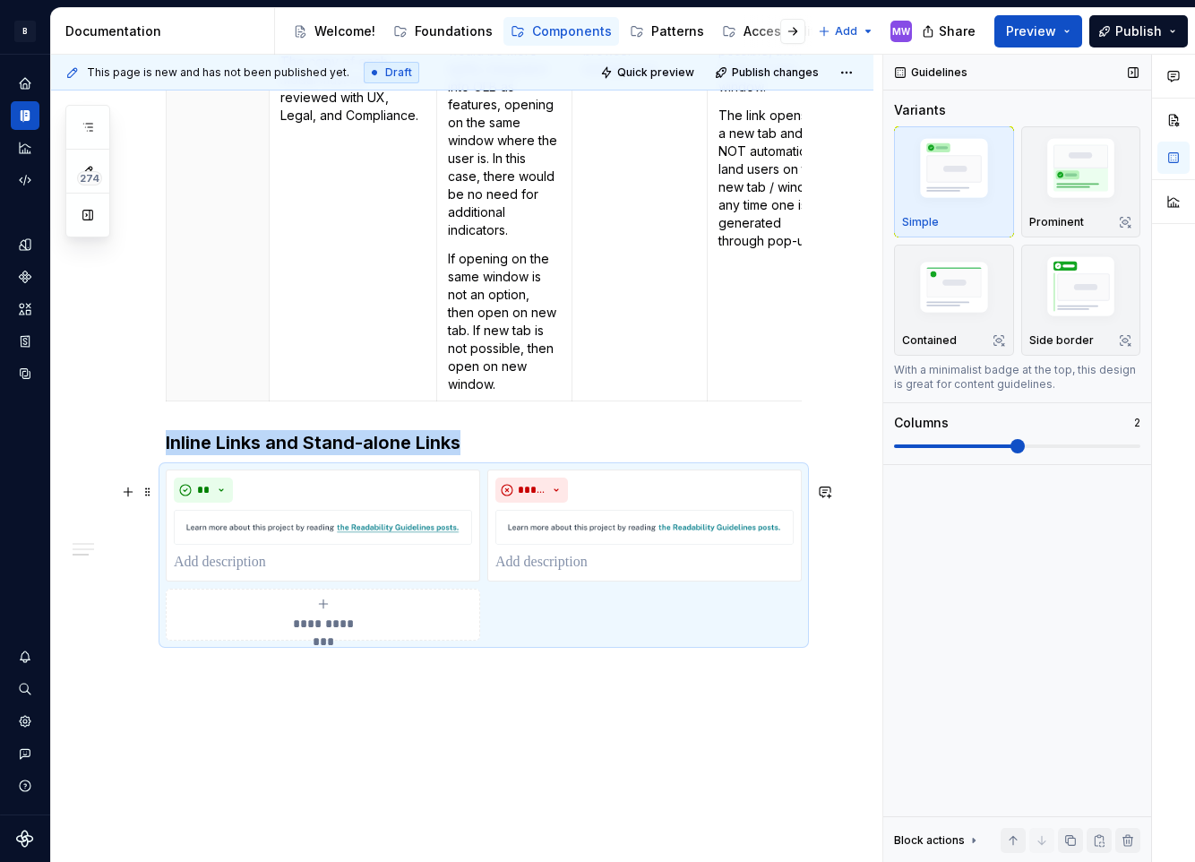
click at [1025, 444] on span at bounding box center [1017, 446] width 14 height 14
click at [409, 573] on p at bounding box center [323, 562] width 298 height 21
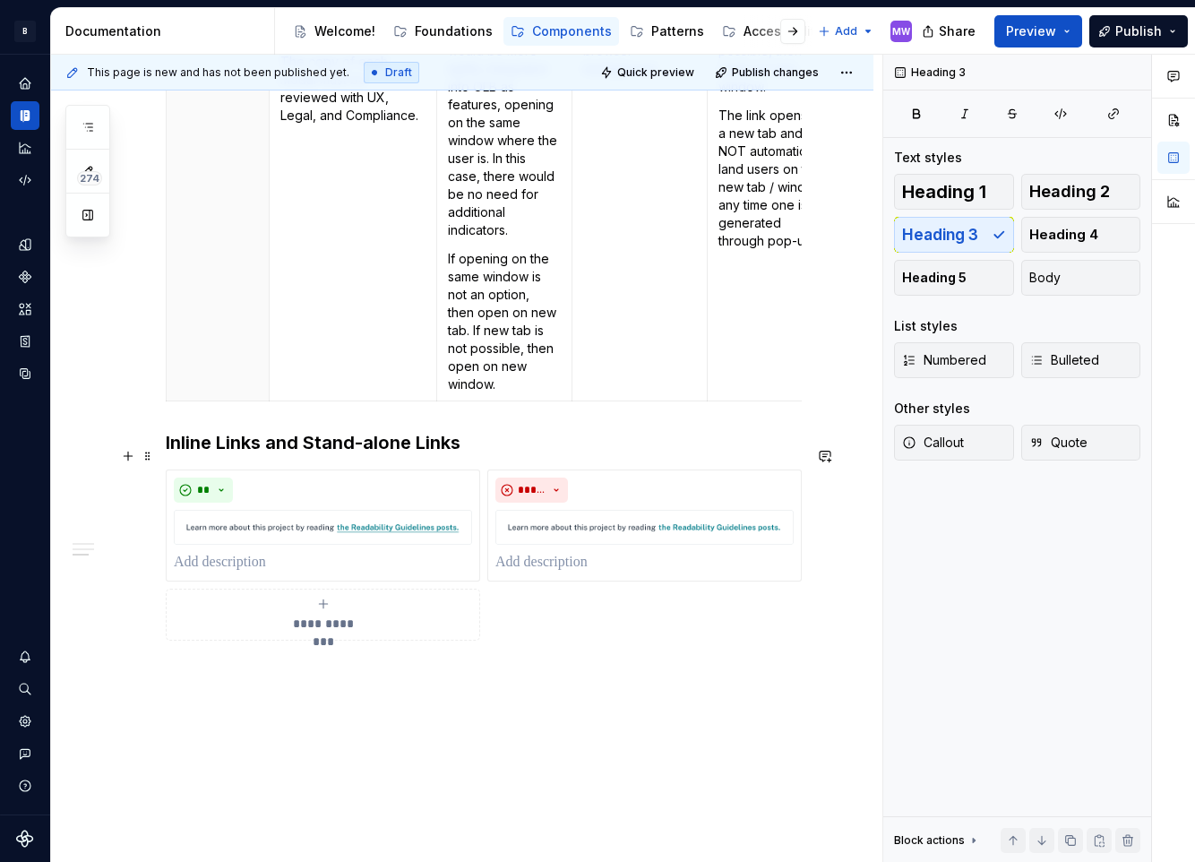
click at [476, 444] on h3 "Inline Links and Stand-alone Links" at bounding box center [484, 442] width 636 height 25
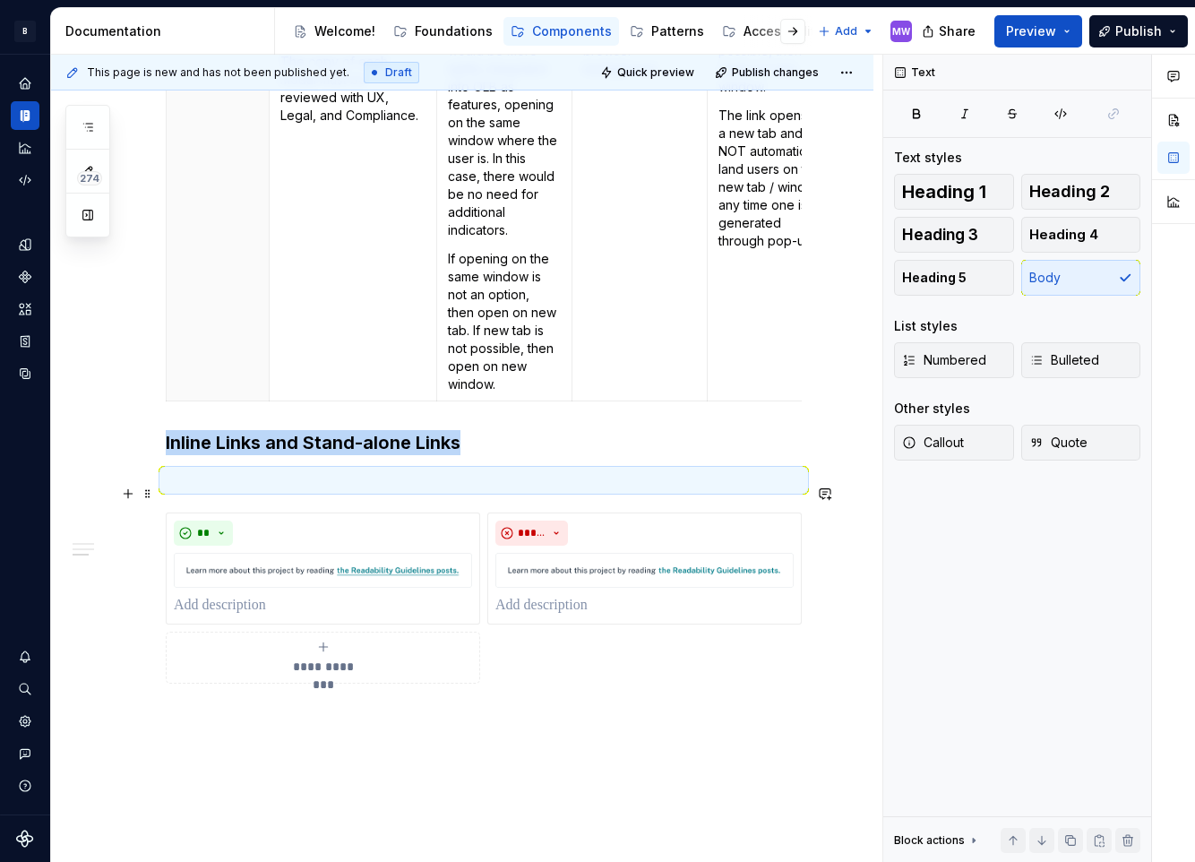
click at [483, 488] on p at bounding box center [484, 479] width 636 height 21
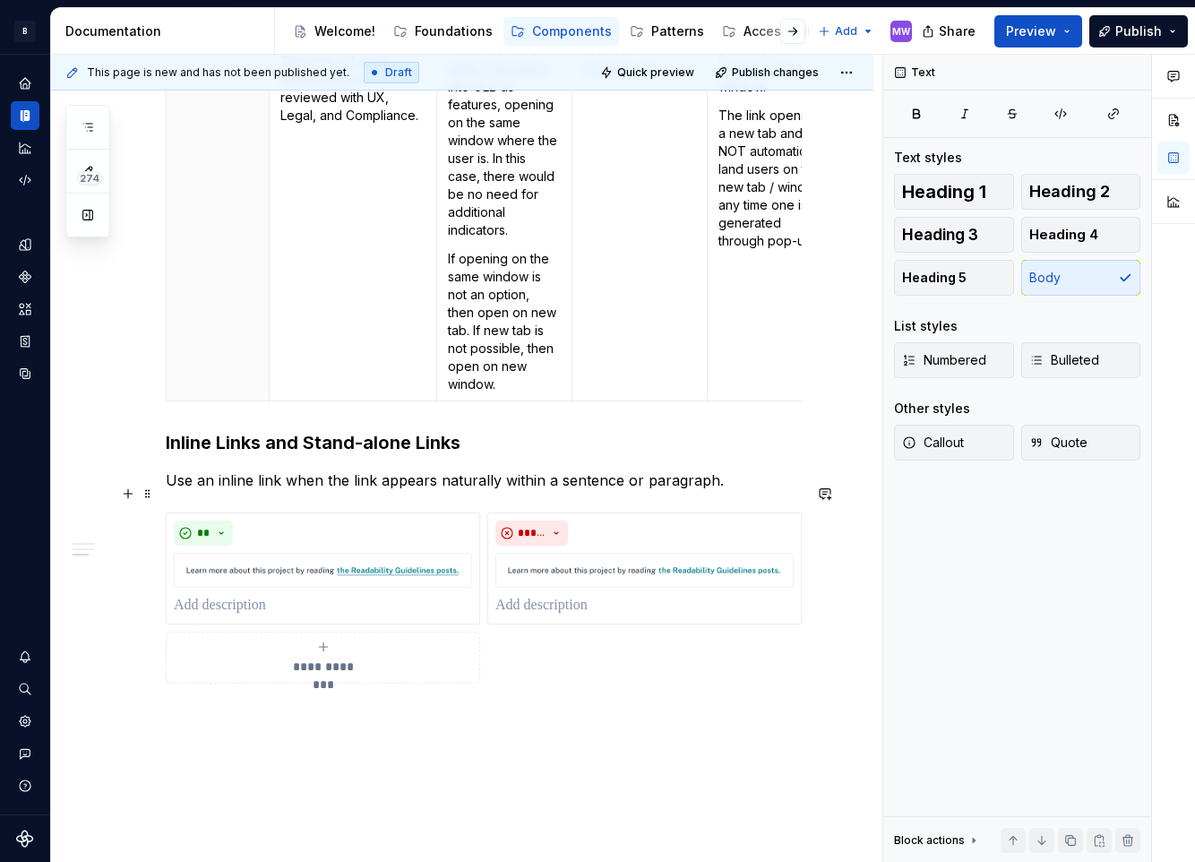
click at [169, 491] on p "Use an inline link when the link appears naturally within a sentence or paragra…" at bounding box center [484, 479] width 636 height 21
click at [513, 445] on h3 "Inline Links and Stand-alone Links" at bounding box center [484, 442] width 636 height 25
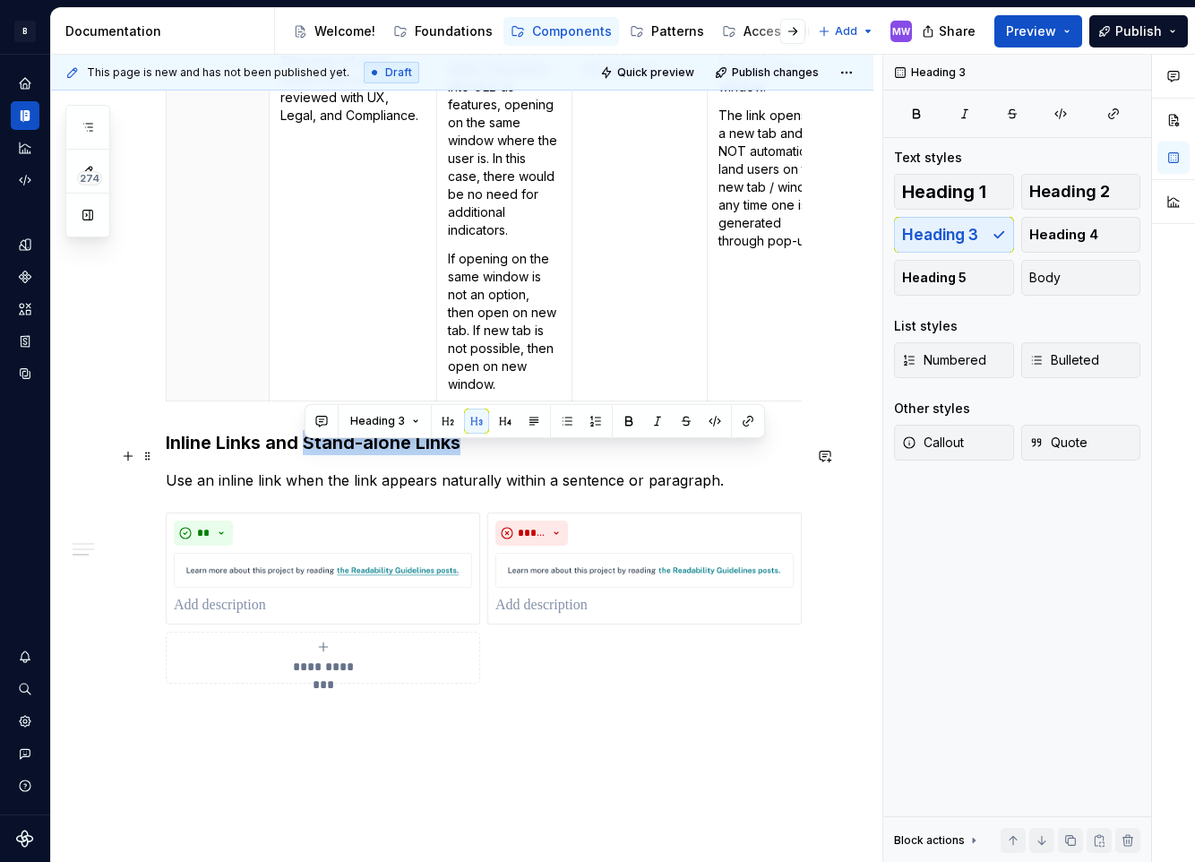
drag, startPoint x: 509, startPoint y: 449, endPoint x: 304, endPoint y: 461, distance: 205.5
click at [304, 455] on h3 "Inline Links and Stand-alone Links" at bounding box center [484, 442] width 636 height 25
copy h3 "Stand-alone Links"
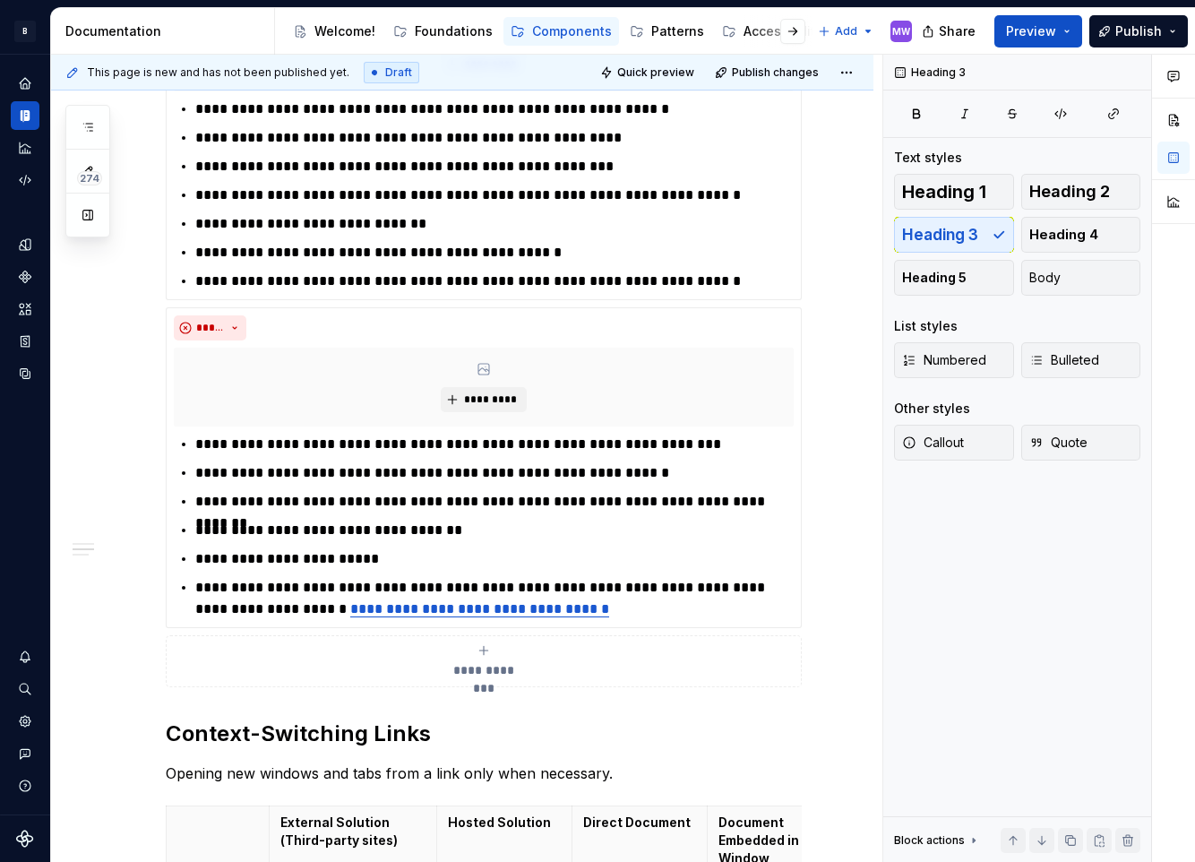
scroll to position [606, 0]
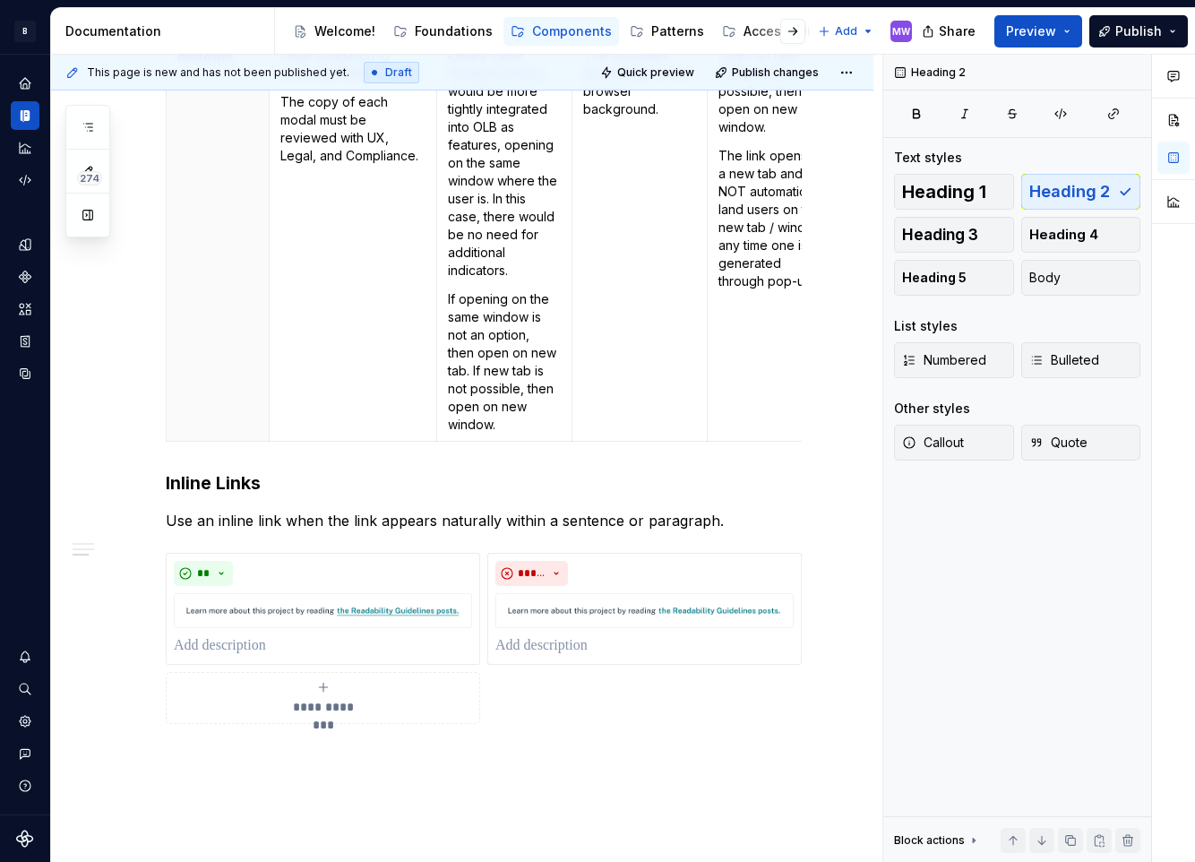
scroll to position [2150, 0]
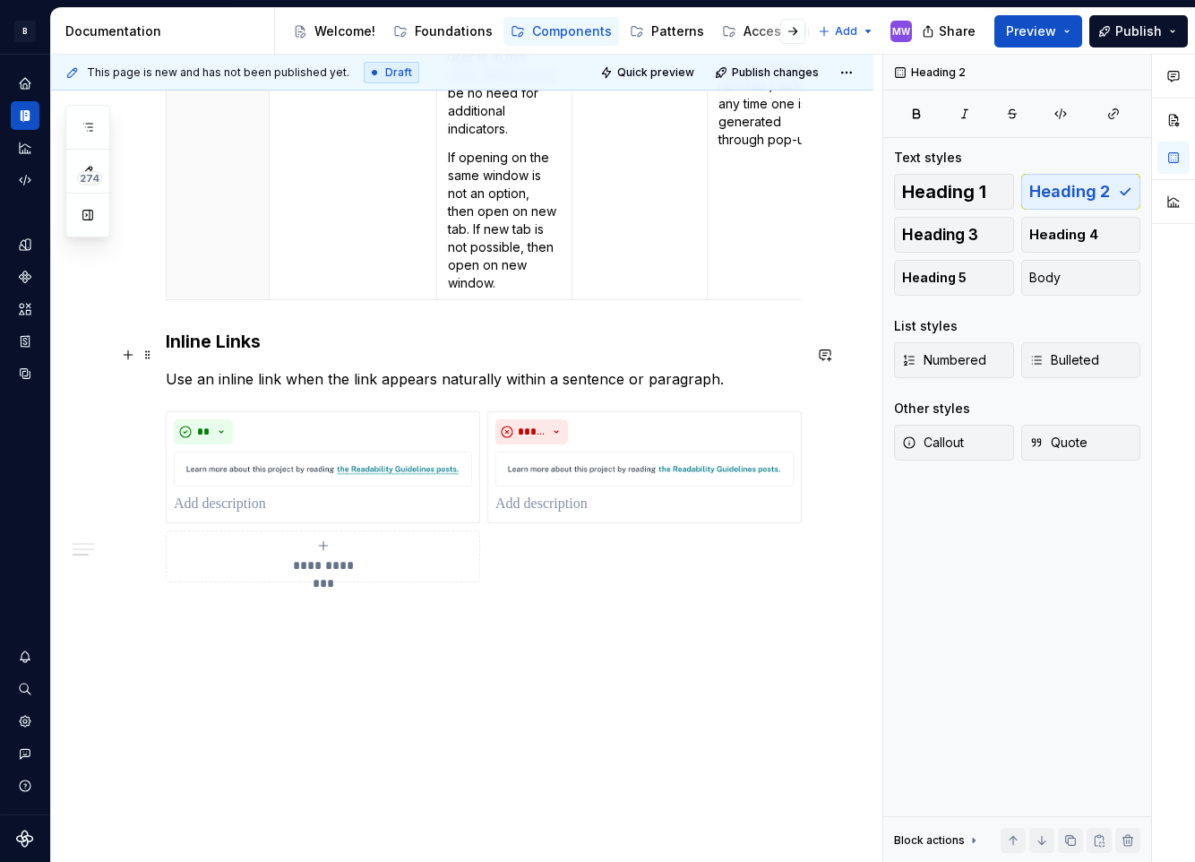
drag, startPoint x: 261, startPoint y: 342, endPoint x: 322, endPoint y: 337, distance: 61.1
click at [261, 342] on h3 "Inline Links" at bounding box center [484, 341] width 636 height 25
click at [1112, 187] on button "Heading 2" at bounding box center [1081, 192] width 120 height 36
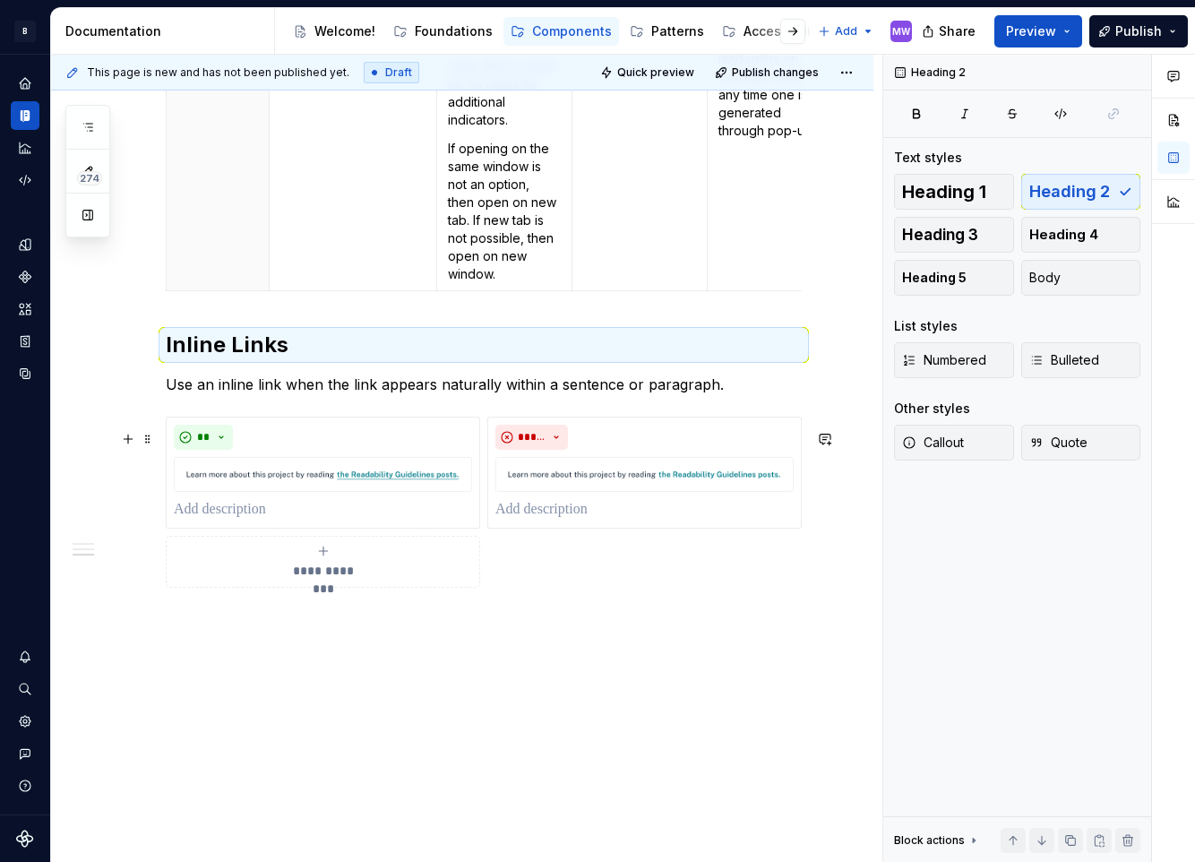
click at [297, 580] on span "**********" at bounding box center [323, 571] width 82 height 18
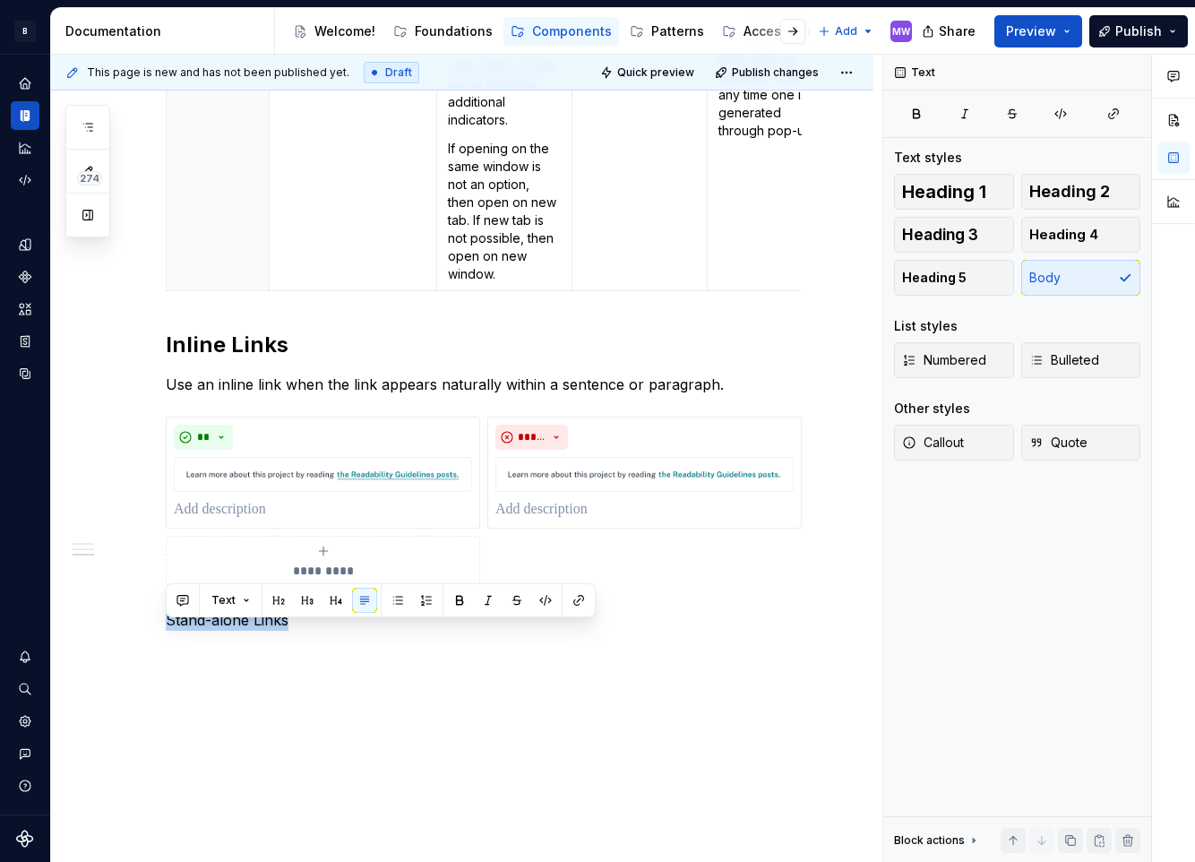
drag, startPoint x: 318, startPoint y: 636, endPoint x: -3, endPoint y: 628, distance: 320.8
click at [0, 628] on html "B Compass MW Design system data Documentation Accessibility guide for tree Page…" at bounding box center [597, 431] width 1195 height 862
click at [1104, 198] on span "Heading 2" at bounding box center [1069, 192] width 81 height 18
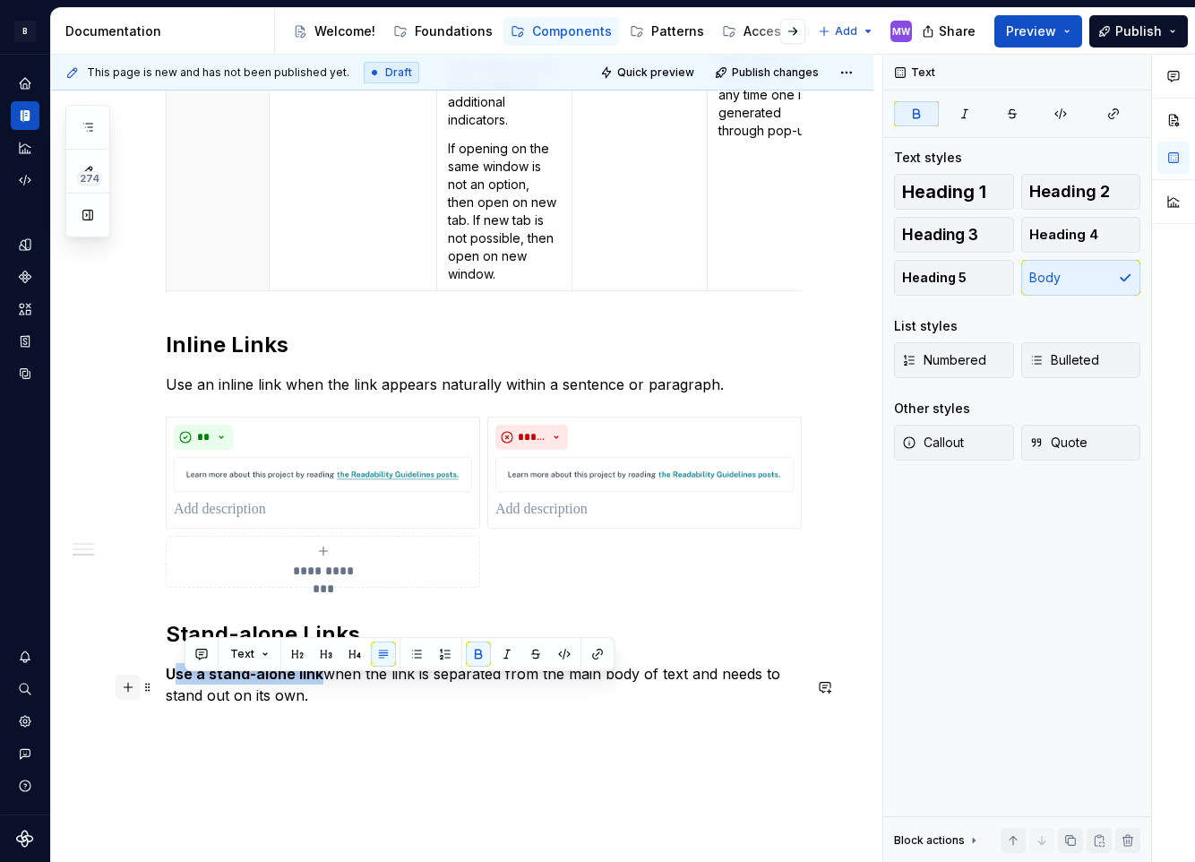
drag, startPoint x: 319, startPoint y: 686, endPoint x: 134, endPoint y: 688, distance: 184.5
drag, startPoint x: 361, startPoint y: 741, endPoint x: 382, endPoint y: 721, distance: 29.2
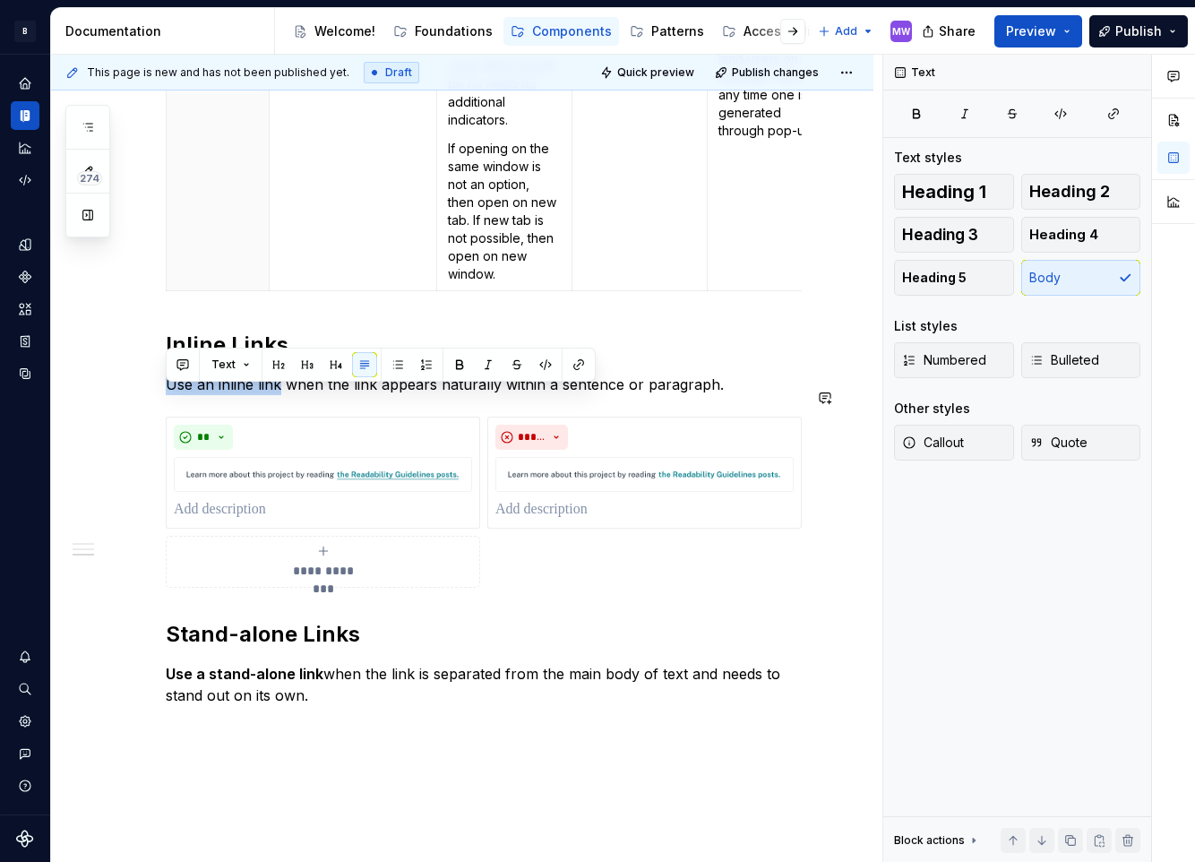
drag, startPoint x: 279, startPoint y: 401, endPoint x: 151, endPoint y: 374, distance: 130.0
click at [457, 373] on button "button" at bounding box center [459, 364] width 25 height 25
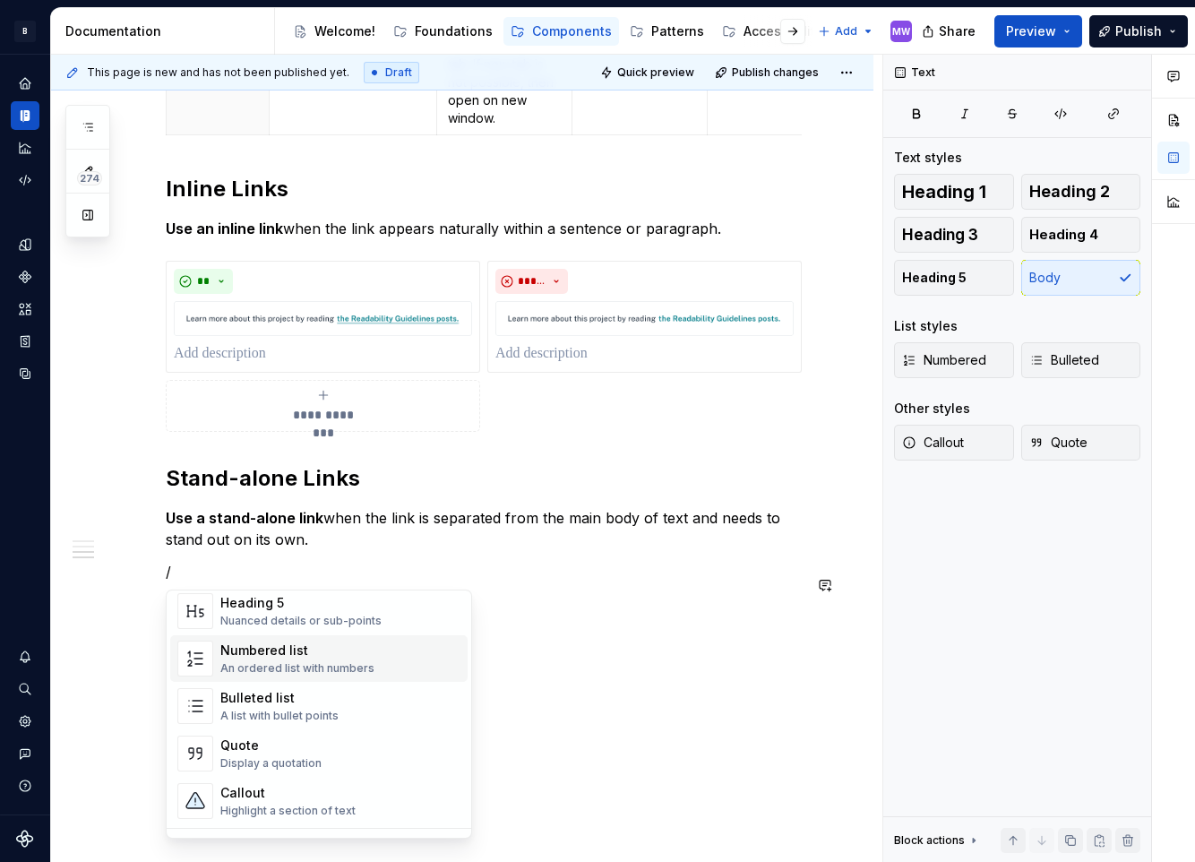
scroll to position [358, 0]
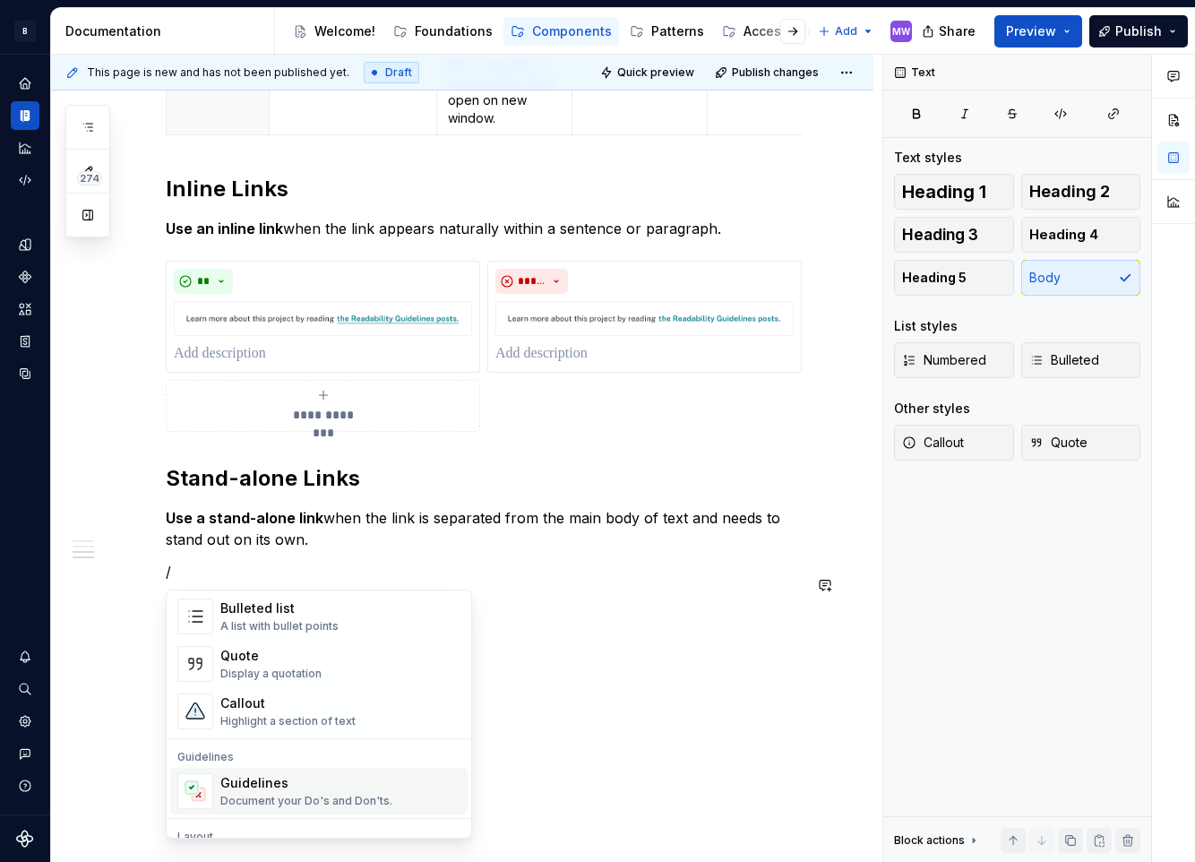
click at [326, 791] on div "Guidelines" at bounding box center [306, 783] width 172 height 18
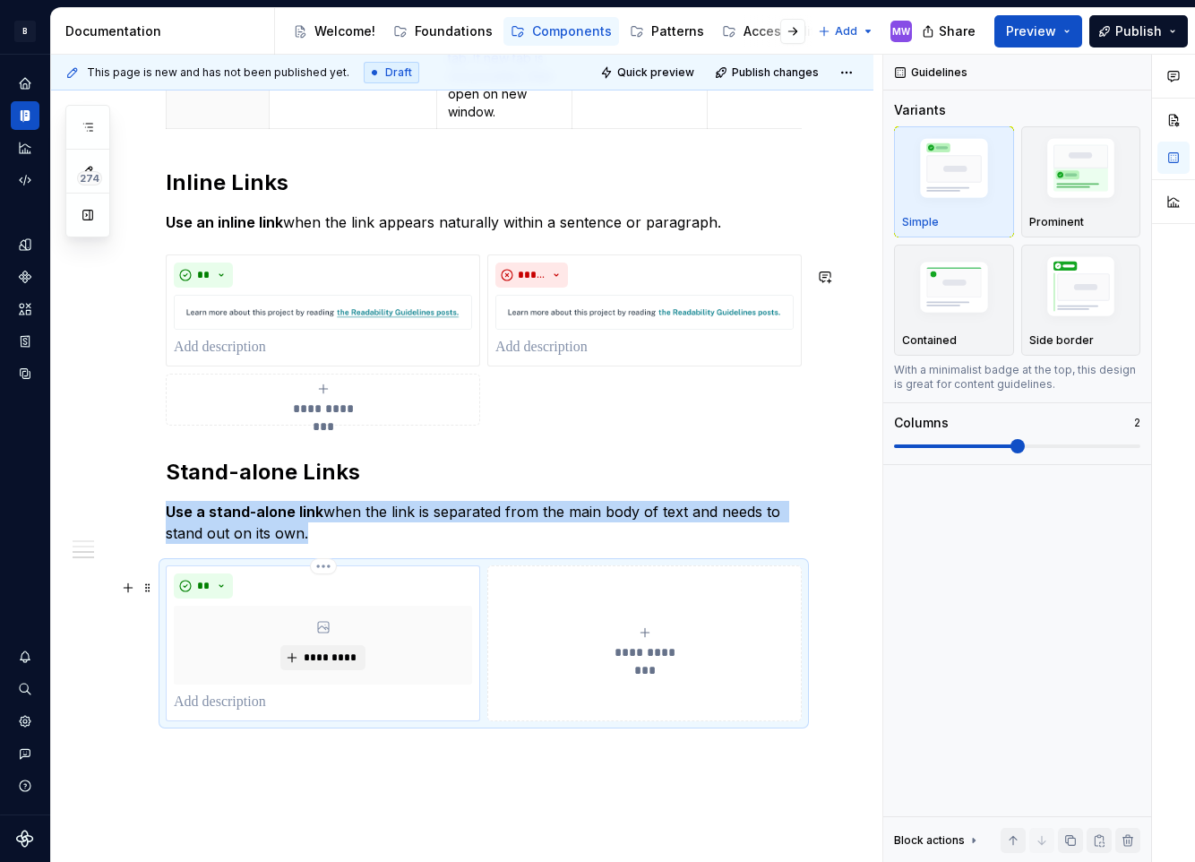
scroll to position [2409, 0]
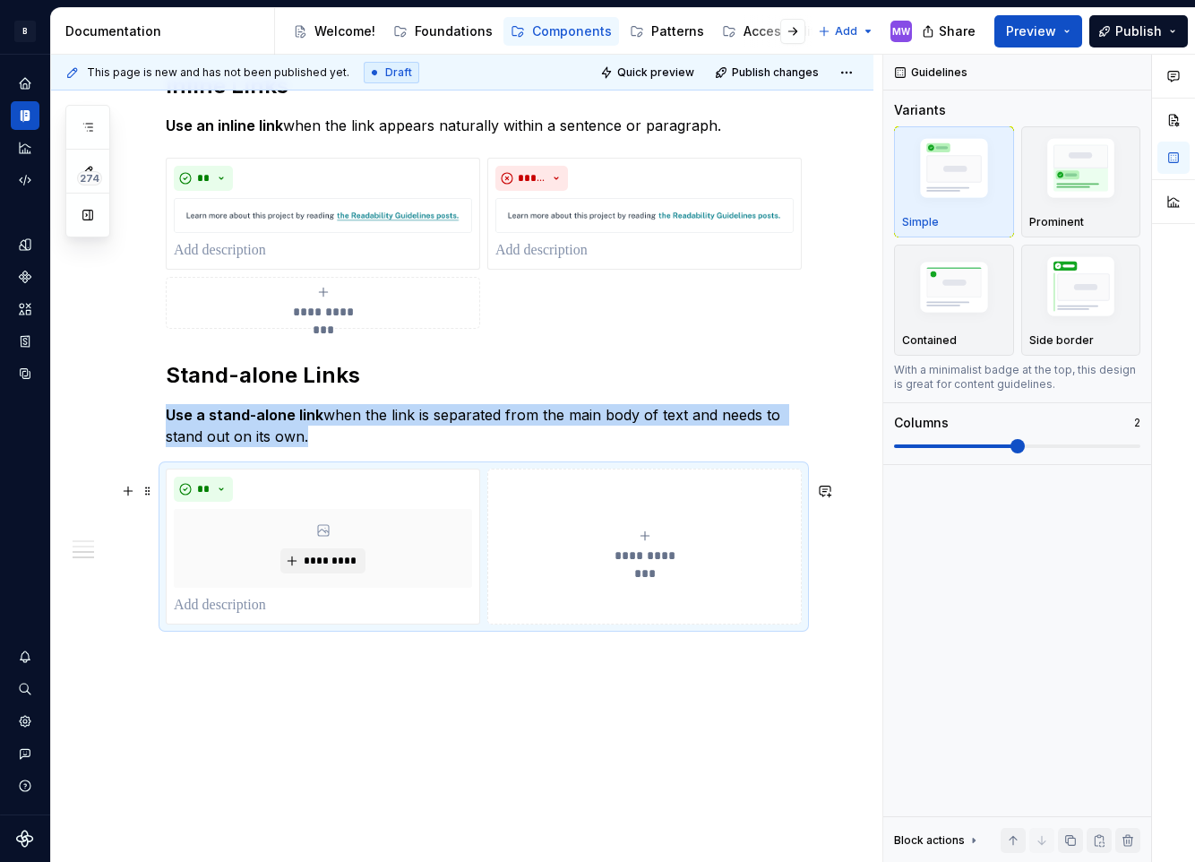
click at [665, 543] on div "**********" at bounding box center [644, 546] width 298 height 36
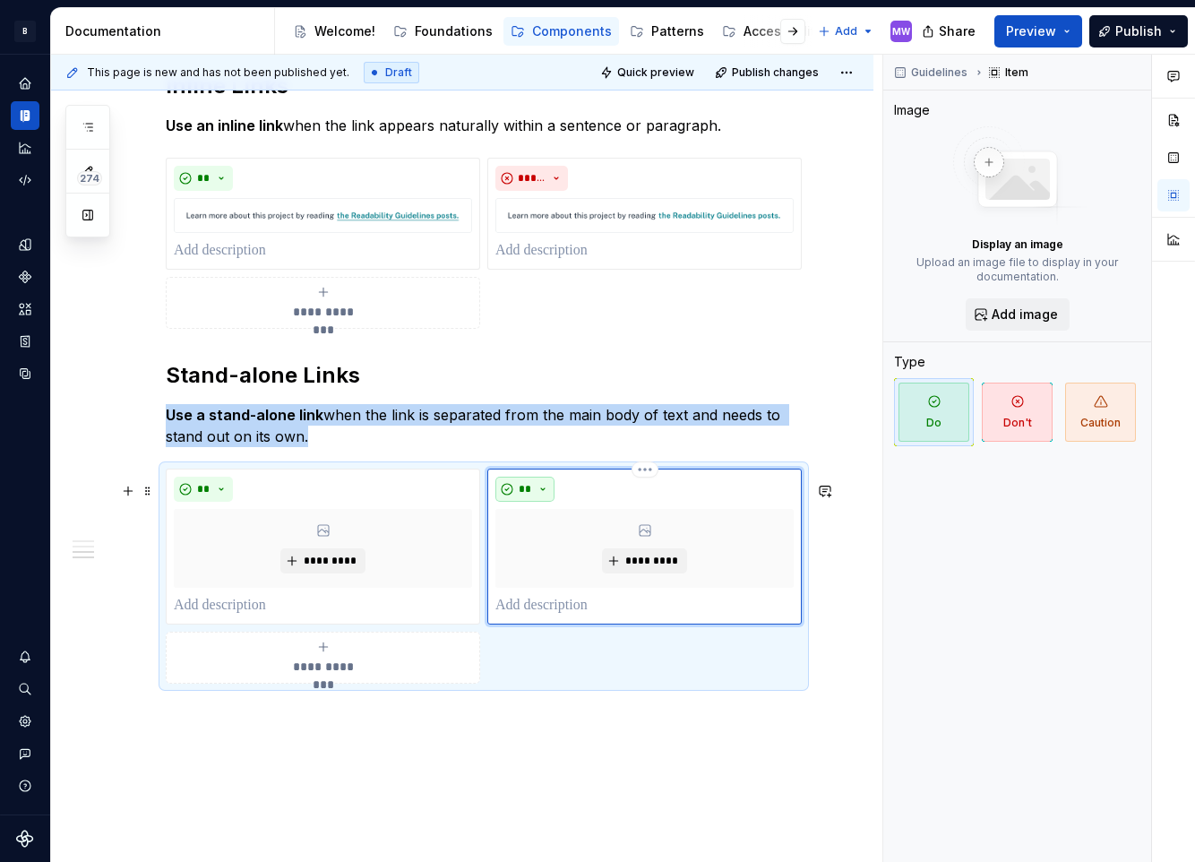
click at [526, 496] on span "**" at bounding box center [525, 489] width 14 height 14
click at [571, 563] on div "Don't" at bounding box center [566, 566] width 33 height 18
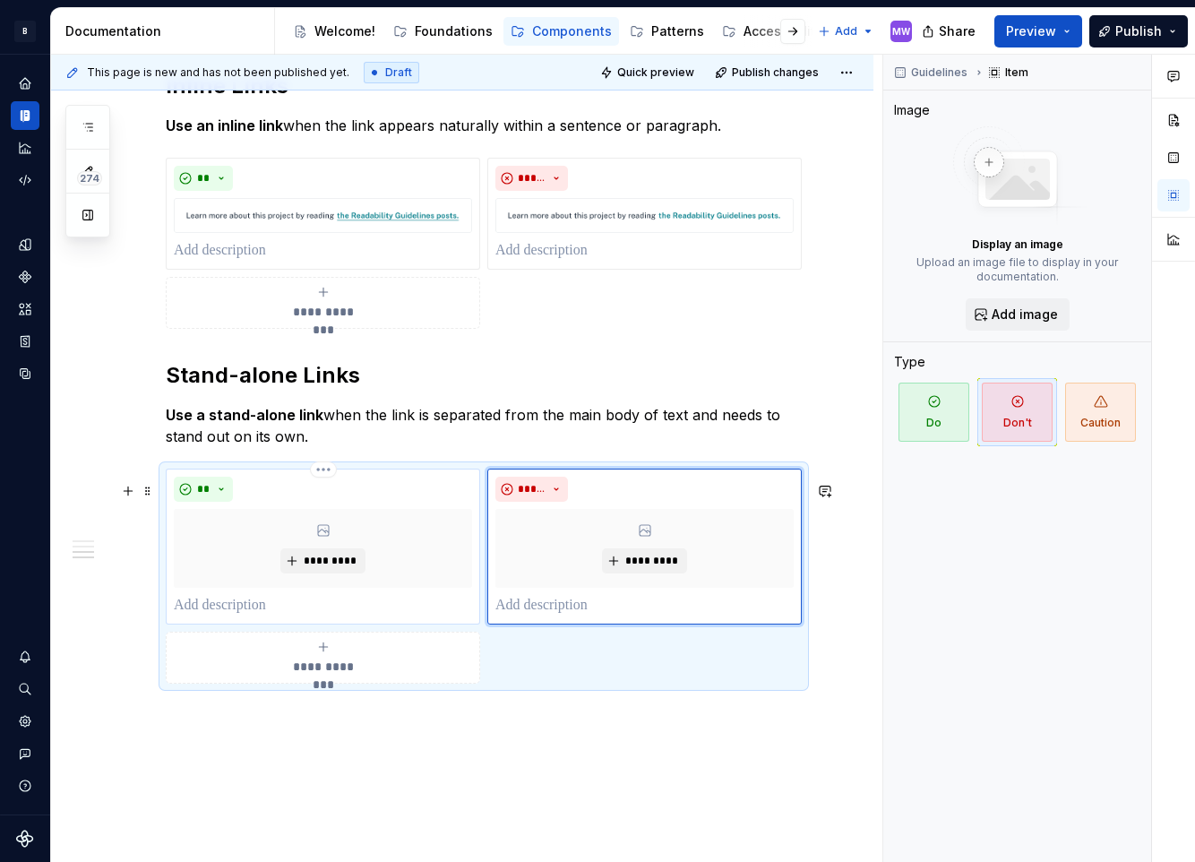
click at [238, 610] on p at bounding box center [323, 605] width 298 height 21
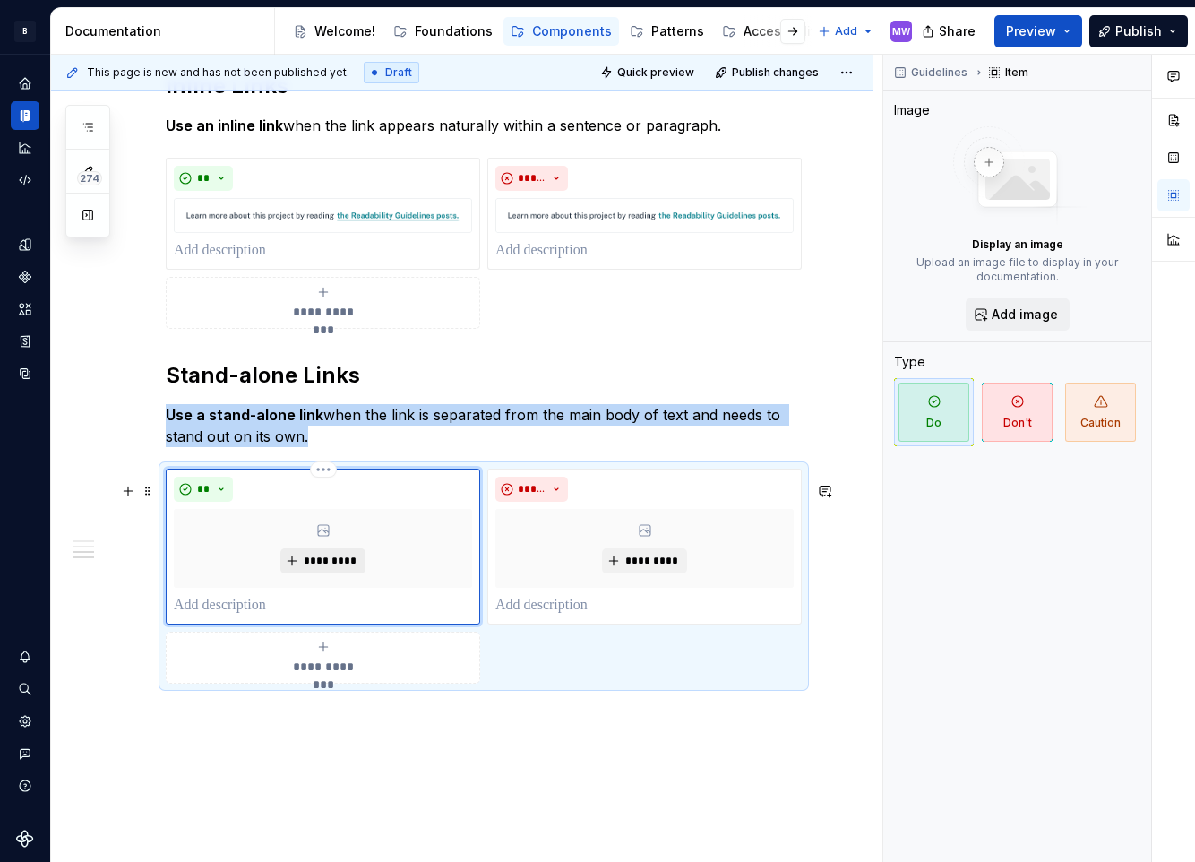
click at [327, 568] on span "*********" at bounding box center [330, 561] width 55 height 14
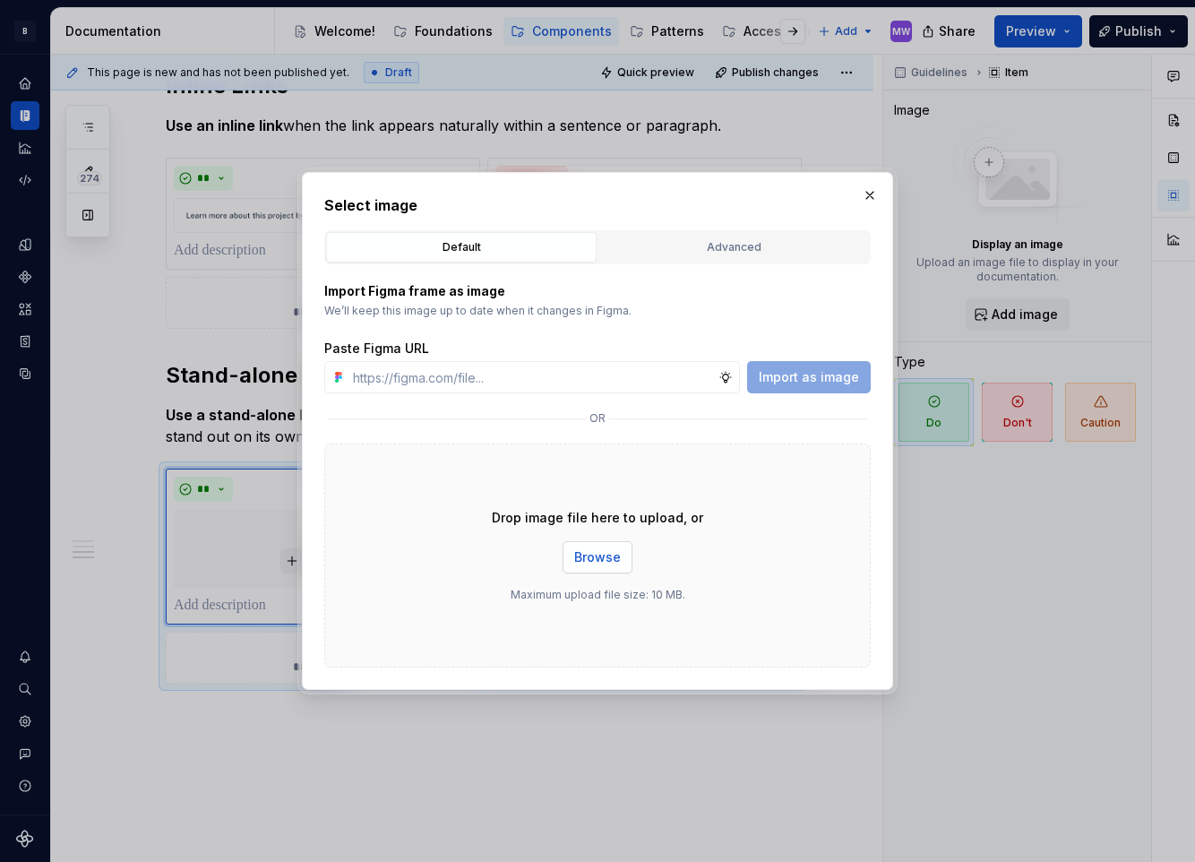
click at [587, 554] on span "Browse" at bounding box center [597, 557] width 47 height 18
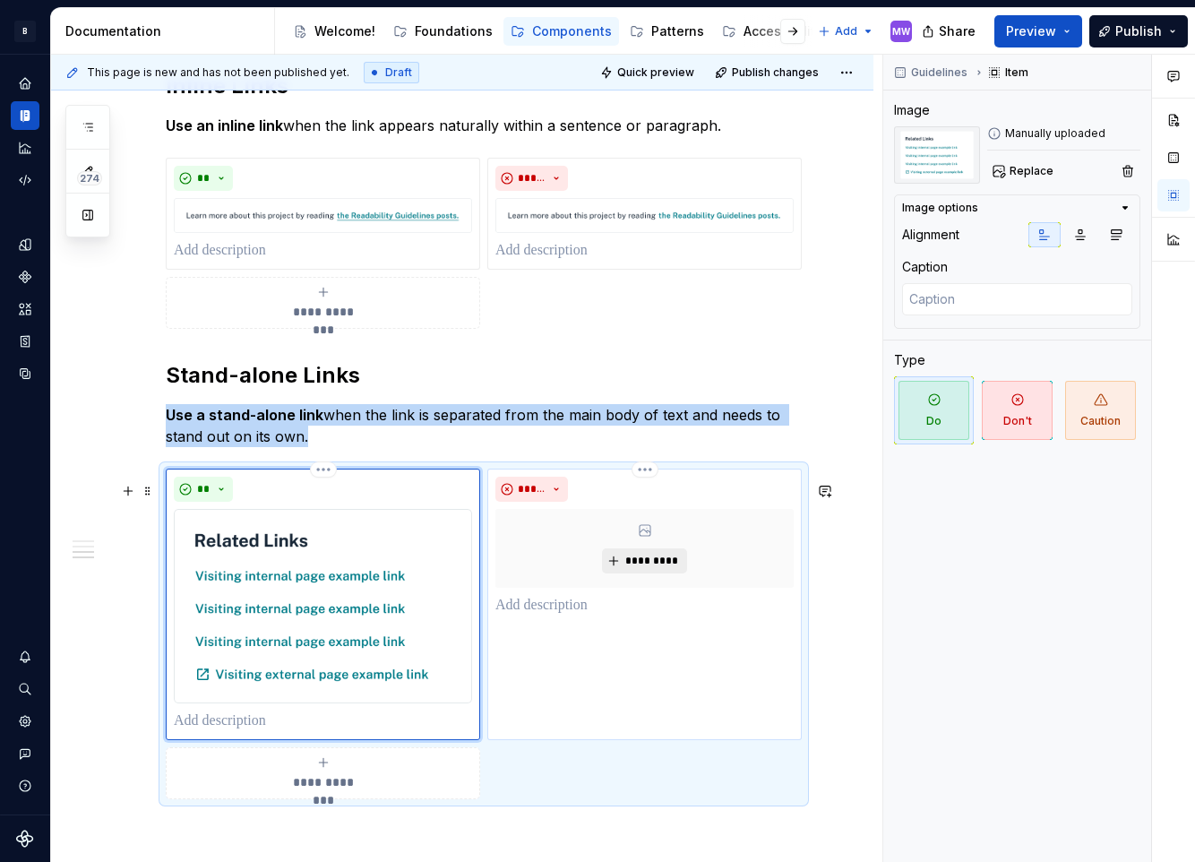
click at [642, 568] on span "*********" at bounding box center [651, 561] width 55 height 14
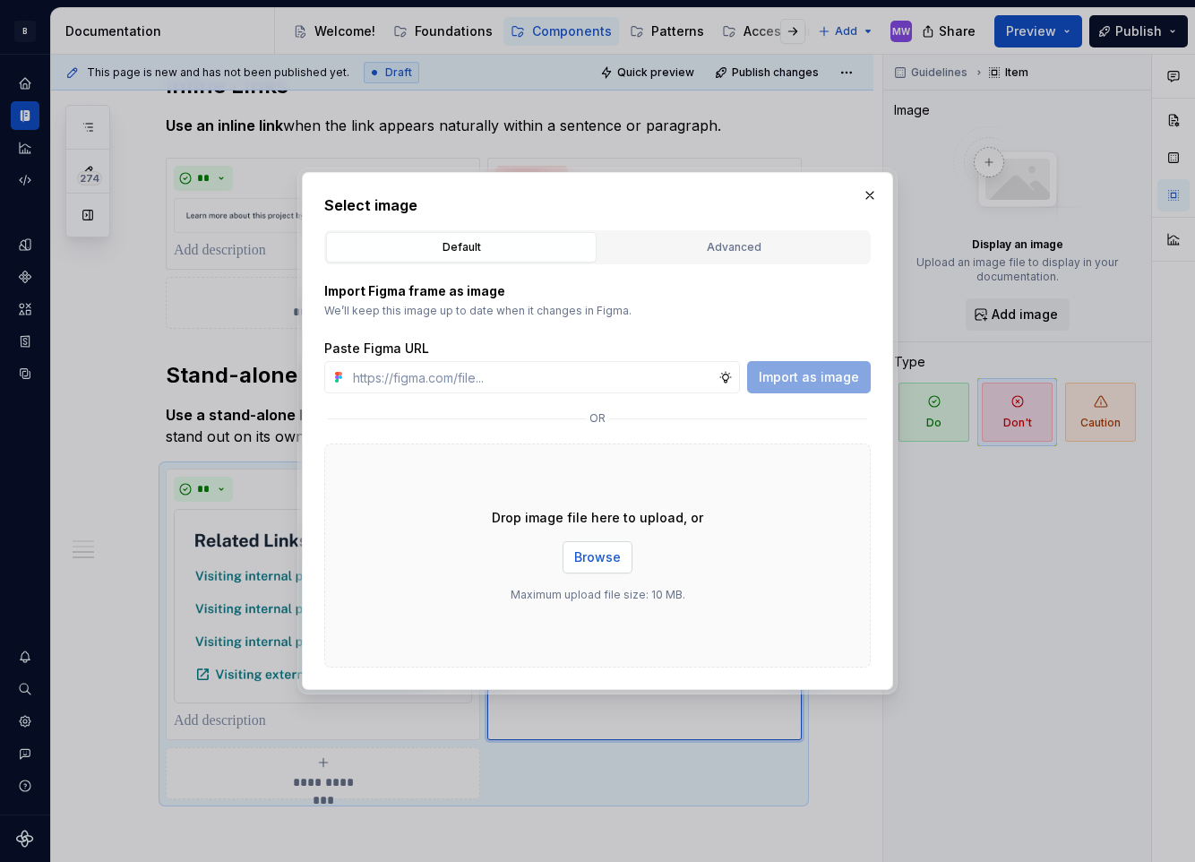
click at [580, 548] on span "Browse" at bounding box center [597, 557] width 47 height 18
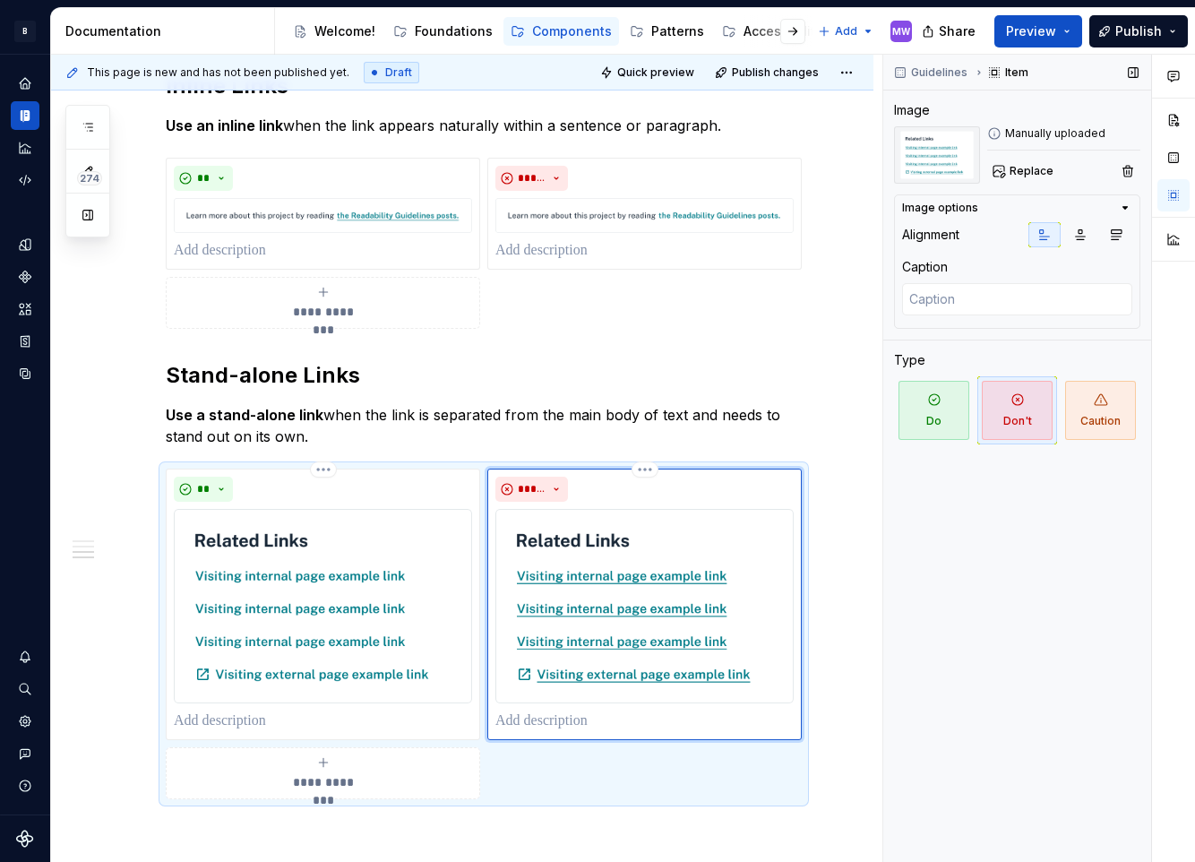
click at [1031, 582] on div "Guidelines Item Image Manually uploaded Replace Image options Alignment Caption…" at bounding box center [1017, 459] width 268 height 808
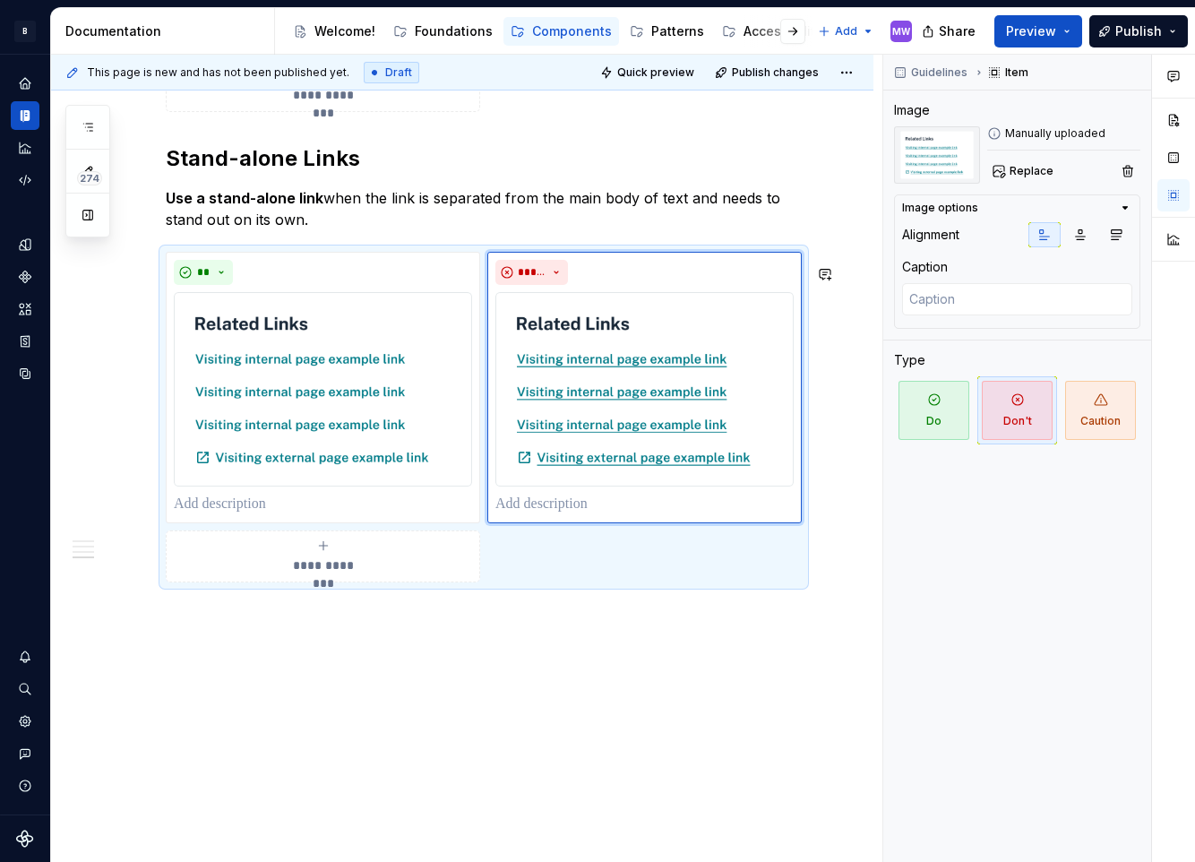
scroll to position [2639, 0]
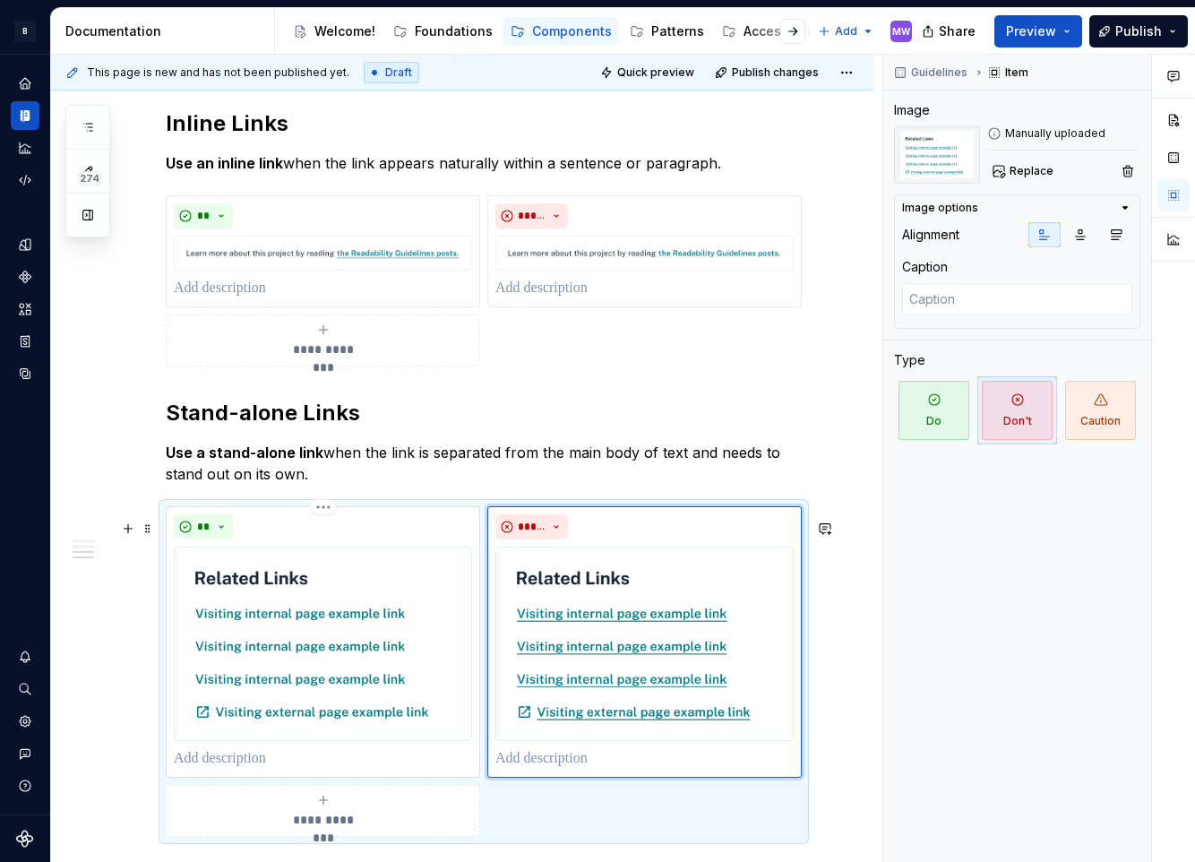
scroll to position [2370, 0]
click at [1073, 14] on div "Share Preview Publish" at bounding box center [1060, 31] width 269 height 46
click at [1072, 24] on button "Preview" at bounding box center [1038, 31] width 88 height 32
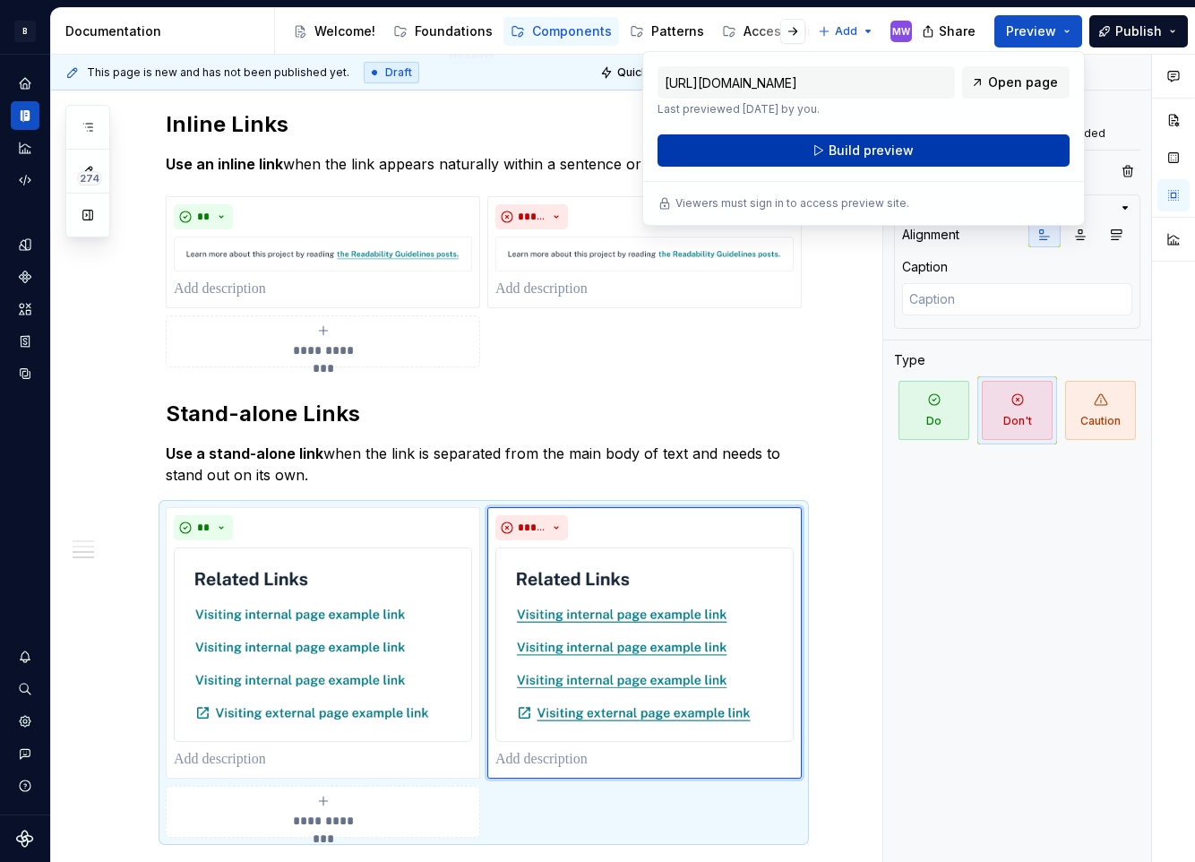
click at [972, 146] on button "Build preview" at bounding box center [863, 150] width 412 height 32
type textarea "*"
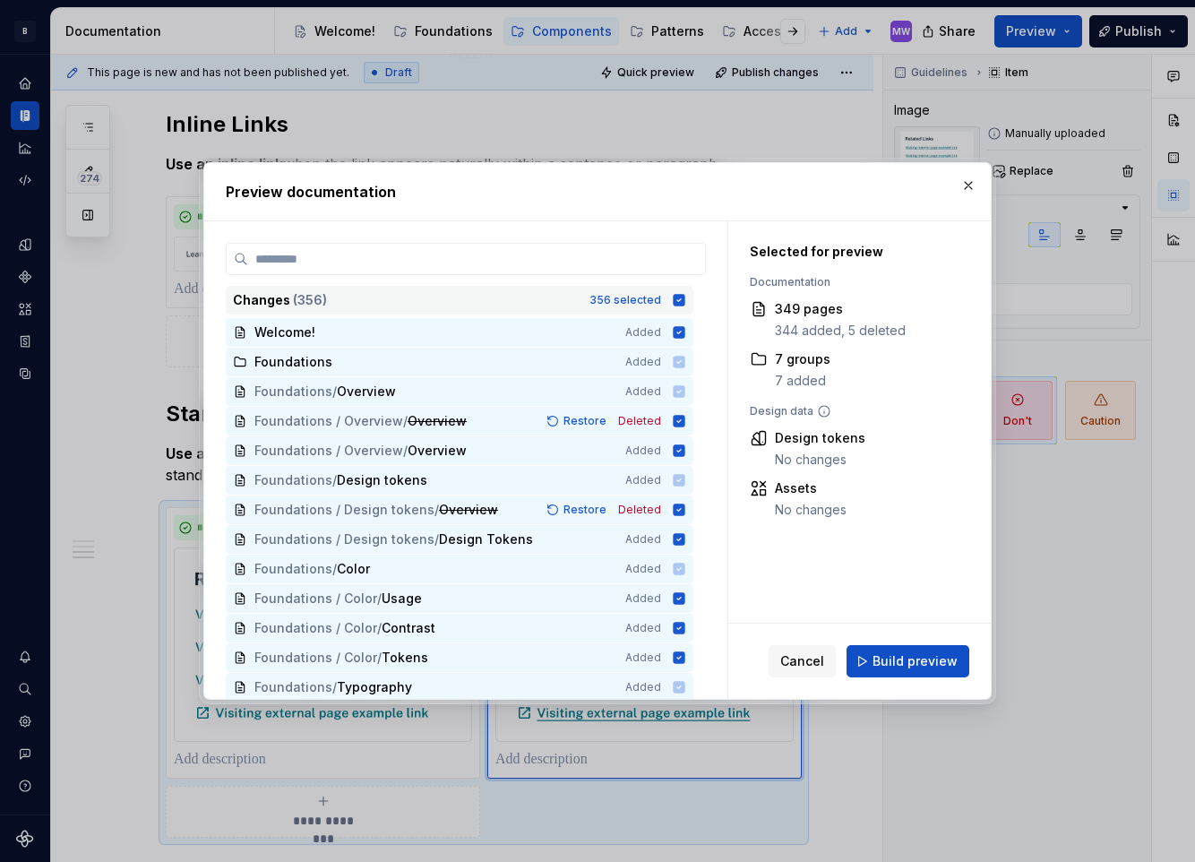
click at [681, 303] on icon at bounding box center [680, 300] width 12 height 12
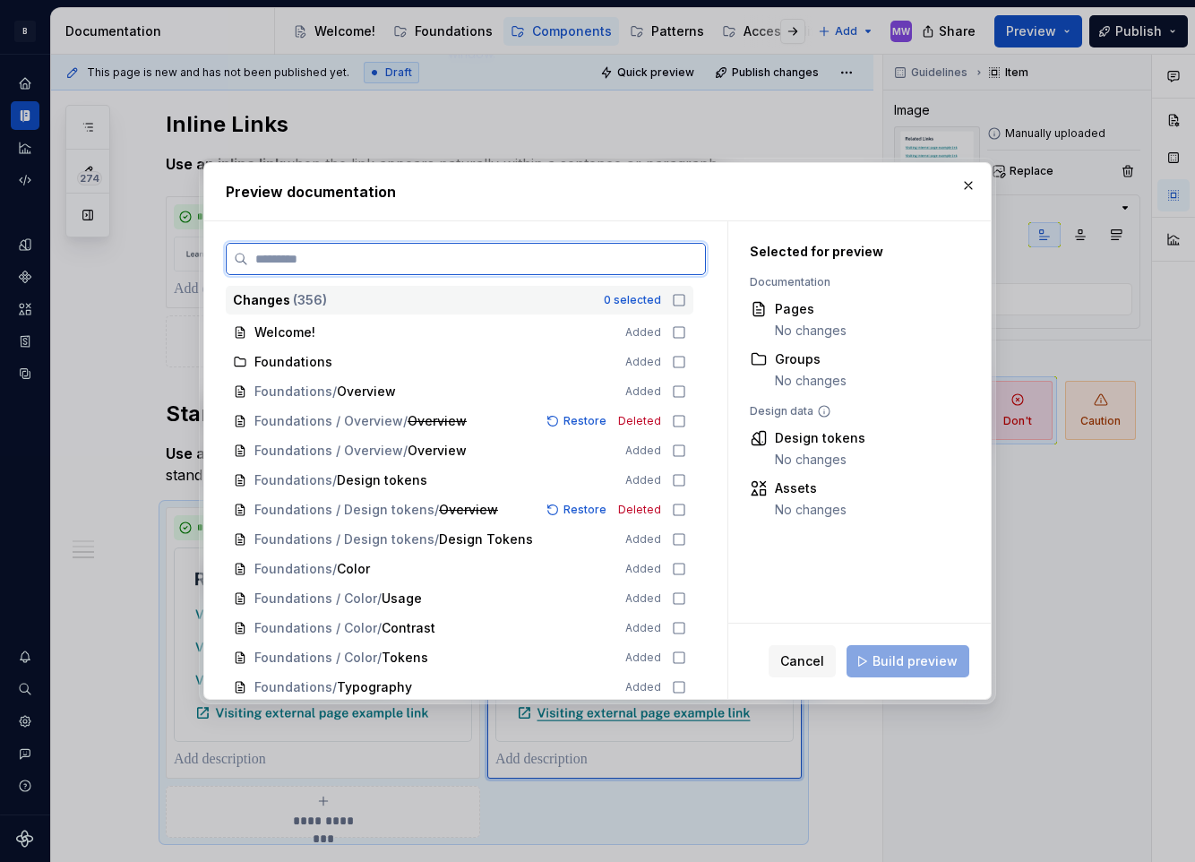
click at [612, 253] on input "search" at bounding box center [476, 259] width 457 height 18
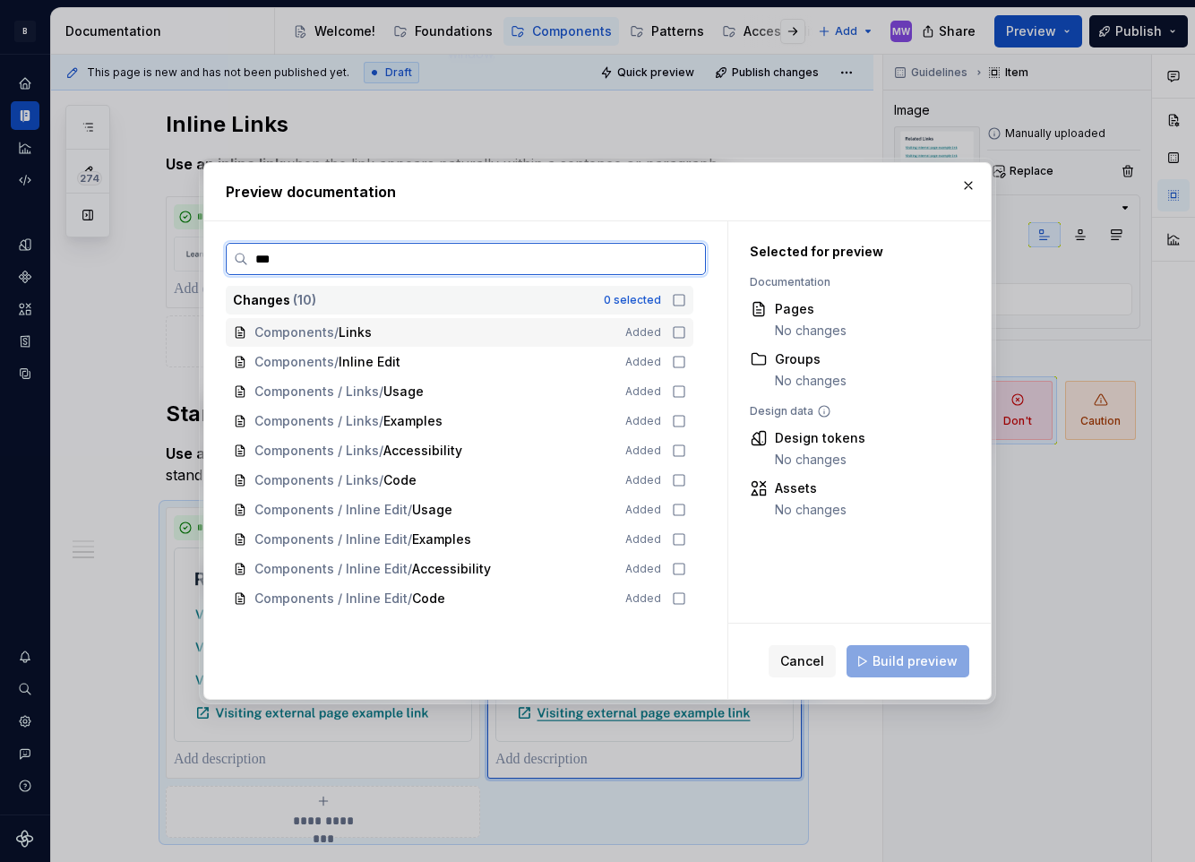
type input "****"
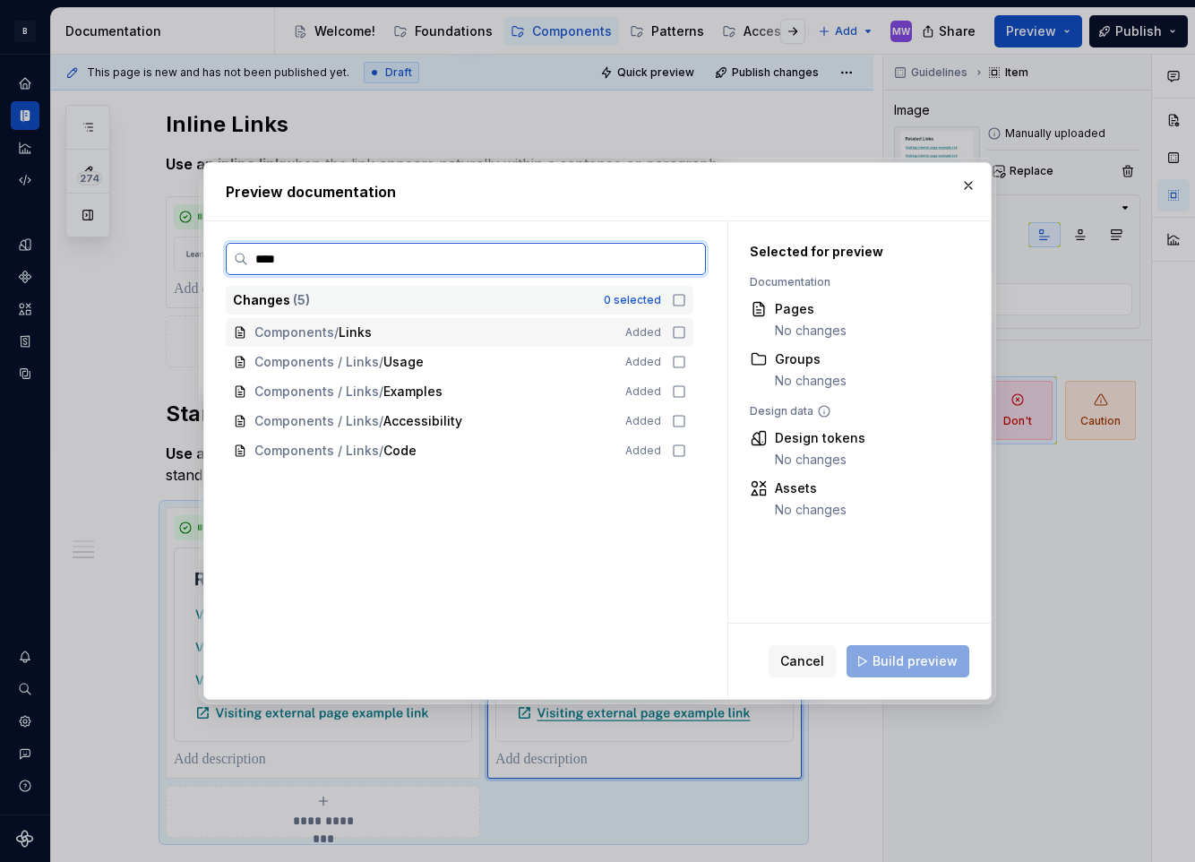
click at [676, 335] on icon at bounding box center [679, 332] width 14 height 14
click at [677, 365] on icon at bounding box center [679, 362] width 14 height 14
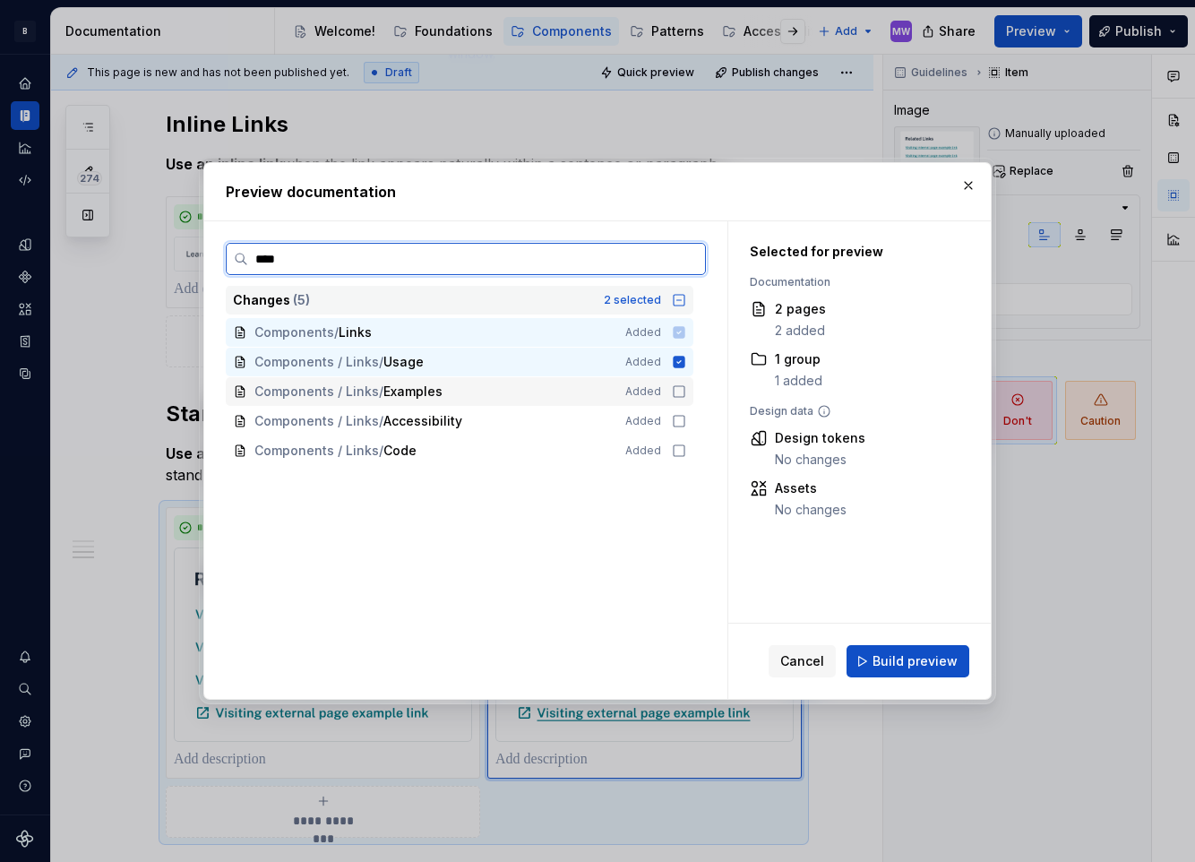
click at [679, 391] on icon at bounding box center [679, 391] width 14 height 14
click at [675, 422] on icon at bounding box center [679, 421] width 14 height 14
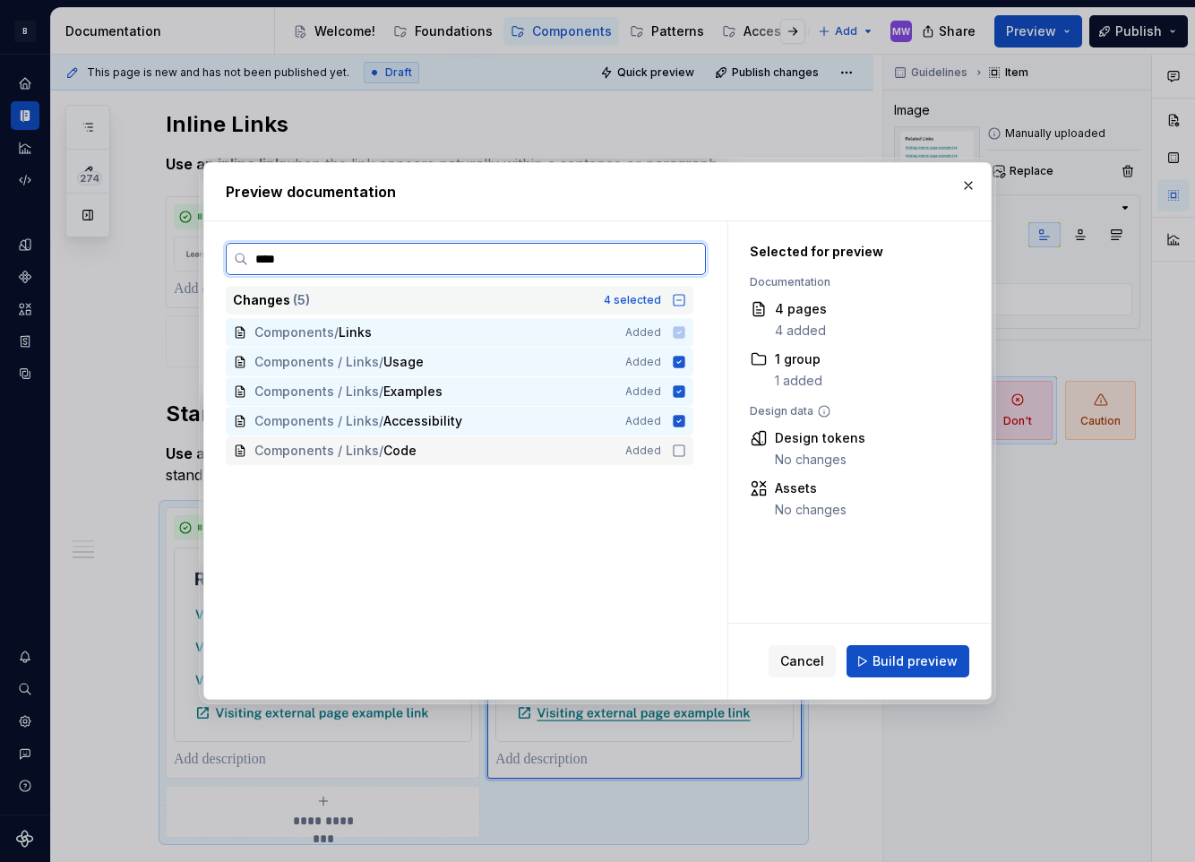
click at [681, 450] on icon at bounding box center [679, 450] width 14 height 14
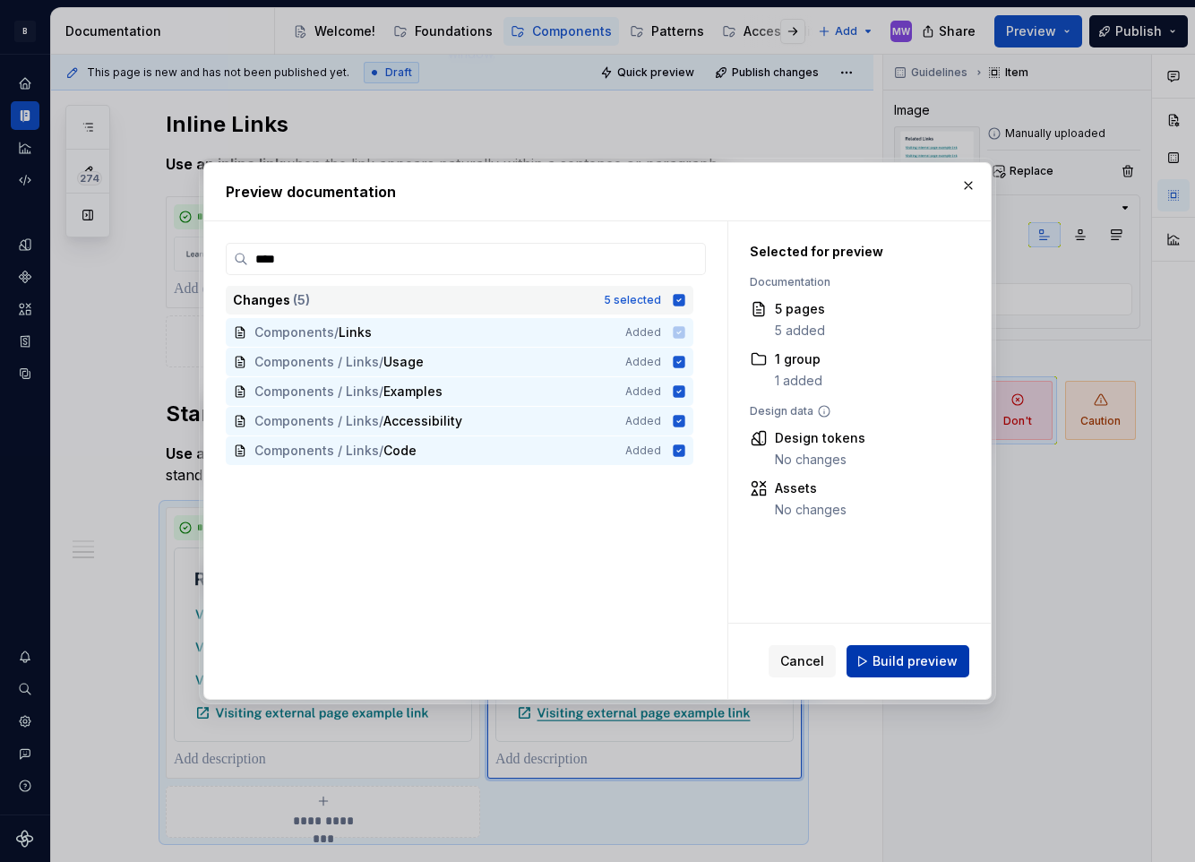
click at [945, 656] on span "Build preview" at bounding box center [914, 661] width 85 height 18
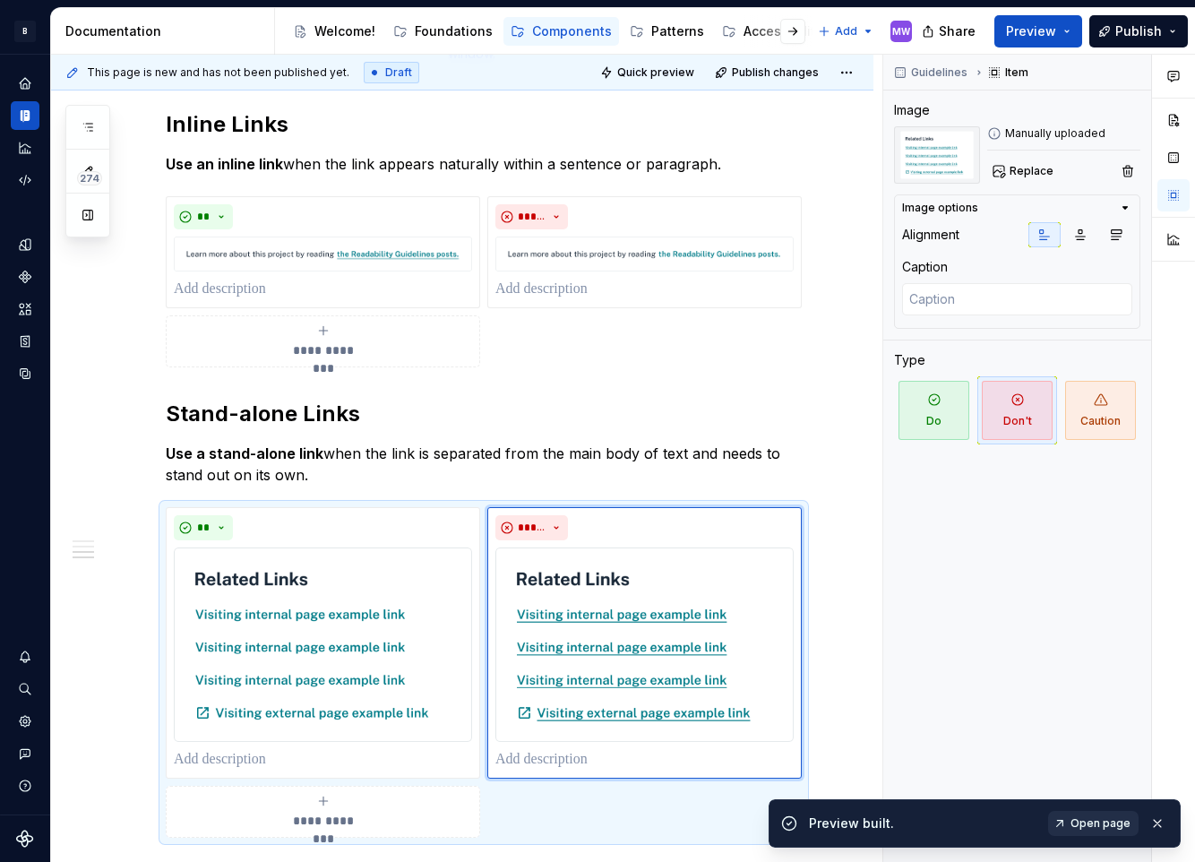
click at [1091, 823] on span "Open page" at bounding box center [1100, 823] width 60 height 14
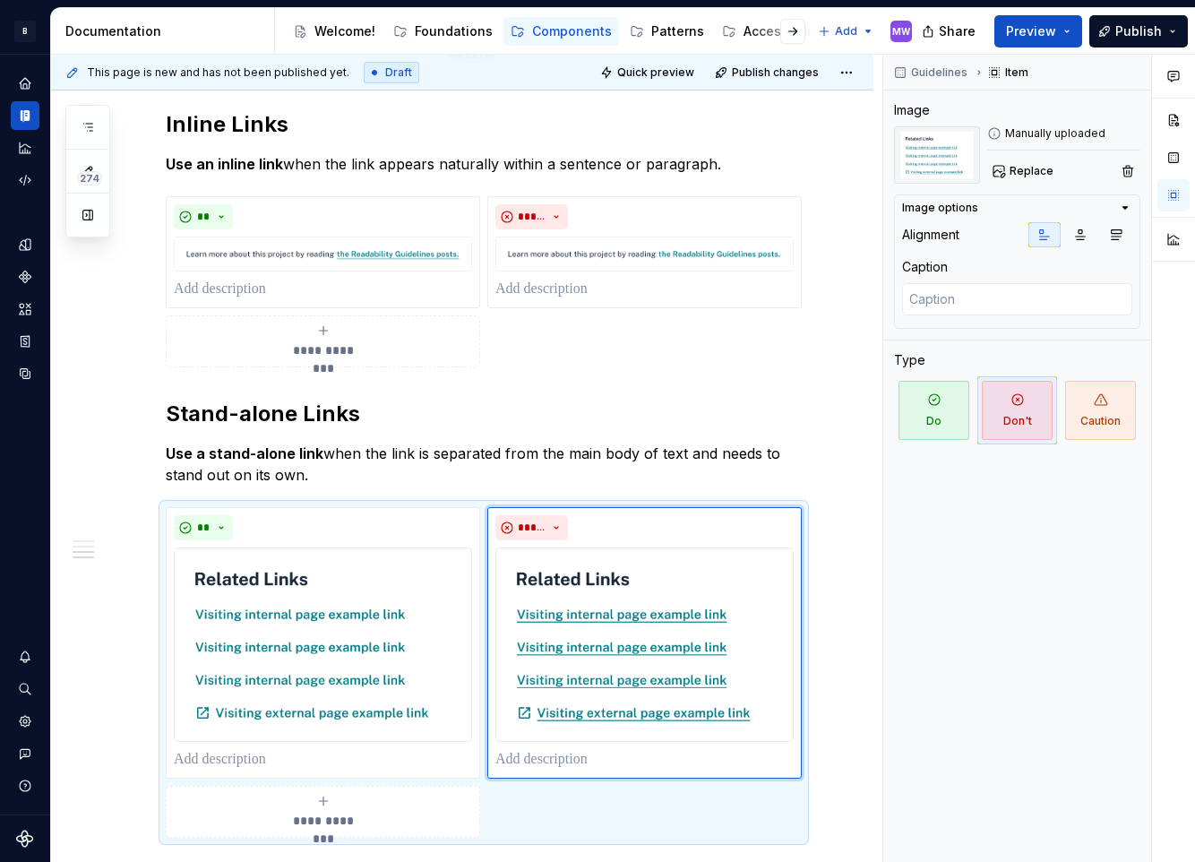
type textarea "*"
